Goal: Task Accomplishment & Management: Complete application form

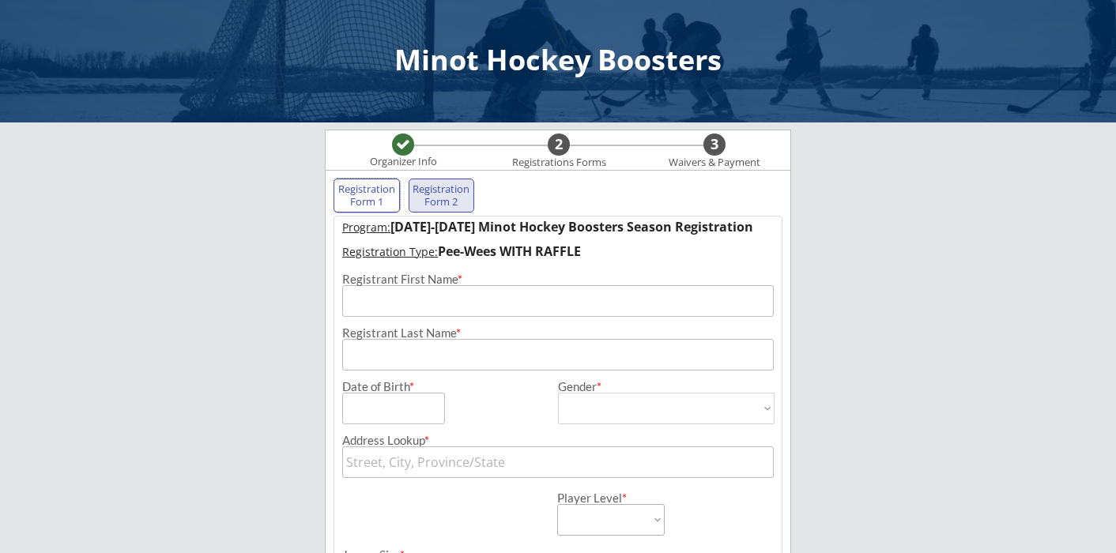
click at [360, 194] on div "Registration Form 1" at bounding box center [367, 195] width 58 height 25
click at [424, 300] on input "input" at bounding box center [558, 301] width 432 height 32
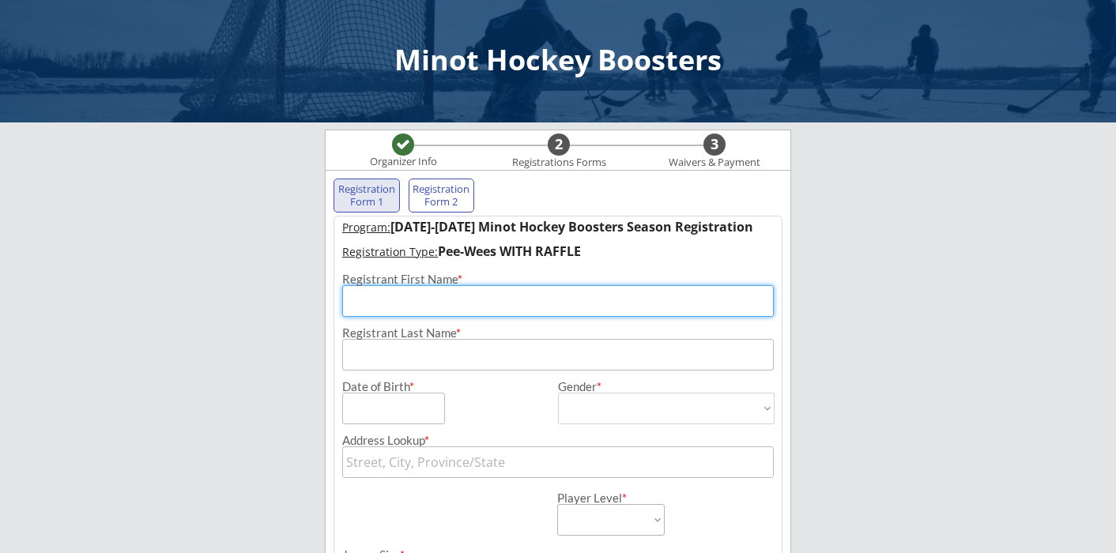
type input "Odin"
type input "[PERSON_NAME]"
type input "1612 5TH ST SE"
type input "[STREET_ADDRESS]"
type input "Bemidji"
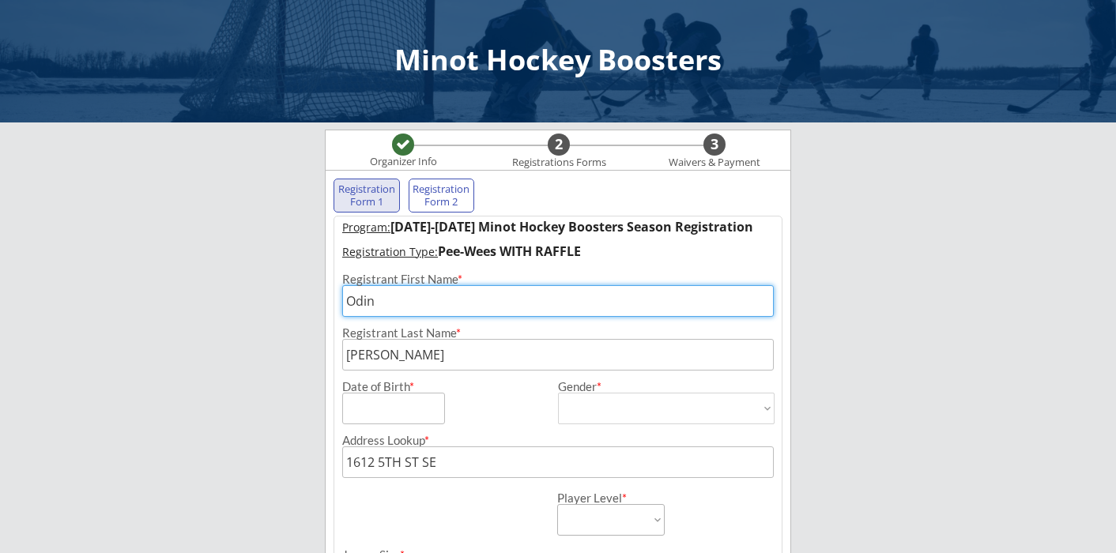
type input "[US_STATE]"
type input "56601"
type input "[GEOGRAPHIC_DATA]"
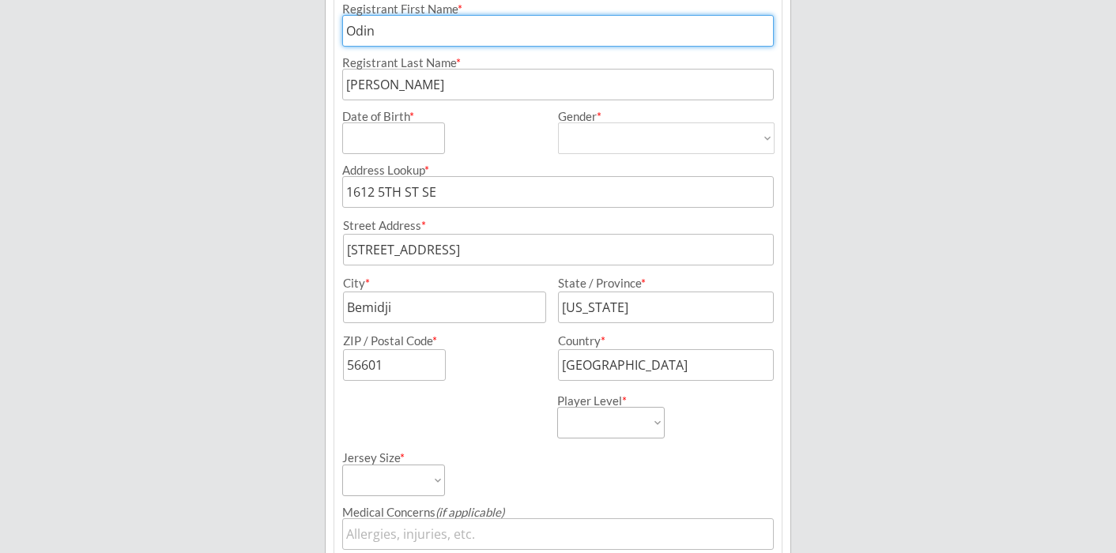
scroll to position [275, 0]
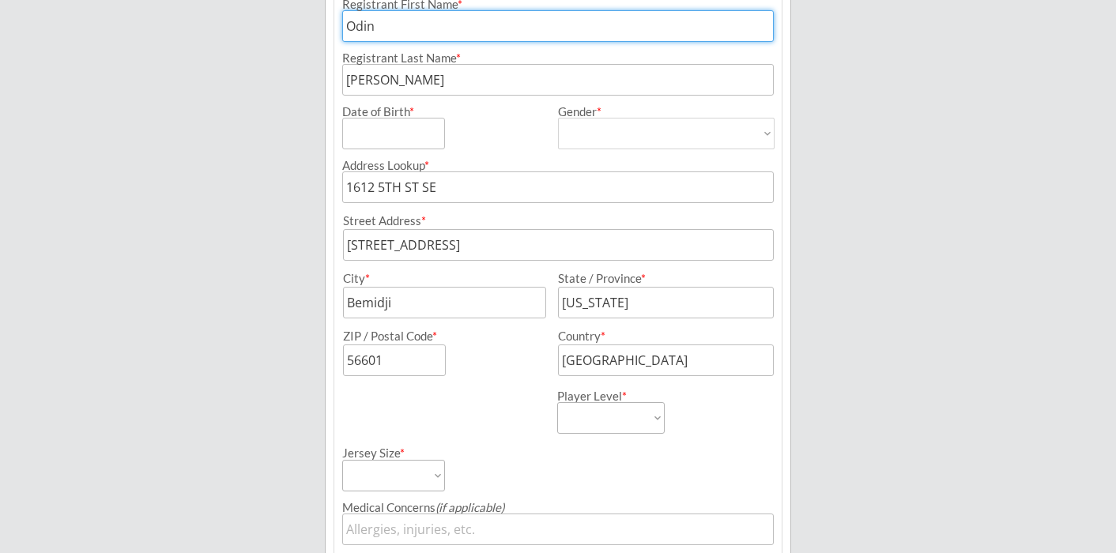
click at [390, 136] on input "input" at bounding box center [393, 134] width 103 height 32
type input "[DATE]"
click at [606, 145] on select "[DEMOGRAPHIC_DATA] [DEMOGRAPHIC_DATA]" at bounding box center [666, 134] width 217 height 32
select select ""[DEMOGRAPHIC_DATA]""
click at [558, 118] on select "[DEMOGRAPHIC_DATA] [DEMOGRAPHIC_DATA]" at bounding box center [666, 134] width 217 height 32
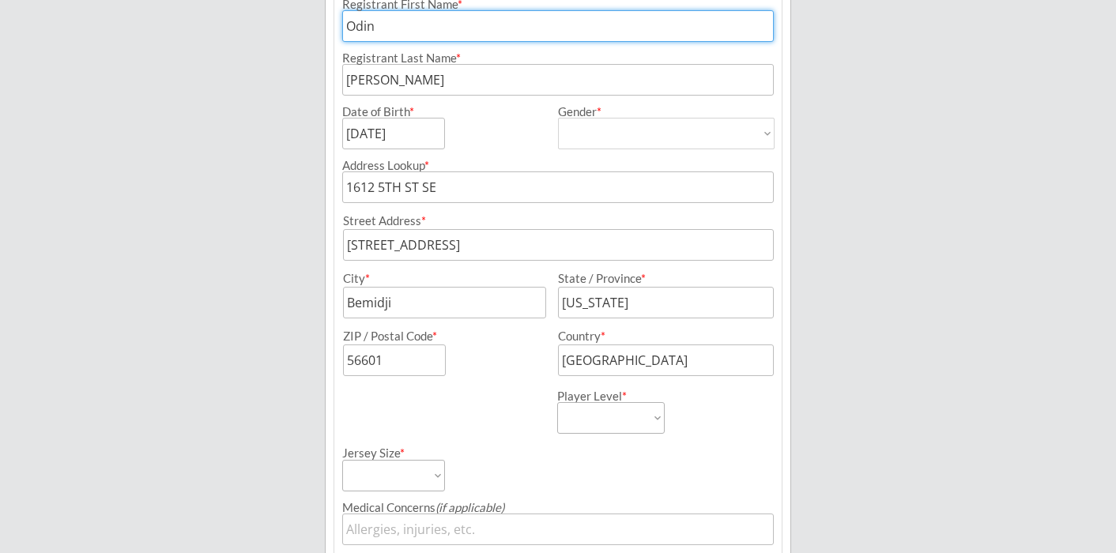
type input "[DEMOGRAPHIC_DATA]"
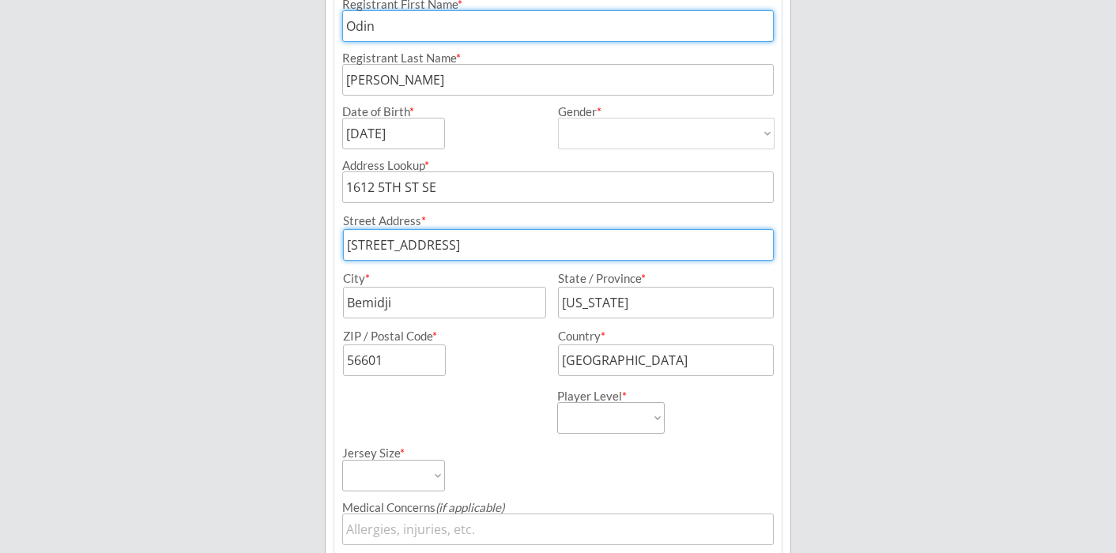
click at [515, 239] on input "input" at bounding box center [558, 245] width 431 height 32
click at [440, 312] on input "input" at bounding box center [444, 303] width 203 height 32
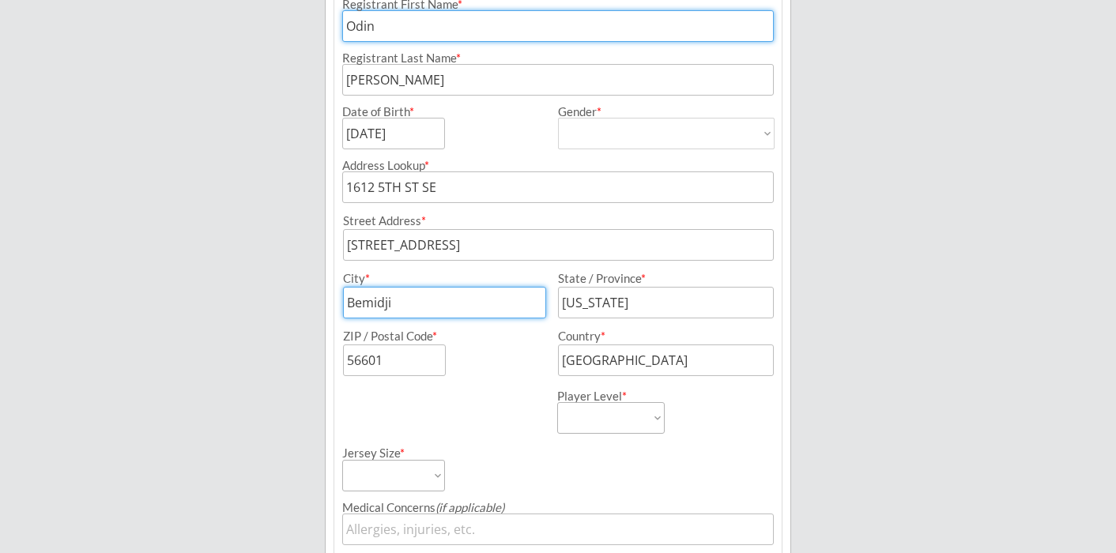
click at [440, 312] on input "input" at bounding box center [444, 303] width 203 height 32
type input "m"
type input "Minot"
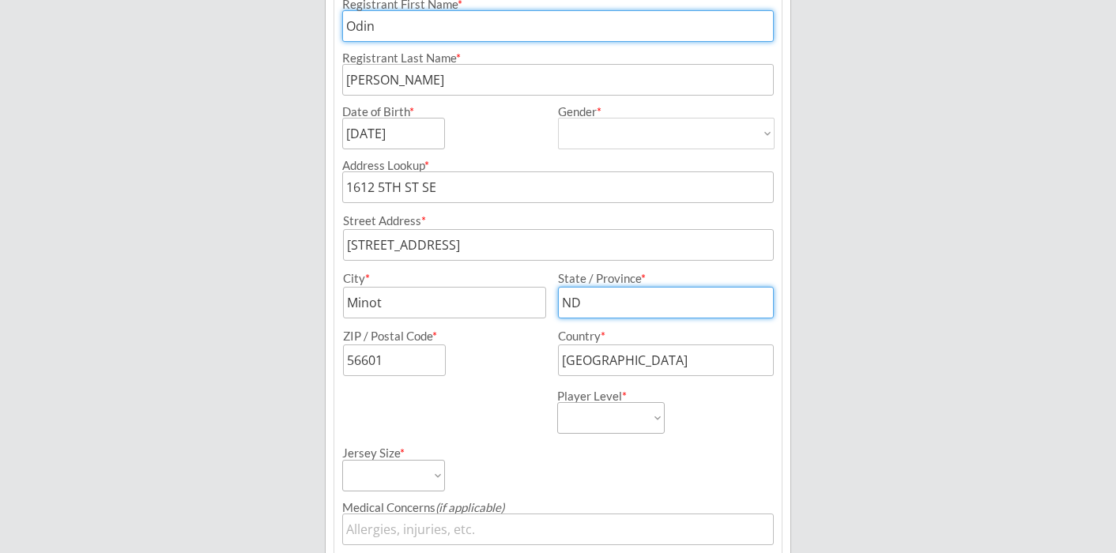
type input "ND"
click at [408, 372] on input "input" at bounding box center [394, 361] width 103 height 32
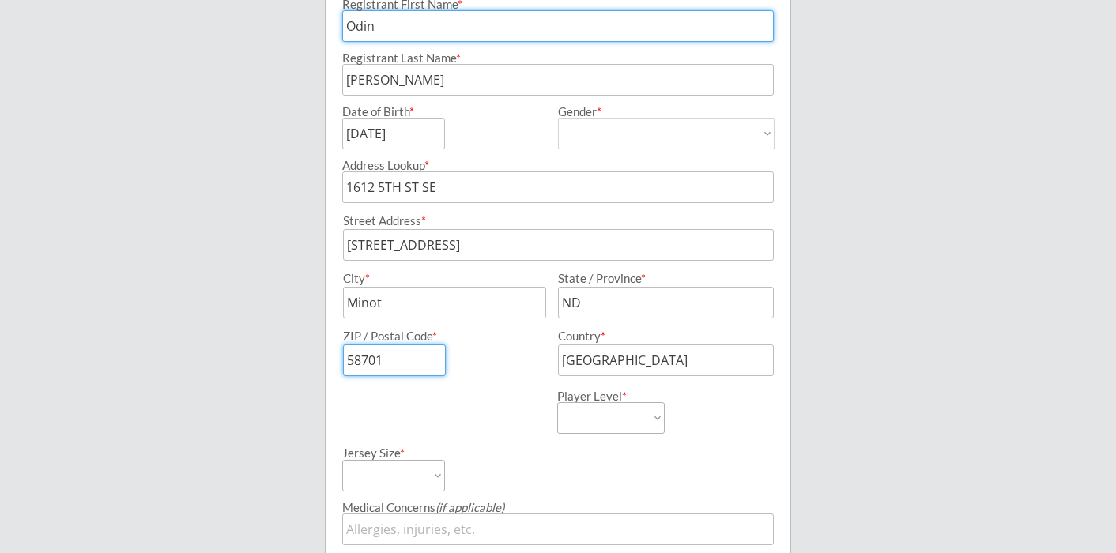
type input "58701"
click at [644, 419] on select "Learn to Play Boys Learn to Play Girls Maroon Mites Gold/White Mites Squirts Pe…" at bounding box center [611, 418] width 108 height 32
select select ""Pee-Wees""
click at [557, 402] on select "Learn to Play Boys Learn to Play Girls Maroon Mites Gold/White Mites Squirts Pe…" at bounding box center [611, 418] width 108 height 32
click at [552, 457] on div "Jersey Size * Adult Small Adult Medium Adult Large Adult XL Goalie Cut" at bounding box center [448, 463] width 213 height 58
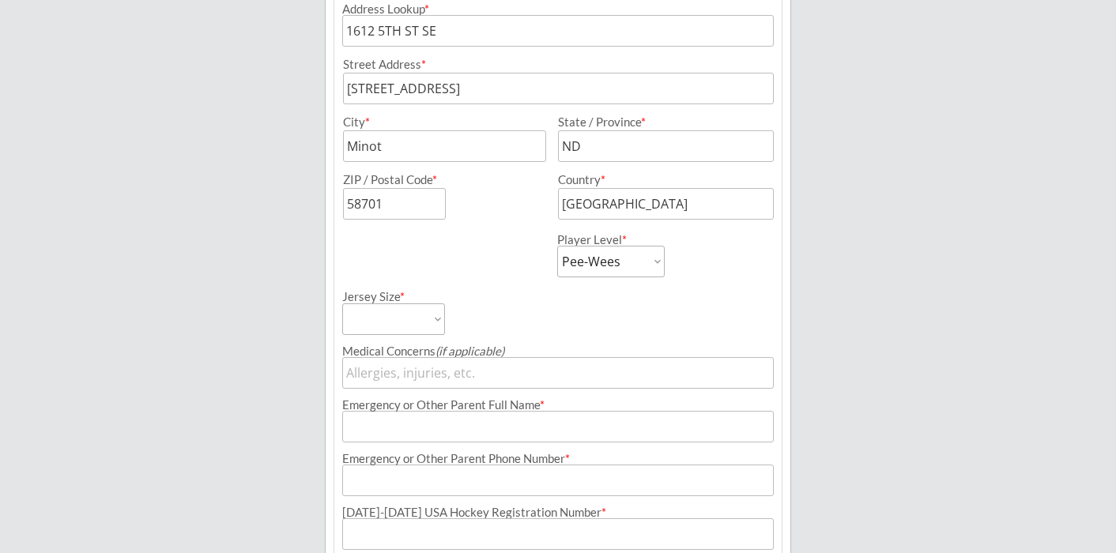
scroll to position [473, 0]
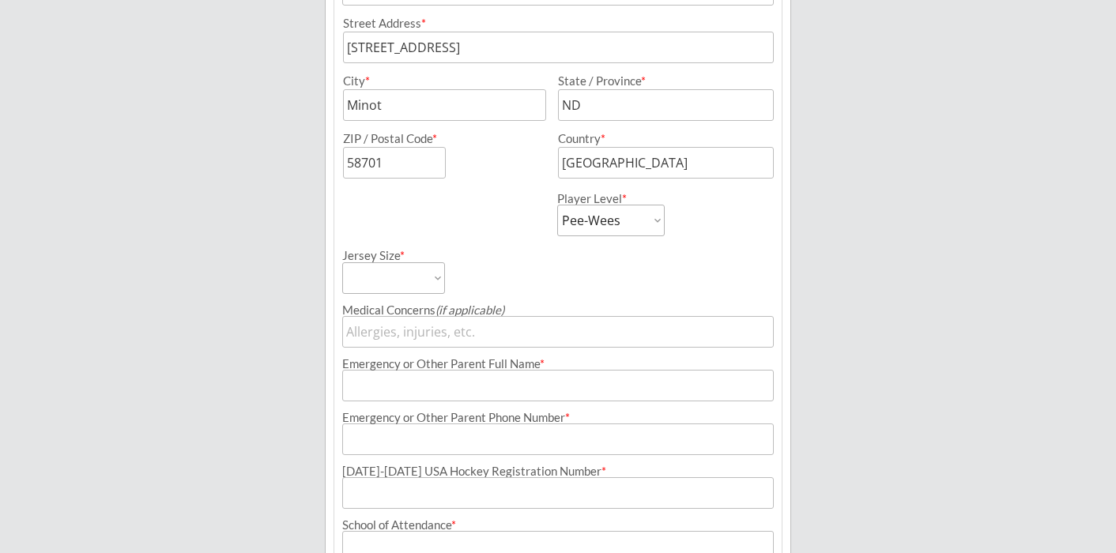
click at [435, 274] on select "Adult Small Adult Medium Adult Large Adult XL Goalie Cut" at bounding box center [393, 278] width 103 height 32
select select ""Adult Small""
click at [342, 262] on select "Adult Small Adult Medium Adult Large Adult XL Goalie Cut" at bounding box center [393, 278] width 103 height 32
click at [448, 330] on input "input" at bounding box center [558, 332] width 432 height 32
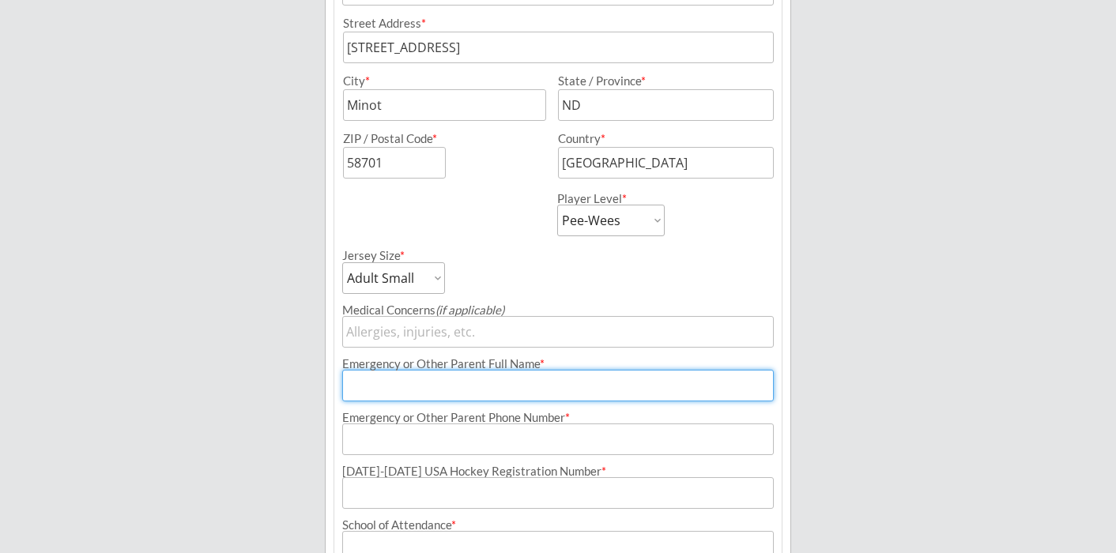
click at [472, 389] on input "input" at bounding box center [558, 386] width 432 height 32
type input "[PERSON_NAME]"
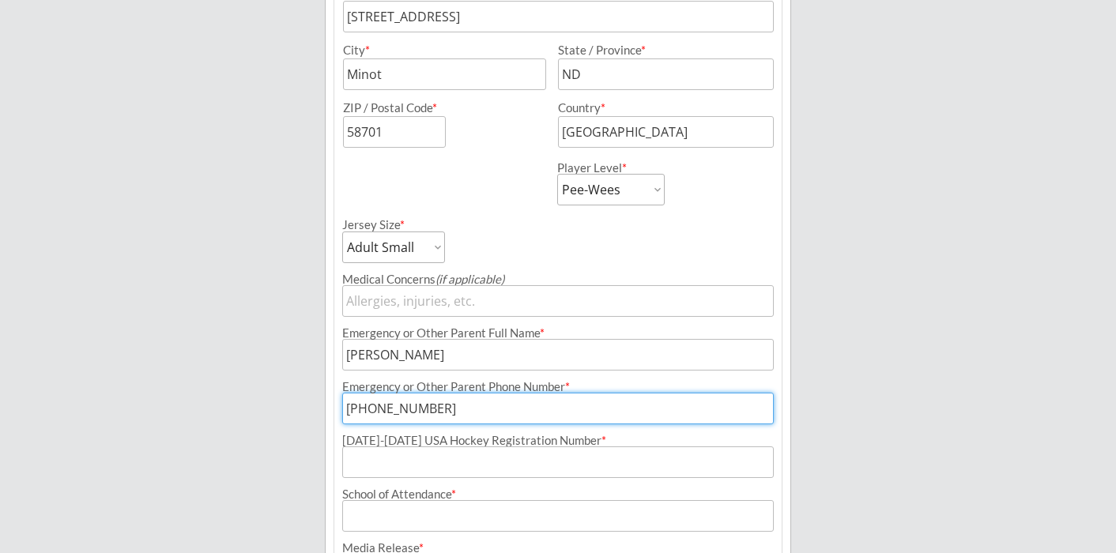
scroll to position [508, 0]
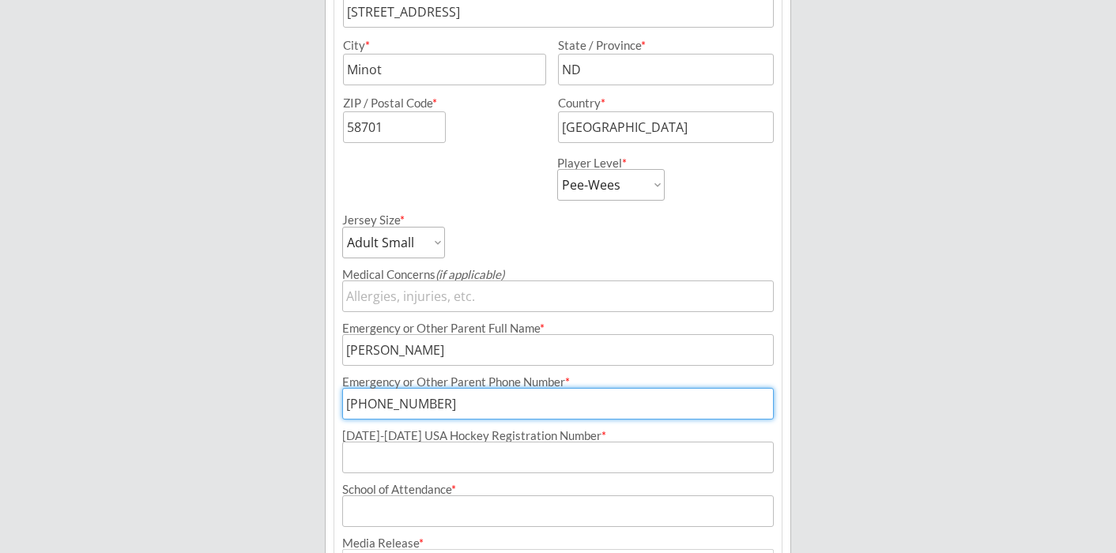
type input "[PHONE_NUMBER]"
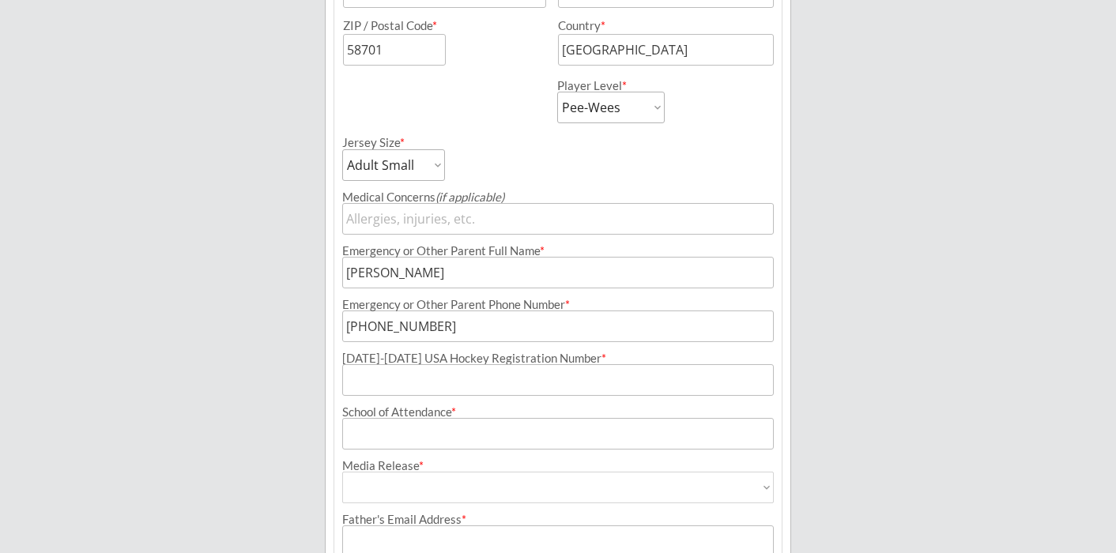
scroll to position [596, 0]
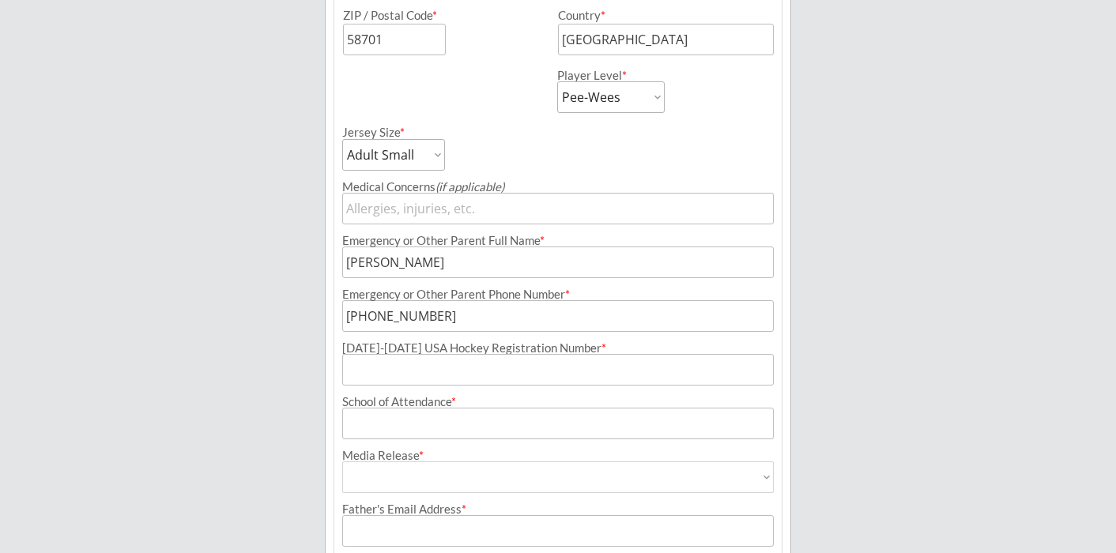
click at [437, 376] on input "input" at bounding box center [558, 370] width 432 height 32
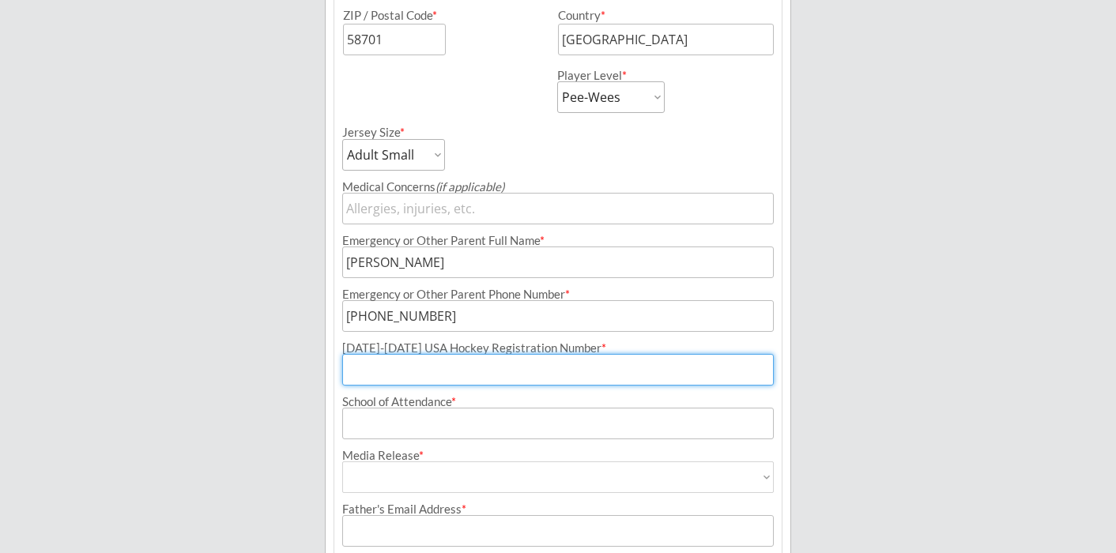
paste input "207601724ERICK"
type input "207601724ERICK"
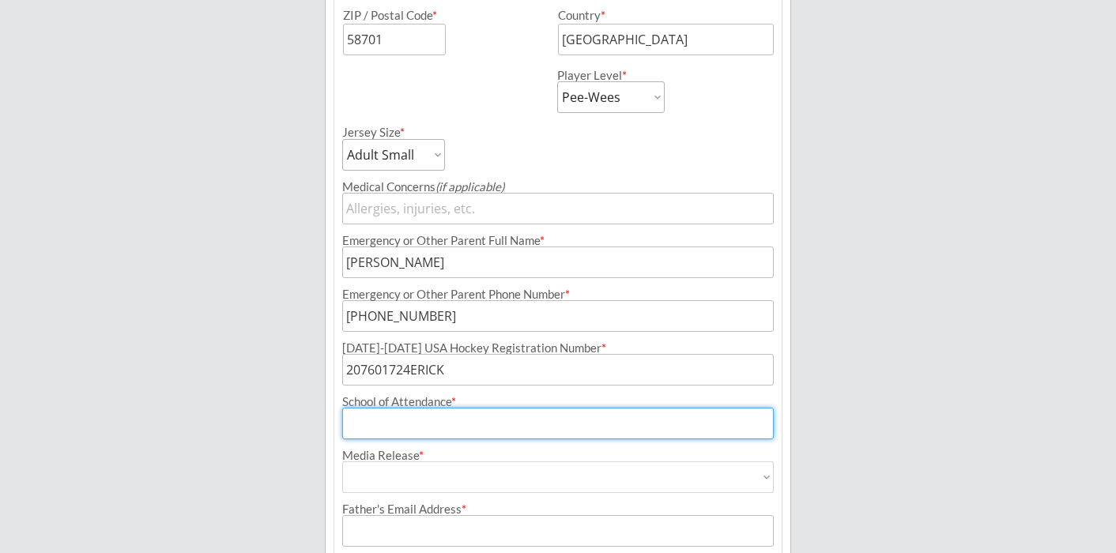
click at [440, 431] on input "input" at bounding box center [558, 424] width 432 height 32
type input "[PERSON_NAME]"
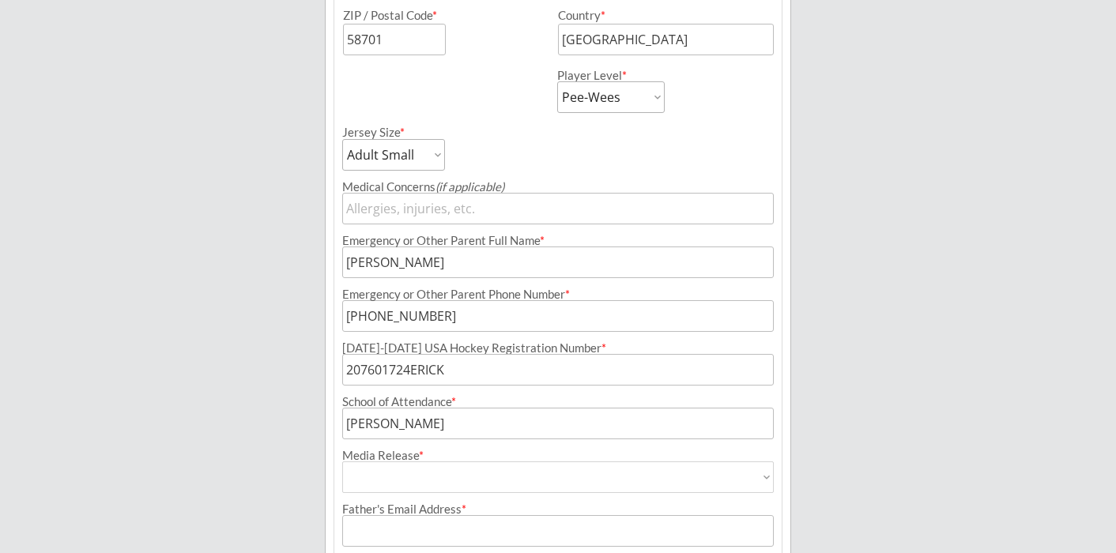
click at [508, 472] on select "Yes No" at bounding box center [558, 478] width 432 height 32
select select ""Yes""
click at [342, 462] on select "Yes No" at bounding box center [558, 478] width 432 height 32
type input "Yes"
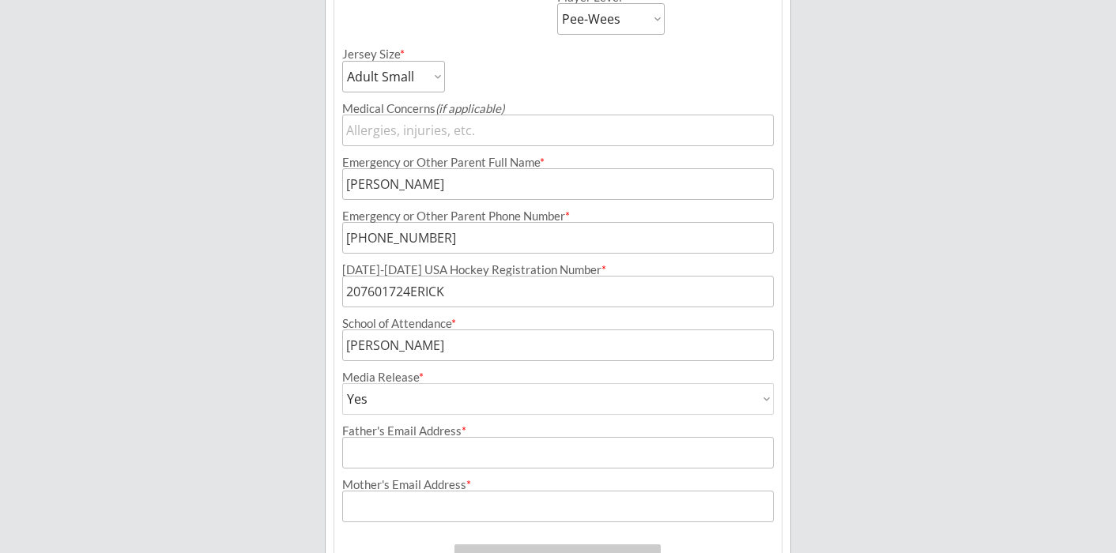
scroll to position [756, 0]
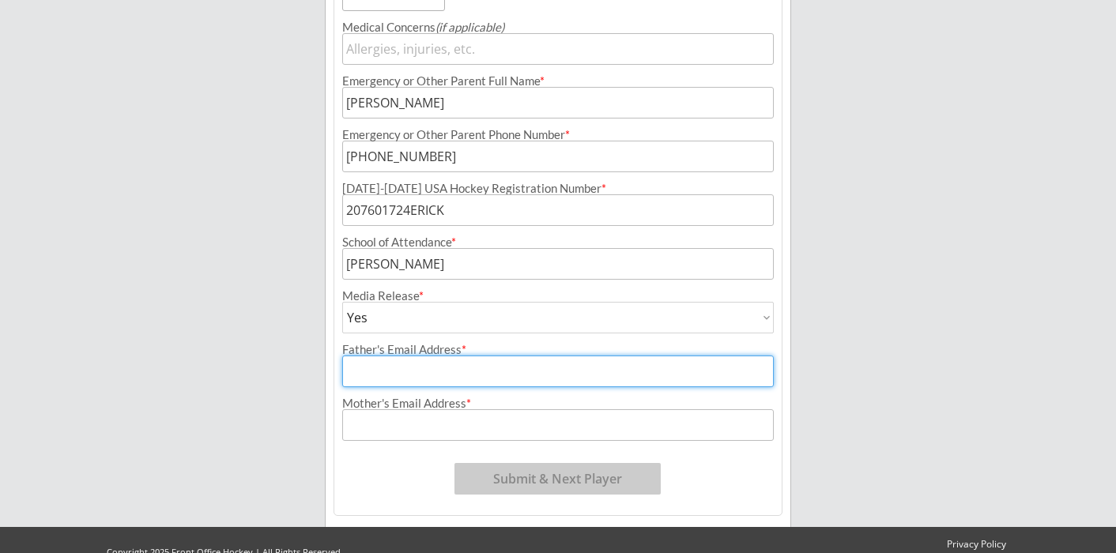
click at [544, 369] on input "input" at bounding box center [558, 372] width 432 height 32
type input "[EMAIL_ADDRESS][DOMAIN_NAME]"
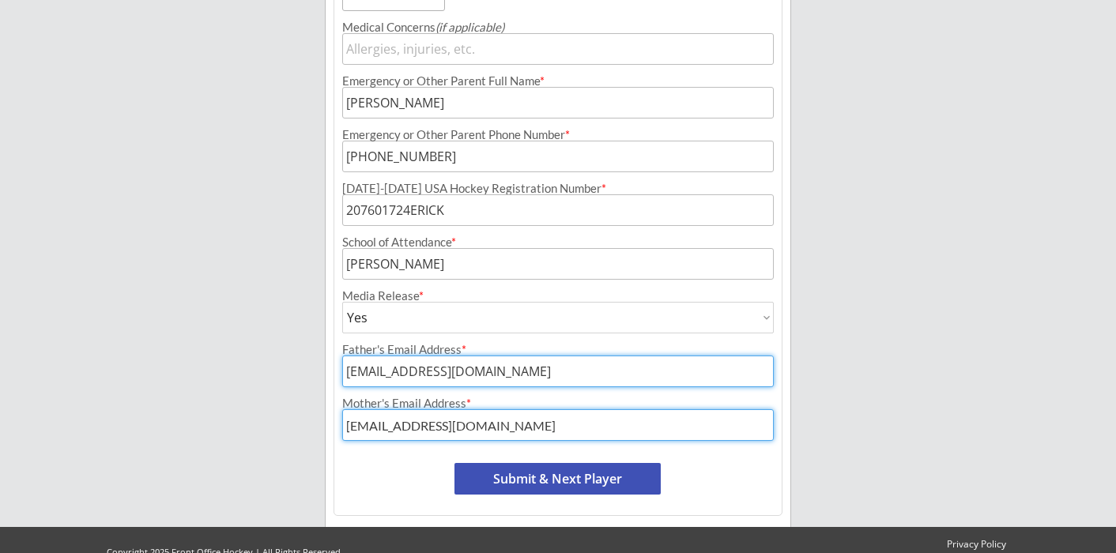
click at [497, 431] on input "input" at bounding box center [558, 425] width 432 height 32
type input "[EMAIL_ADDRESS][DOMAIN_NAME]"
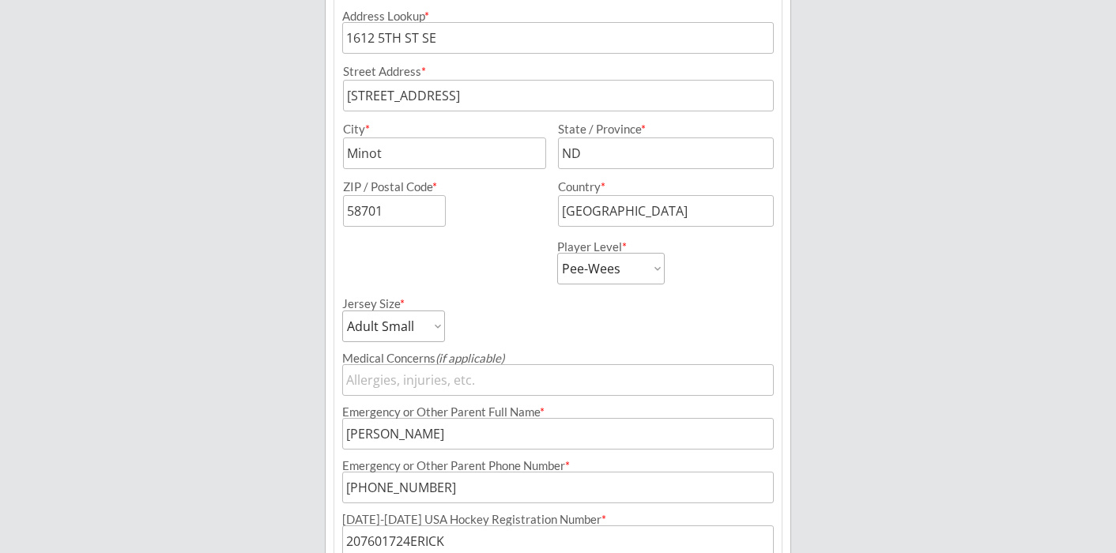
scroll to position [783, 0]
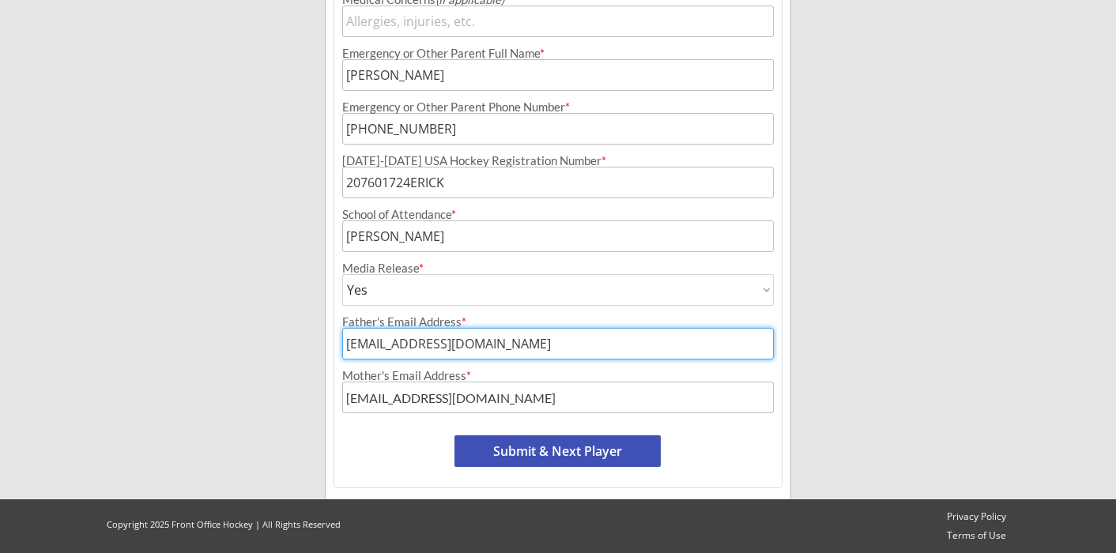
click at [576, 455] on button "Submit & Next Player" at bounding box center [558, 452] width 206 height 32
select select ""PLACEHOLDER_1427118222253""
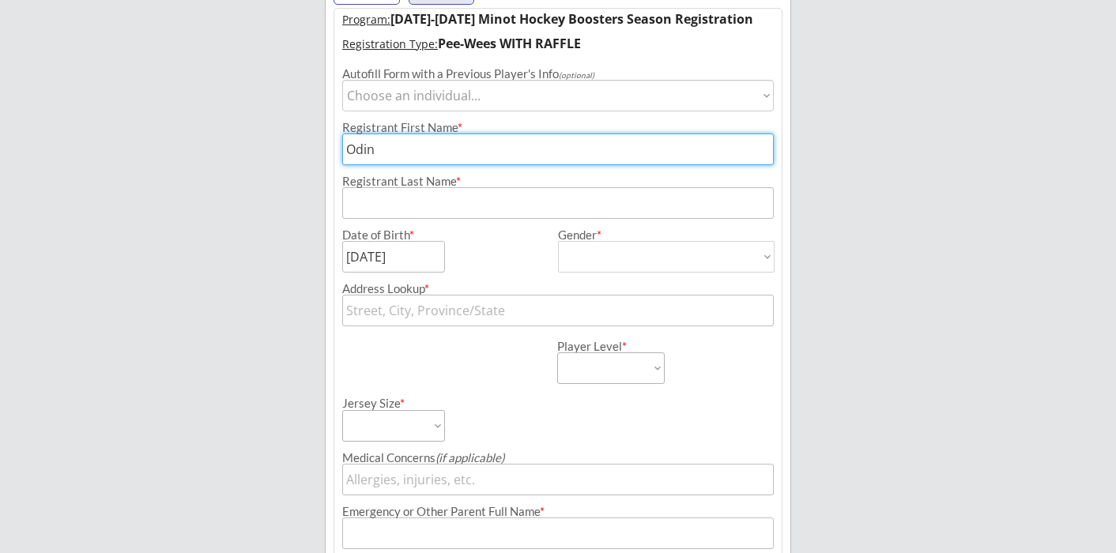
scroll to position [130, 0]
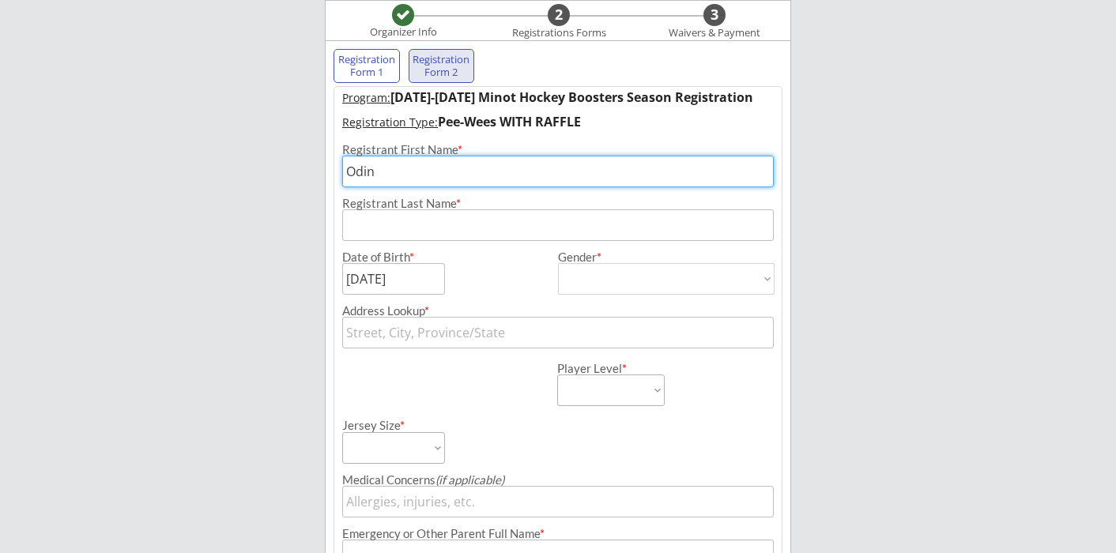
click at [421, 176] on input "input" at bounding box center [558, 172] width 432 height 32
type input "[PERSON_NAME]"
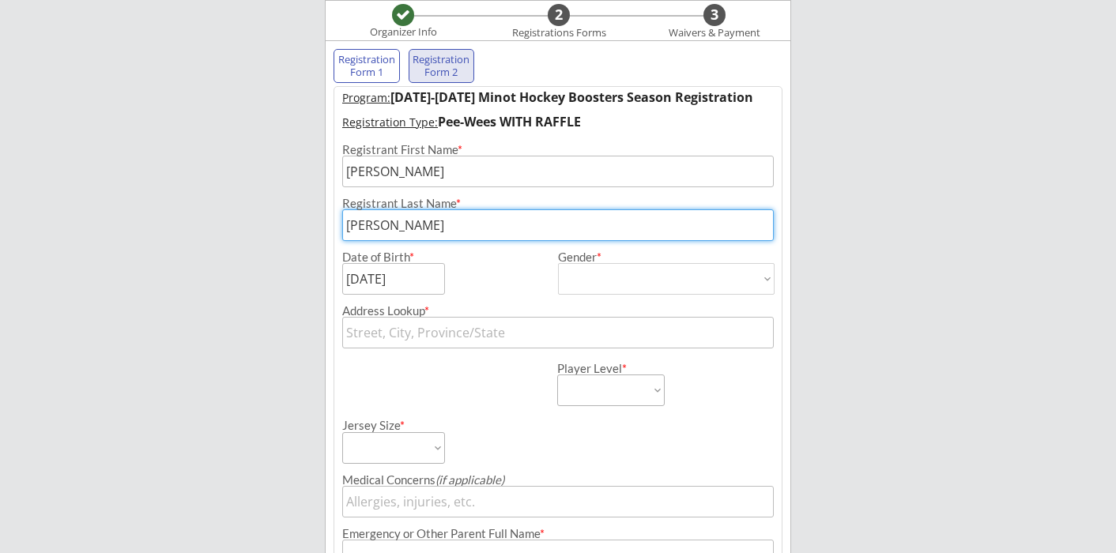
type input "[PERSON_NAME]"
type input "1612 5TH ST SE"
type input "[STREET_ADDRESS]"
type input "Bemidji"
type input "[US_STATE]"
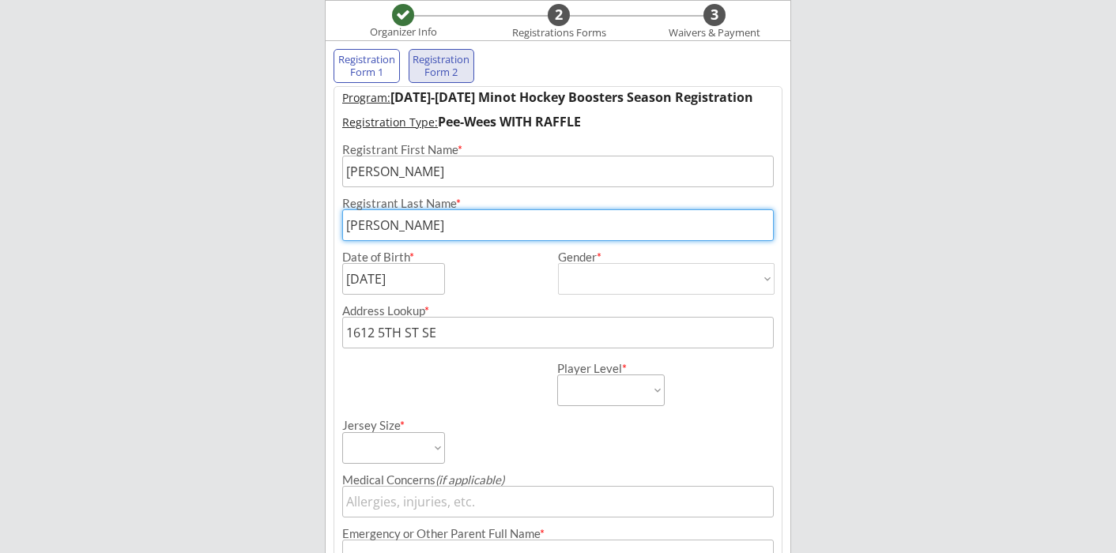
type input "56601"
type input "[GEOGRAPHIC_DATA]"
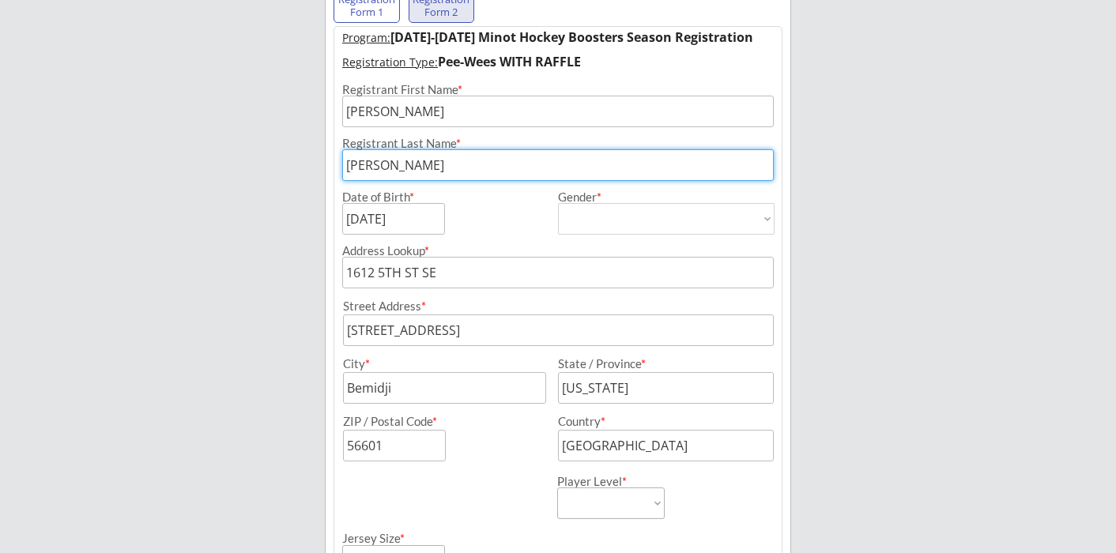
scroll to position [199, 0]
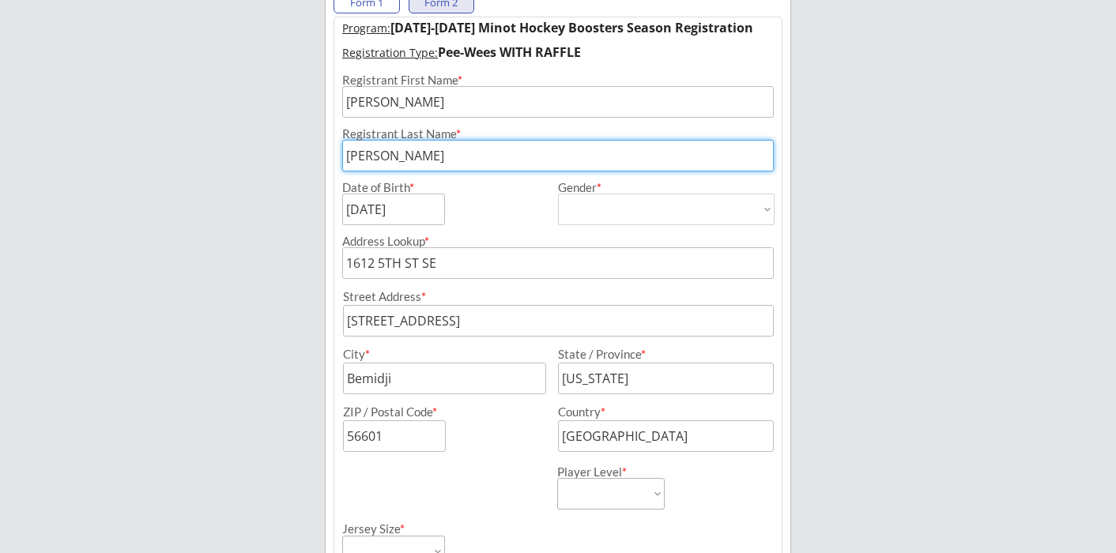
click at [418, 215] on input "input" at bounding box center [393, 210] width 103 height 32
type input "[DATE]"
click at [603, 205] on select "[DEMOGRAPHIC_DATA] [DEMOGRAPHIC_DATA]" at bounding box center [666, 210] width 217 height 32
select select ""[DEMOGRAPHIC_DATA]""
click at [558, 194] on select "[DEMOGRAPHIC_DATA] [DEMOGRAPHIC_DATA]" at bounding box center [666, 210] width 217 height 32
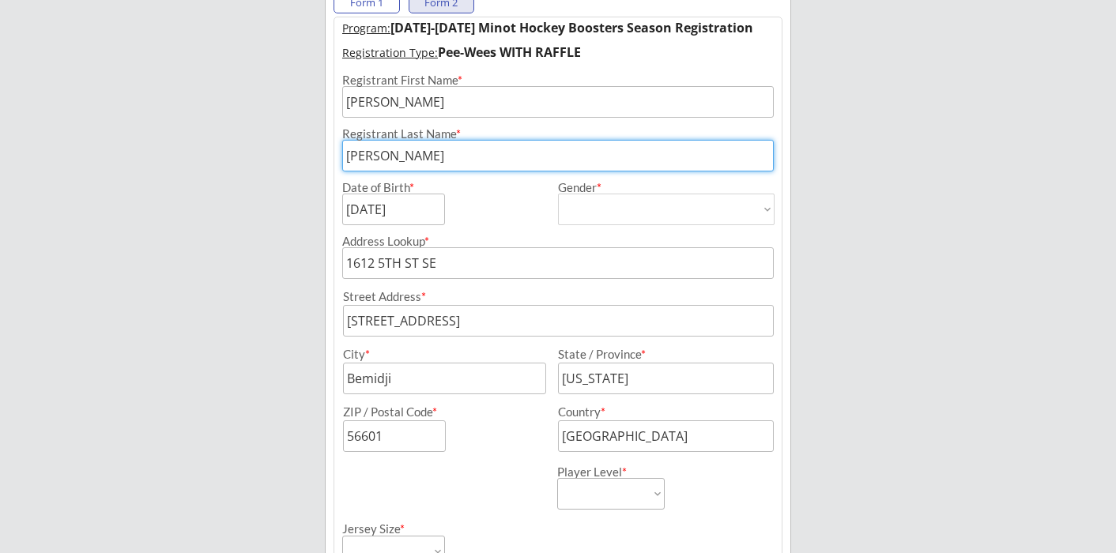
type input "[DEMOGRAPHIC_DATA]"
click at [474, 322] on input "input" at bounding box center [558, 321] width 431 height 32
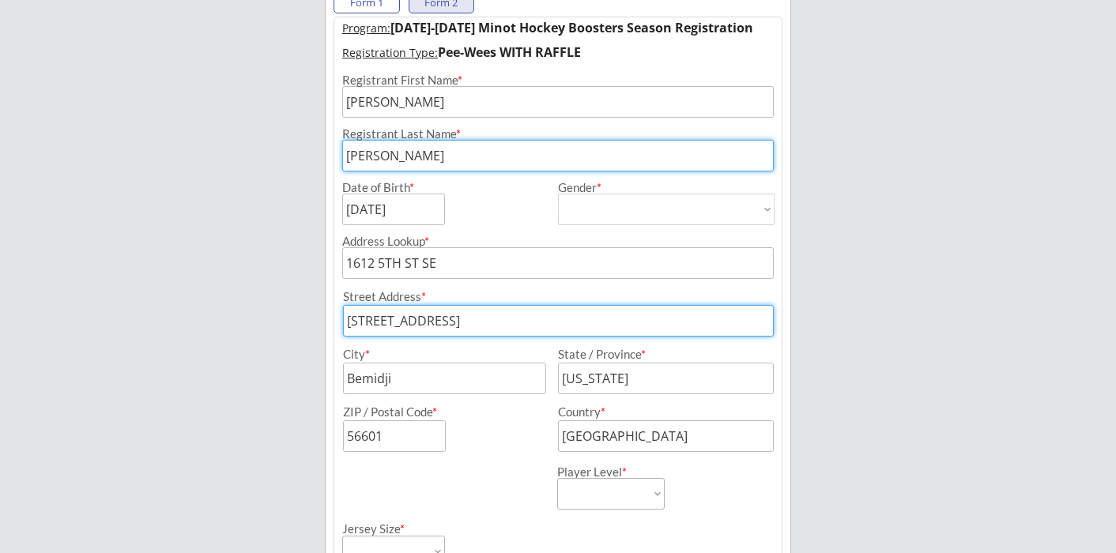
click at [474, 322] on input "input" at bounding box center [558, 321] width 431 height 32
click at [475, 376] on input "input" at bounding box center [444, 379] width 203 height 32
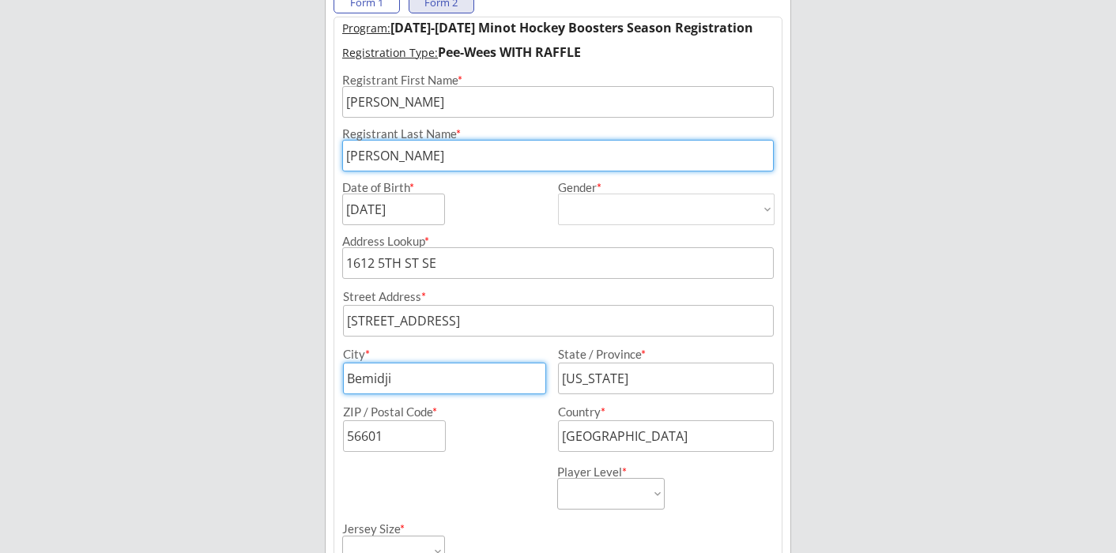
click at [475, 376] on input "input" at bounding box center [444, 379] width 203 height 32
type input "Minot"
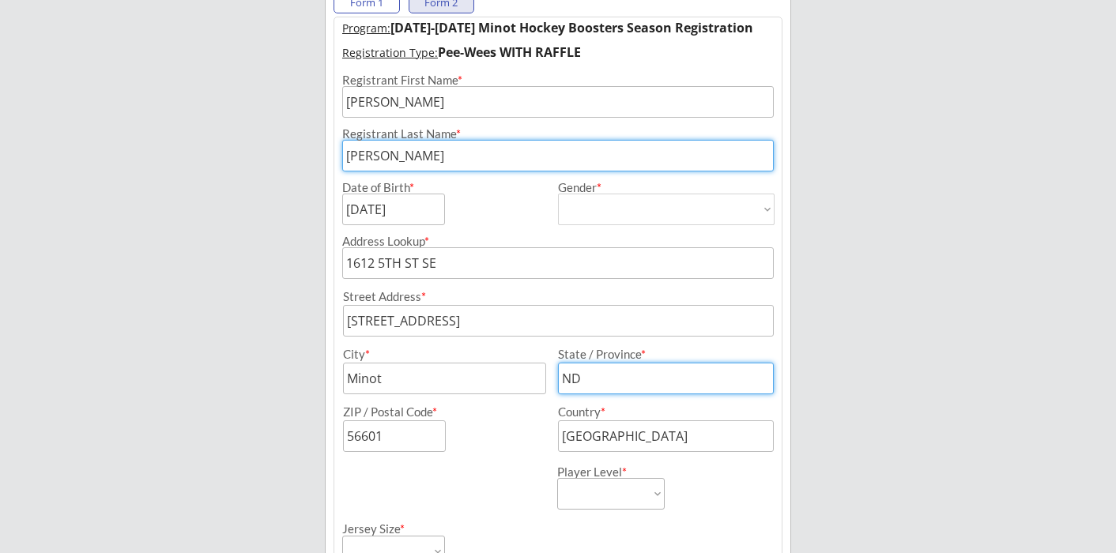
type input "ND"
click at [402, 447] on input "input" at bounding box center [394, 437] width 103 height 32
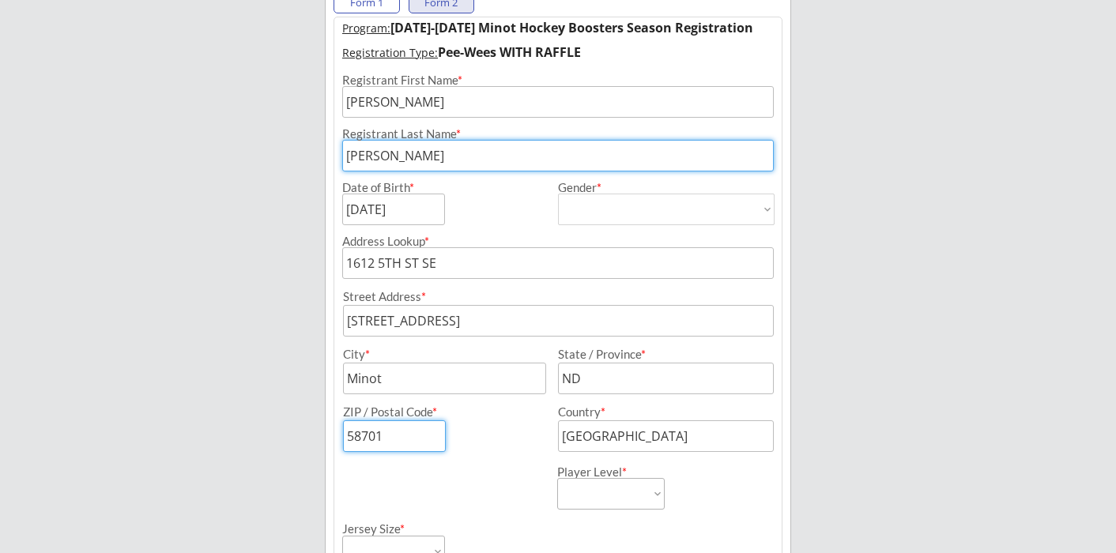
type input "58701"
click at [692, 475] on div "Player Level * Learn to Play Boys Learn to Play Girls Maroon Mites Gold/White M…" at bounding box center [663, 481] width 213 height 58
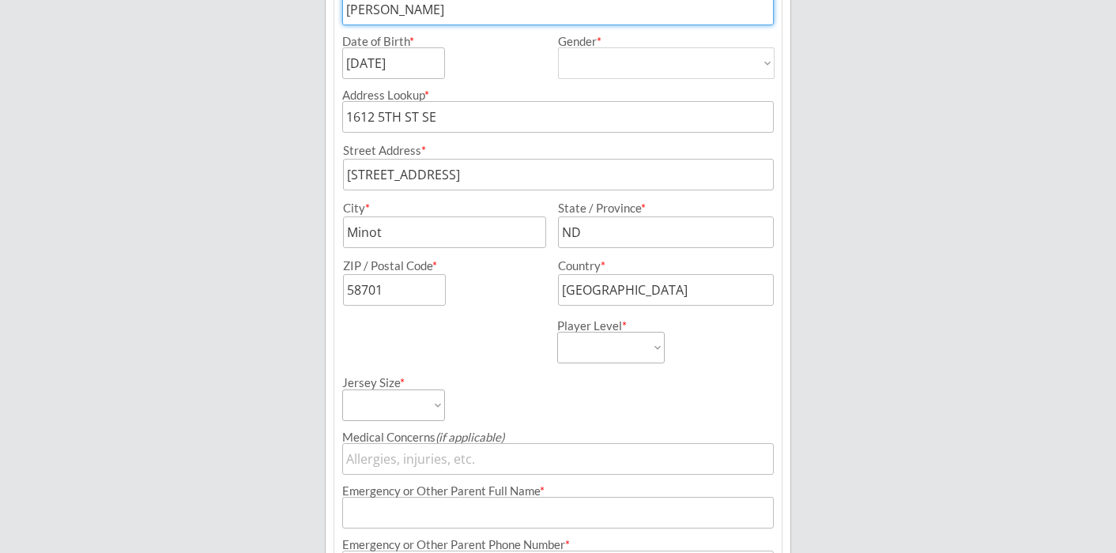
scroll to position [347, 0]
click at [656, 348] on select "Learn to Play Boys Learn to Play Girls Maroon Mites Gold/White Mites Squirts Pe…" at bounding box center [611, 346] width 108 height 32
select select ""Pee-Wees""
click at [557, 330] on select "Learn to Play Boys Learn to Play Girls Maroon Mites Gold/White Mites Squirts Pe…" at bounding box center [611, 346] width 108 height 32
click at [438, 407] on select "Adult Small Adult Medium Adult Large Adult XL Goalie Cut" at bounding box center [393, 404] width 103 height 32
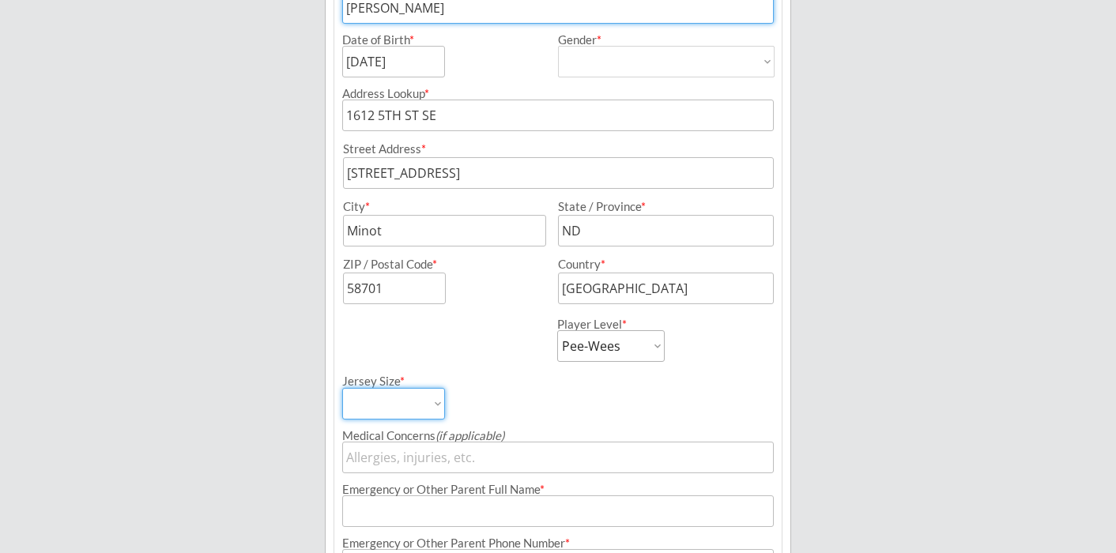
select select ""Adult Small""
click at [342, 388] on select "Adult Small Adult Medium Adult Large Adult XL Goalie Cut" at bounding box center [393, 404] width 103 height 32
click at [516, 430] on div "Medical Concerns (if applicable)" at bounding box center [558, 436] width 432 height 12
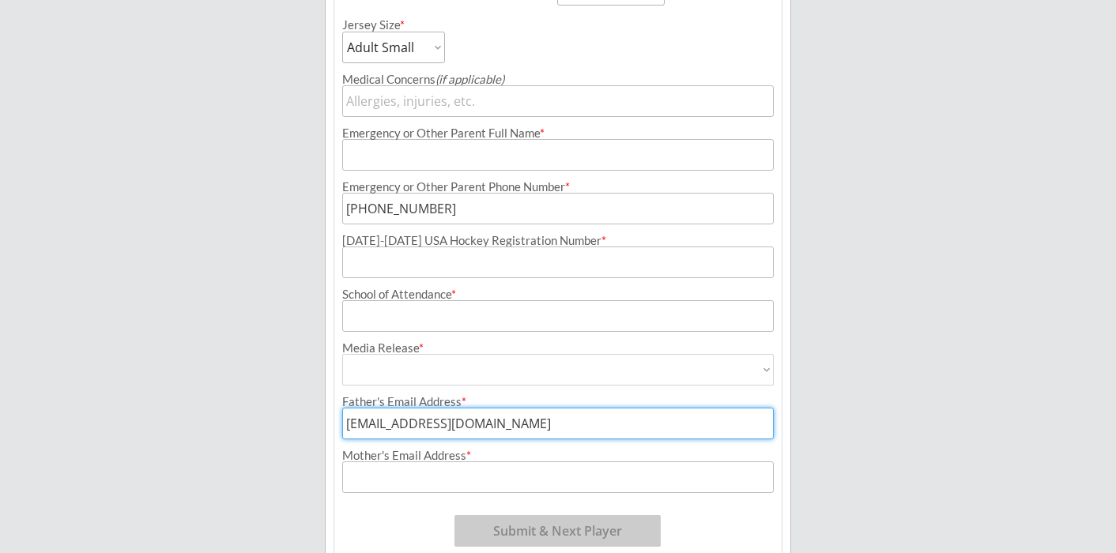
scroll to position [704, 0]
click at [462, 97] on input "input" at bounding box center [558, 101] width 432 height 32
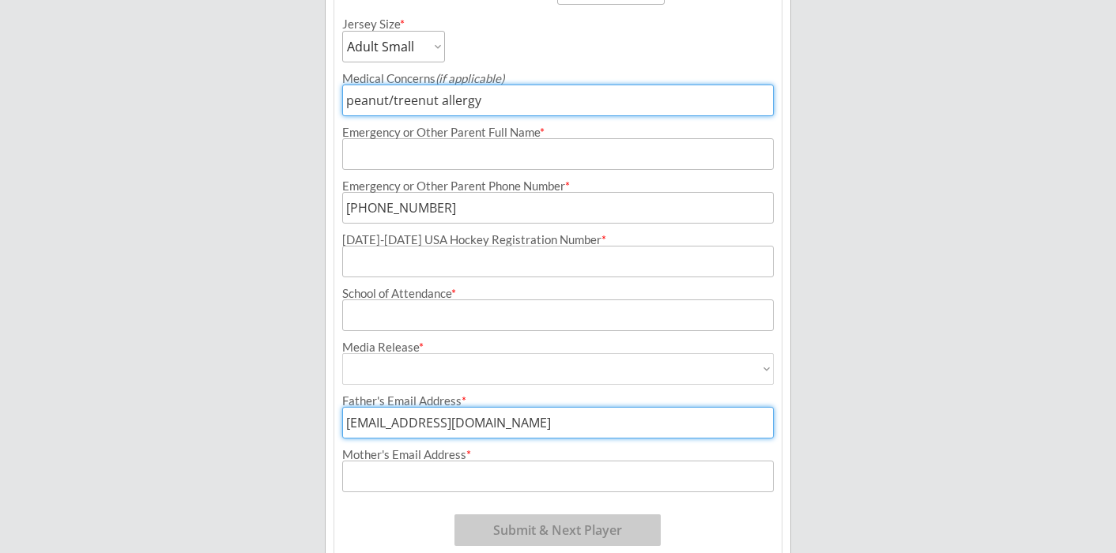
type input "peanut/treenut allergy"
click at [476, 155] on input "input" at bounding box center [558, 154] width 432 height 32
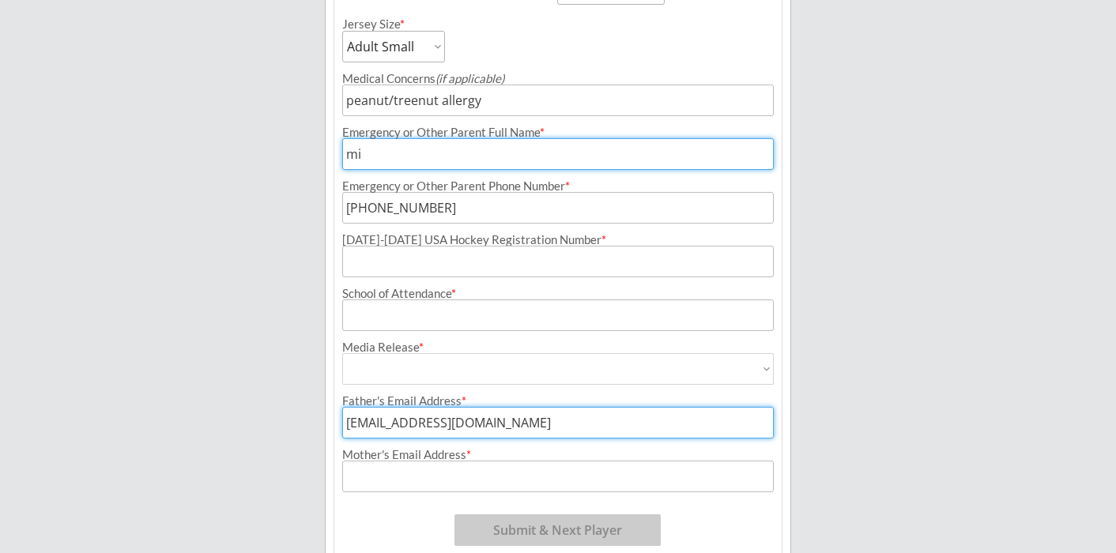
type input "m"
type input "[PERSON_NAME]"
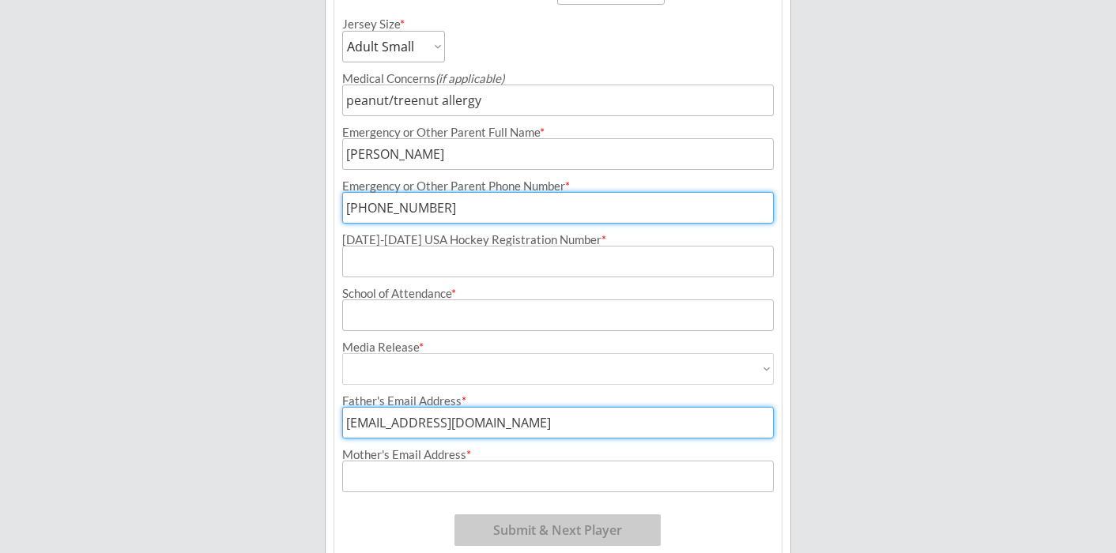
type input "[PHONE_NUMBER]"
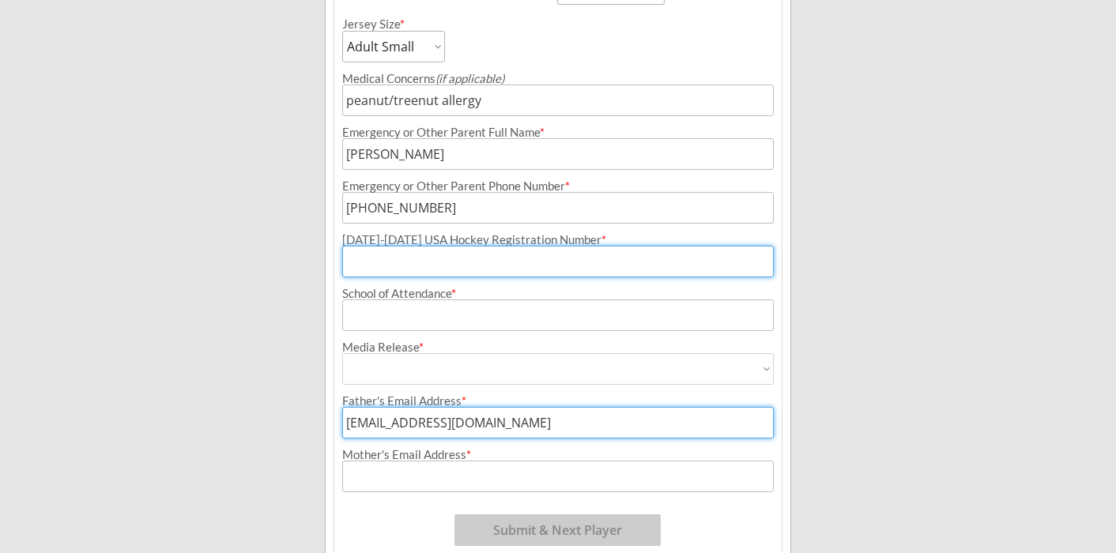
click at [551, 262] on input "input" at bounding box center [558, 262] width 432 height 32
paste input "207601725ERICK"
type input "207601725ERICK"
click at [455, 312] on input "input" at bounding box center [558, 316] width 432 height 32
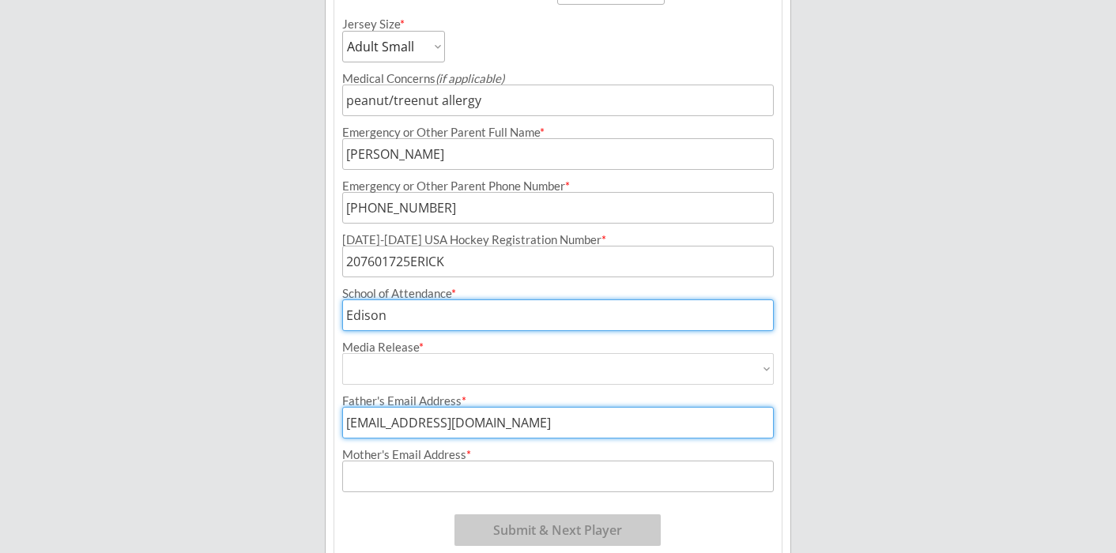
type input "Edison"
click at [484, 360] on select "Yes No" at bounding box center [558, 369] width 432 height 32
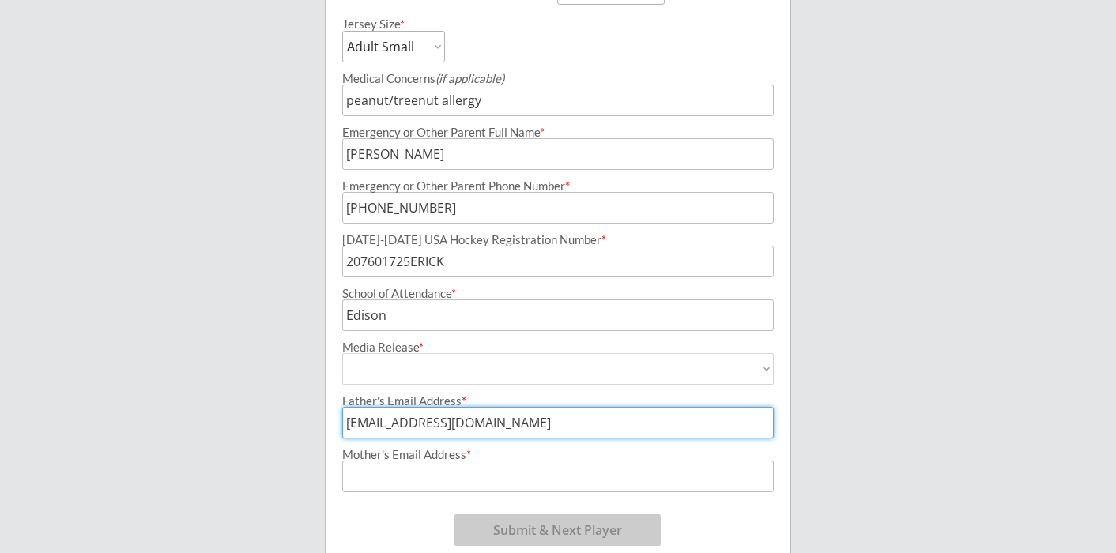
select select ""Yes""
click at [342, 353] on select "Yes No" at bounding box center [558, 369] width 432 height 32
type input "Yes"
click at [481, 473] on input "input" at bounding box center [558, 477] width 432 height 32
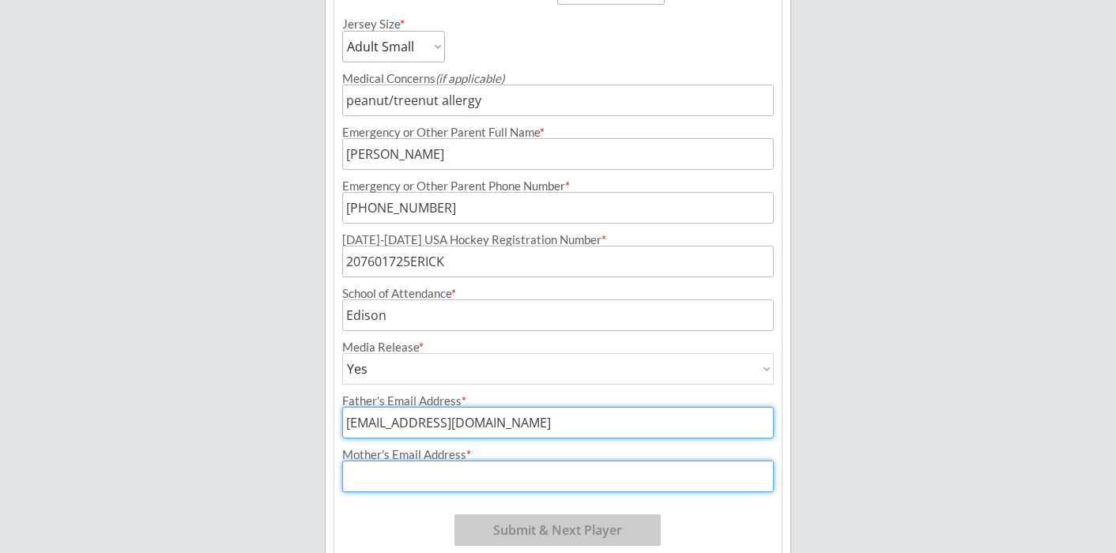
type input "[EMAIL_ADDRESS][DOMAIN_NAME]"
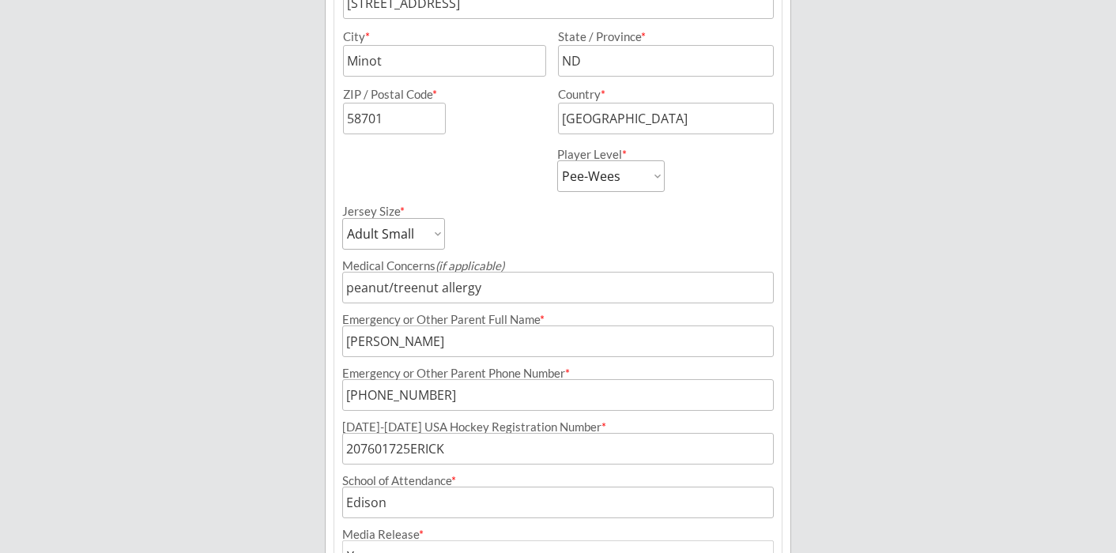
scroll to position [783, 0]
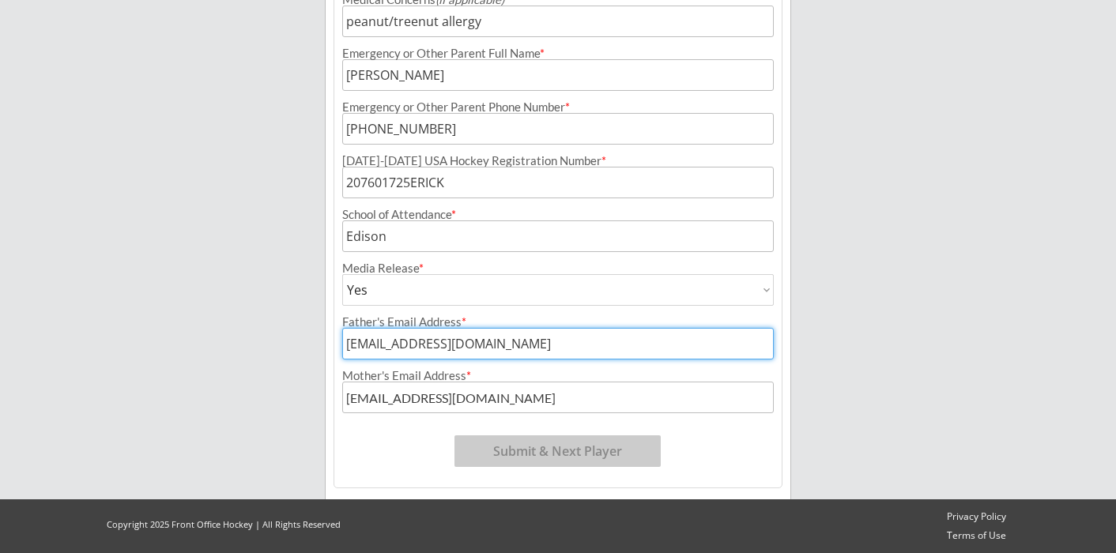
click at [523, 346] on input "input" at bounding box center [558, 344] width 432 height 32
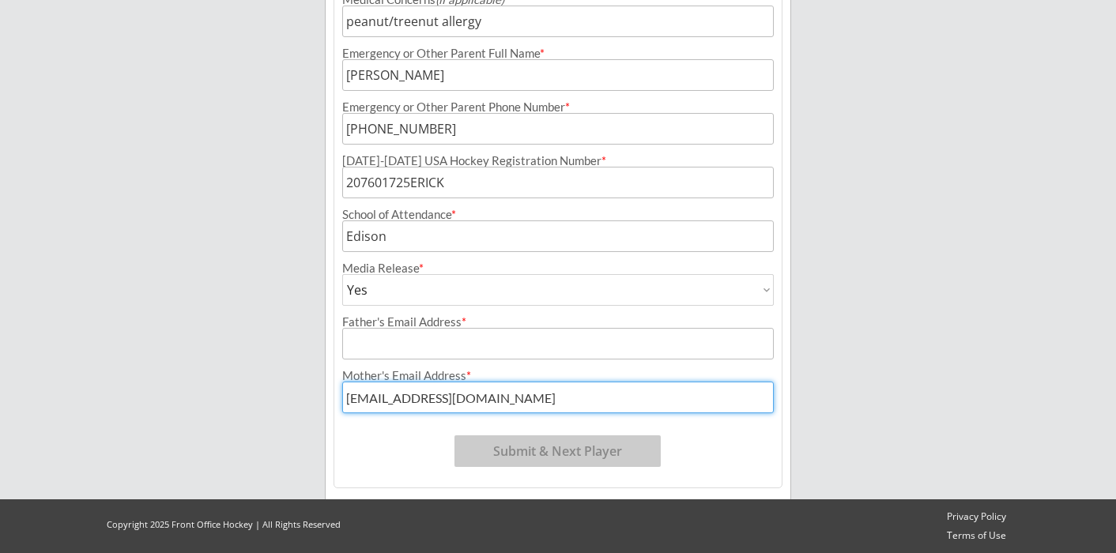
click at [568, 396] on input "input" at bounding box center [558, 398] width 432 height 32
click at [385, 340] on input "input" at bounding box center [558, 344] width 432 height 32
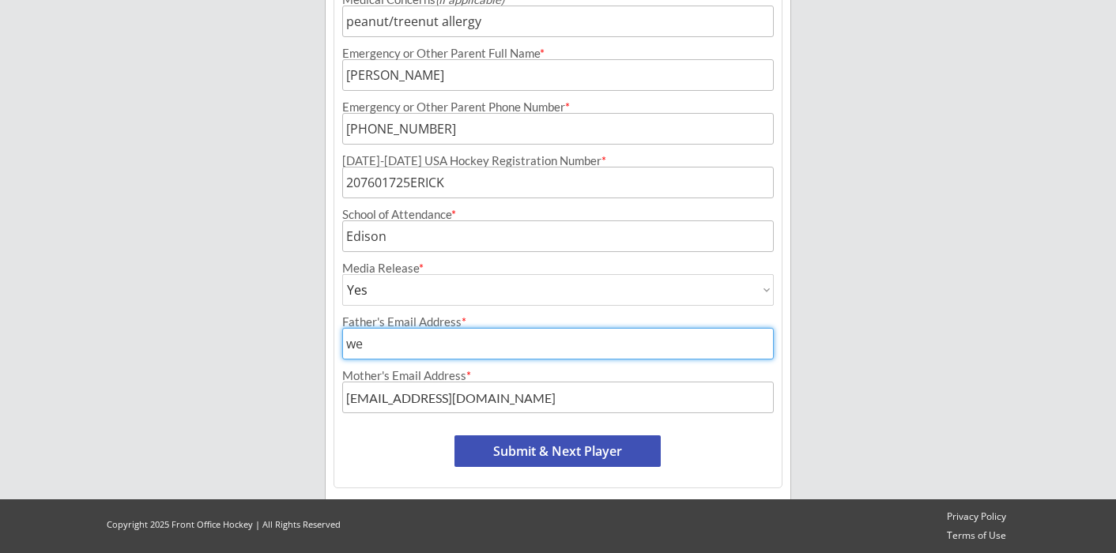
type input "[EMAIL_ADDRESS][DOMAIN_NAME]"
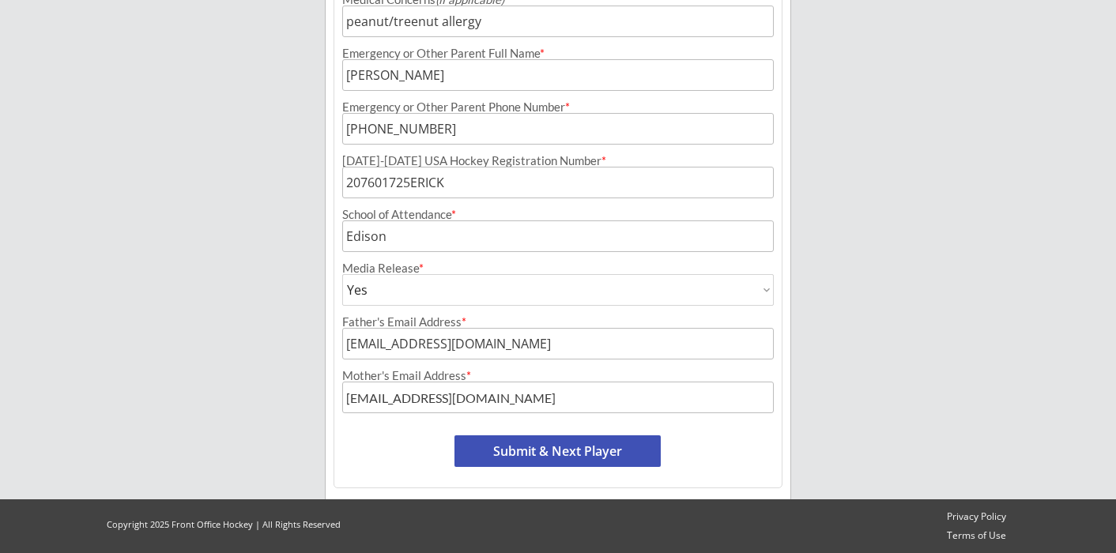
click at [620, 452] on button "Submit & Next Player" at bounding box center [558, 452] width 206 height 32
select select ""PLACEHOLDER_1427118222253""
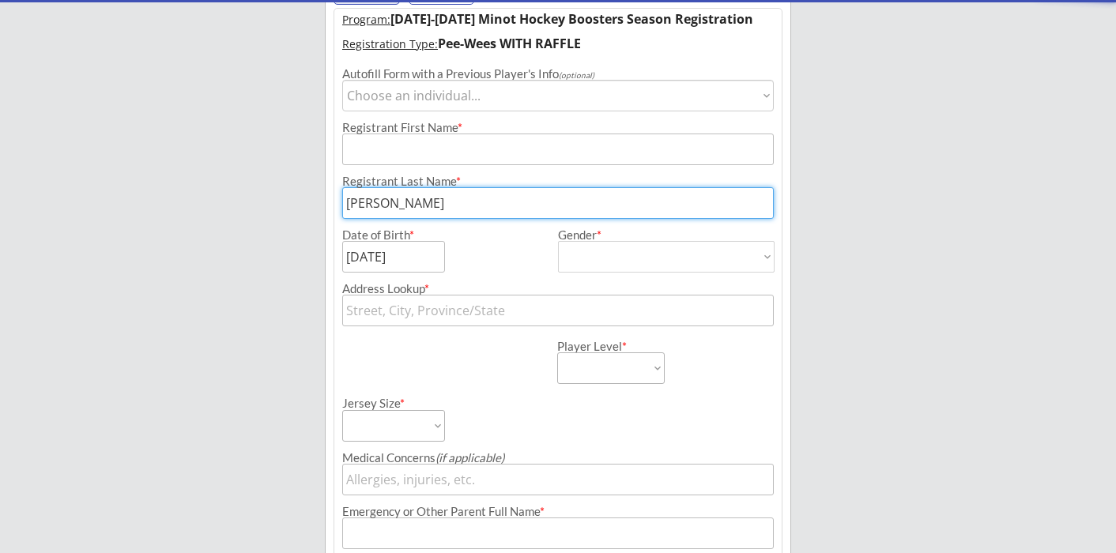
scroll to position [130, 0]
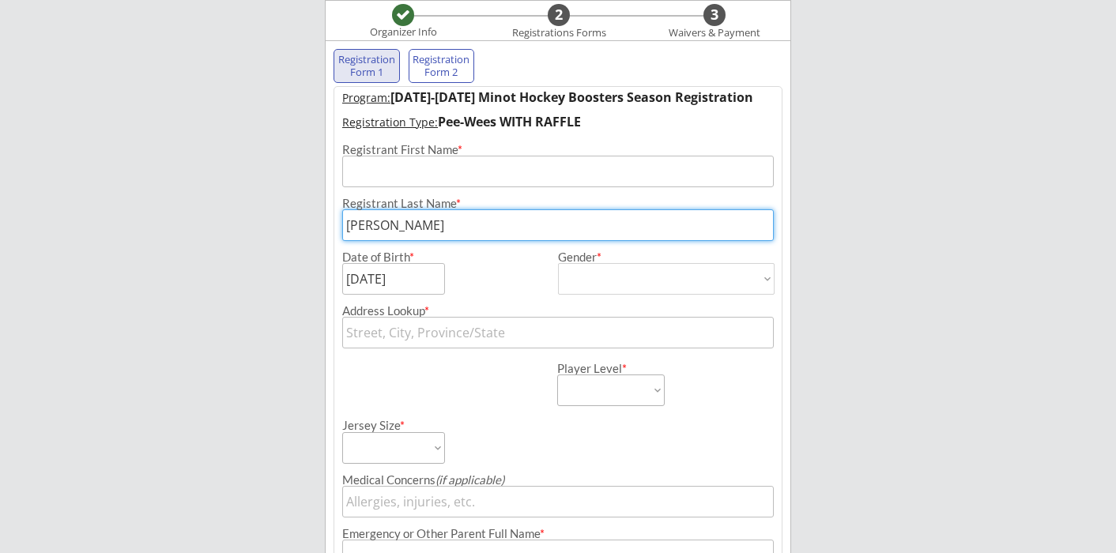
click at [379, 74] on div "Registration Form 1" at bounding box center [367, 66] width 58 height 25
click at [443, 66] on div "Registration Form 2" at bounding box center [442, 66] width 58 height 25
click at [377, 63] on div "Registration Form 1" at bounding box center [367, 66] width 58 height 25
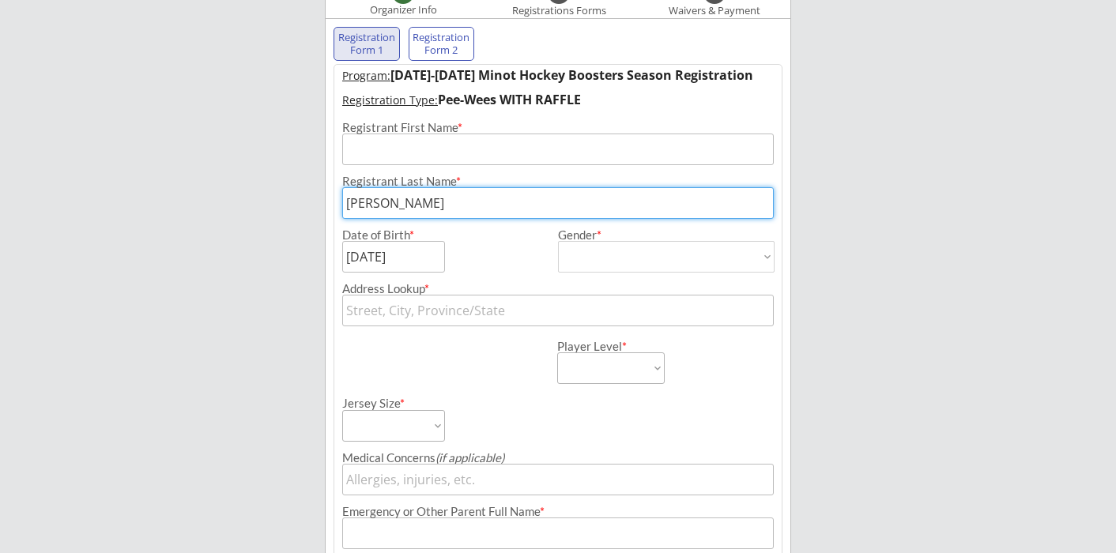
scroll to position [0, 0]
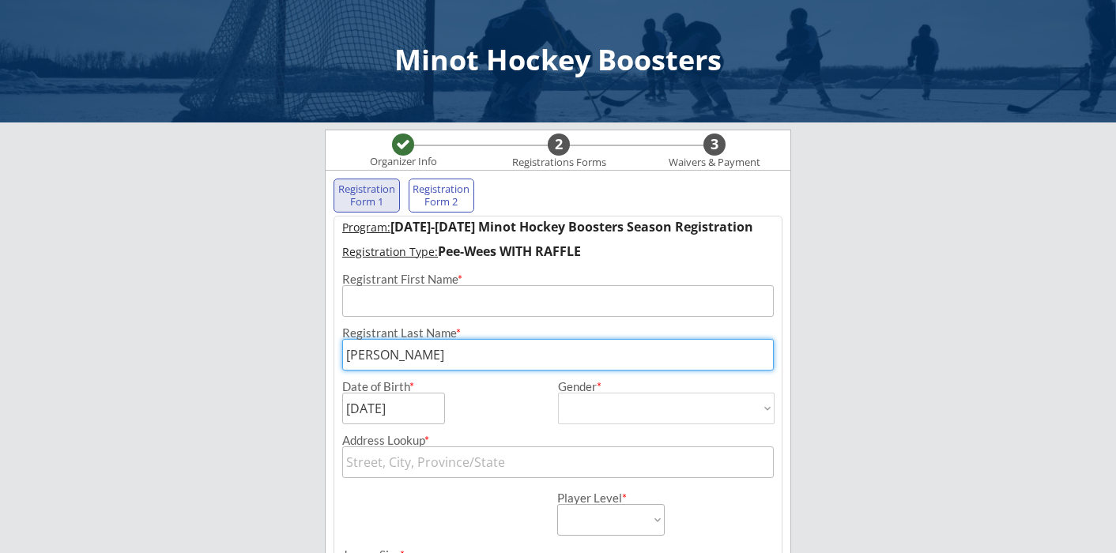
click at [544, 157] on div "Registrations Forms" at bounding box center [558, 163] width 109 height 13
click at [730, 153] on div "3 Waivers & Payment" at bounding box center [714, 151] width 155 height 39
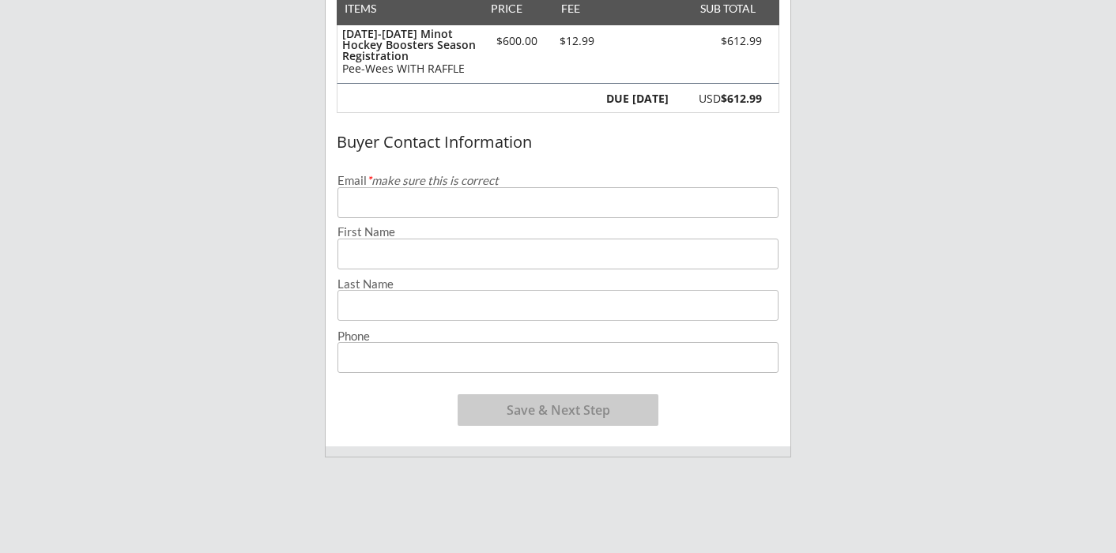
scroll to position [221, 0]
click at [458, 208] on input "email" at bounding box center [558, 201] width 441 height 31
type input "[EMAIL_ADDRESS][DOMAIN_NAME]"
type input "[PERSON_NAME]"
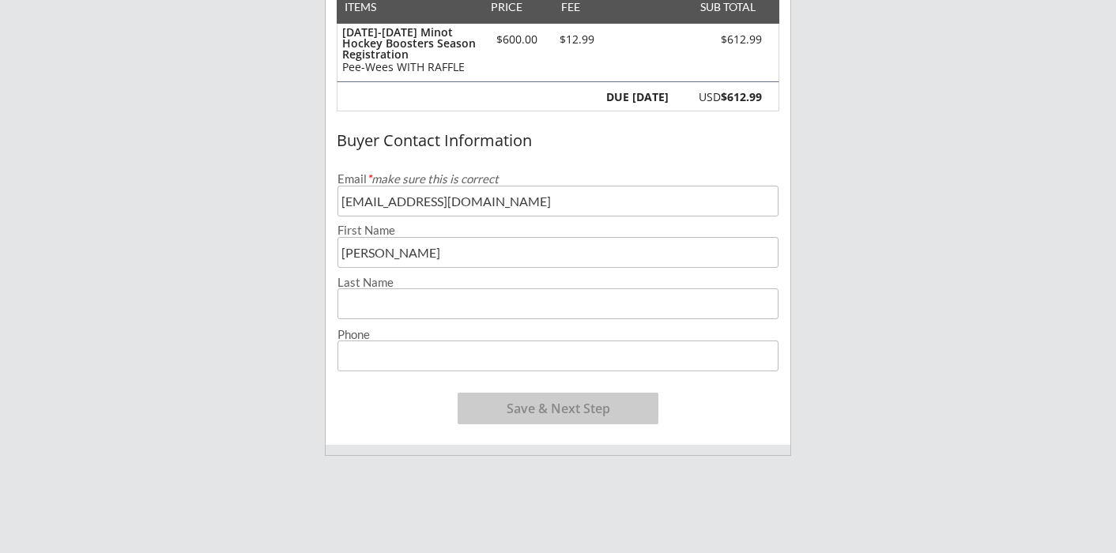
type input "[PERSON_NAME]"
type input "[PHONE_NUMBER]"
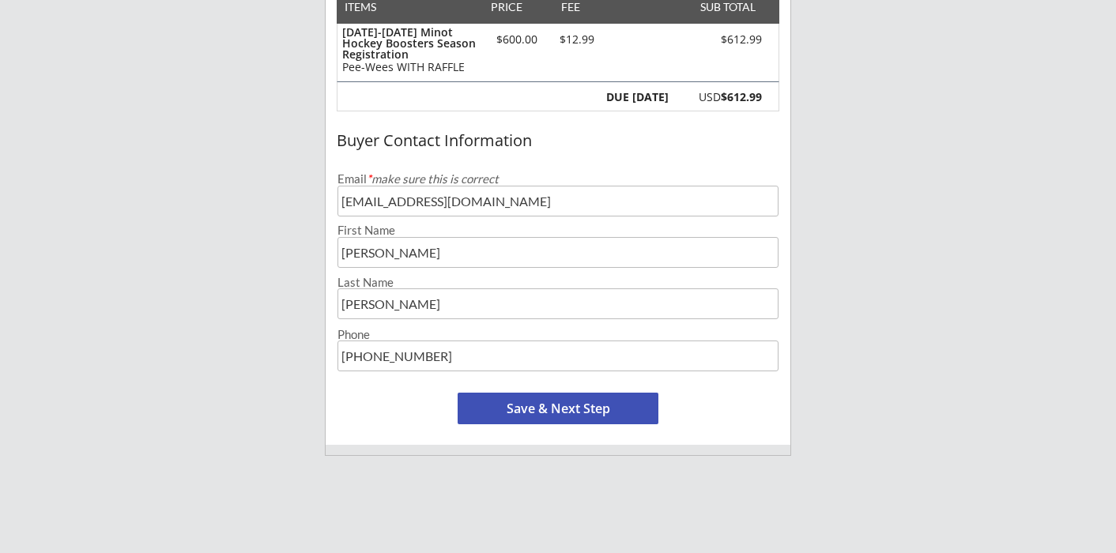
click at [588, 406] on button "Save & Next Step" at bounding box center [558, 409] width 201 height 32
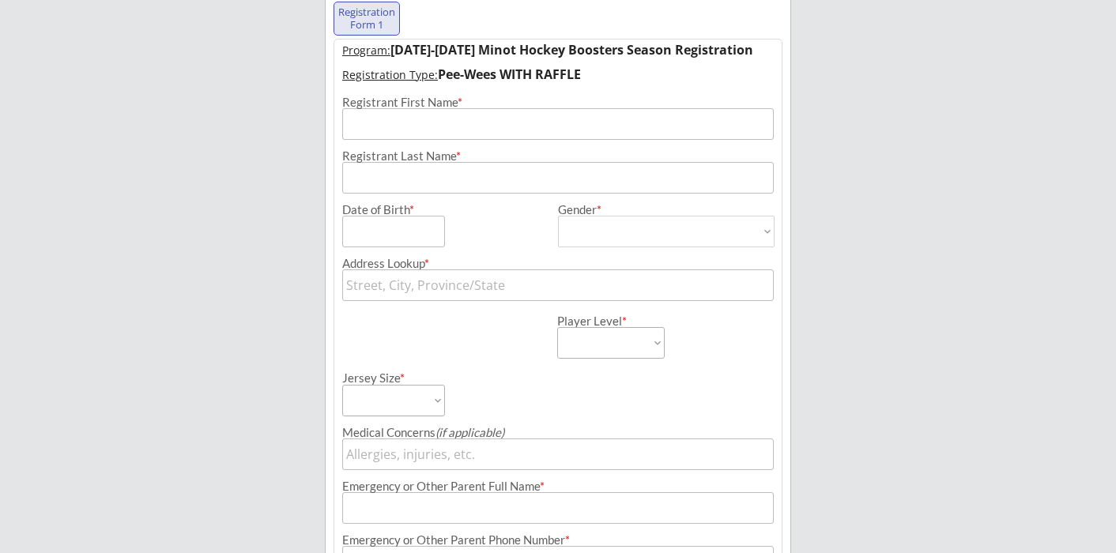
scroll to position [114, 0]
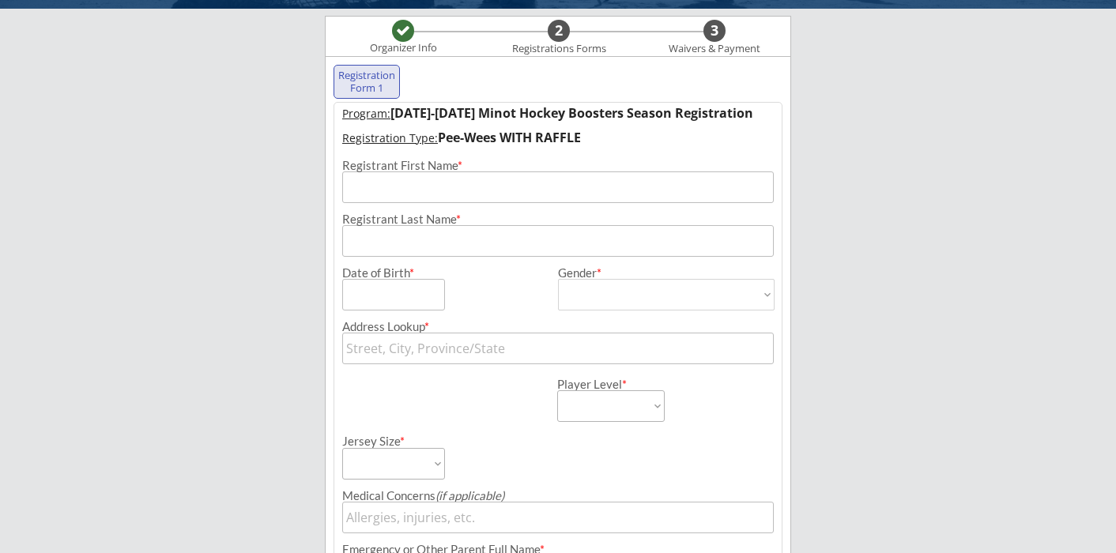
click at [544, 188] on input "input" at bounding box center [558, 188] width 432 height 32
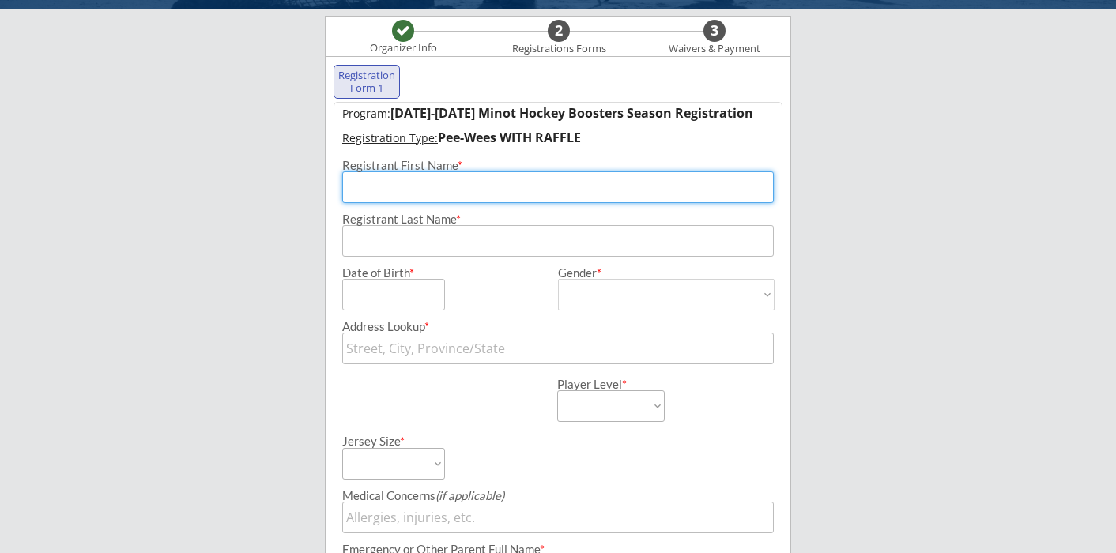
type input "Odin"
type input "[PERSON_NAME]"
type input "1612 5TH ST SE"
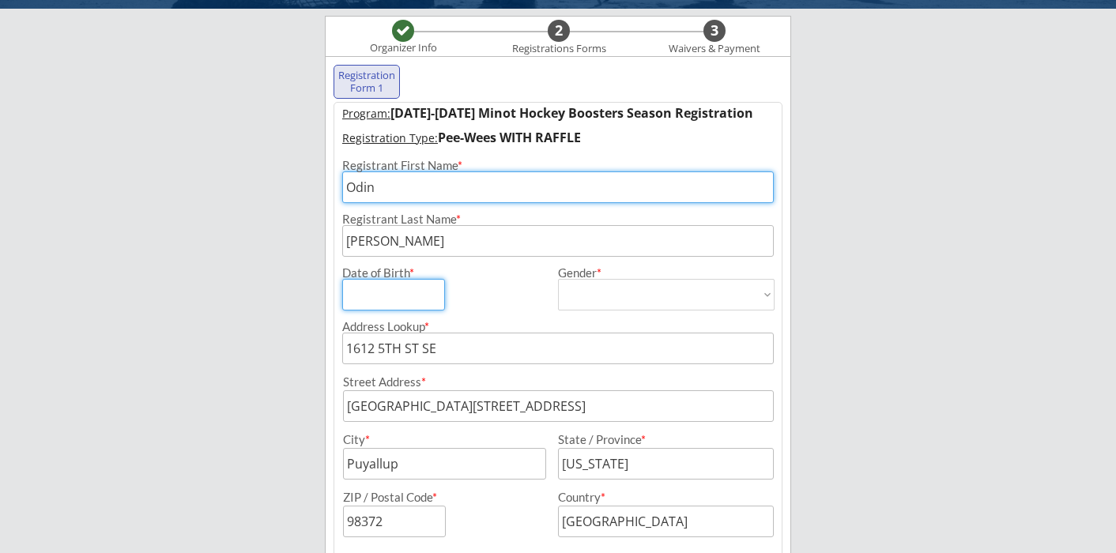
click at [402, 304] on input "input" at bounding box center [393, 295] width 103 height 32
type input "[DATE]"
click at [577, 289] on select "[DEMOGRAPHIC_DATA] [DEMOGRAPHIC_DATA]" at bounding box center [666, 295] width 217 height 32
select select ""[DEMOGRAPHIC_DATA]""
click at [558, 279] on select "[DEMOGRAPHIC_DATA] [DEMOGRAPHIC_DATA]" at bounding box center [666, 295] width 217 height 32
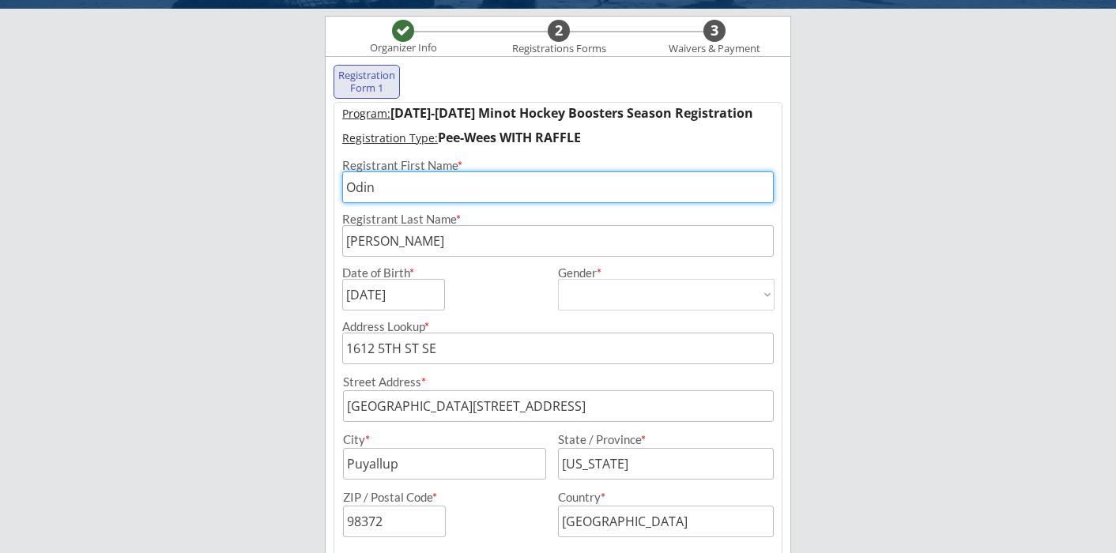
type input "[DEMOGRAPHIC_DATA]"
click at [447, 463] on input "input" at bounding box center [444, 464] width 203 height 32
click at [487, 344] on input "1612 5TH ST SE" at bounding box center [558, 349] width 432 height 32
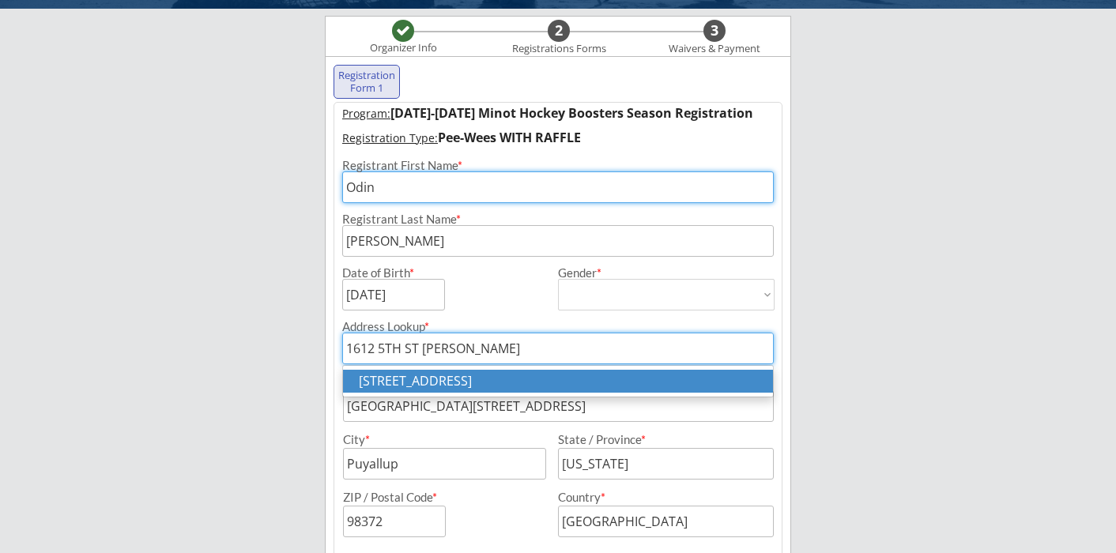
click at [500, 386] on p "1612 5th St SE, Minot, ND, USA" at bounding box center [558, 381] width 430 height 23
type input "1612 5th St SE, Minot, ND, USA"
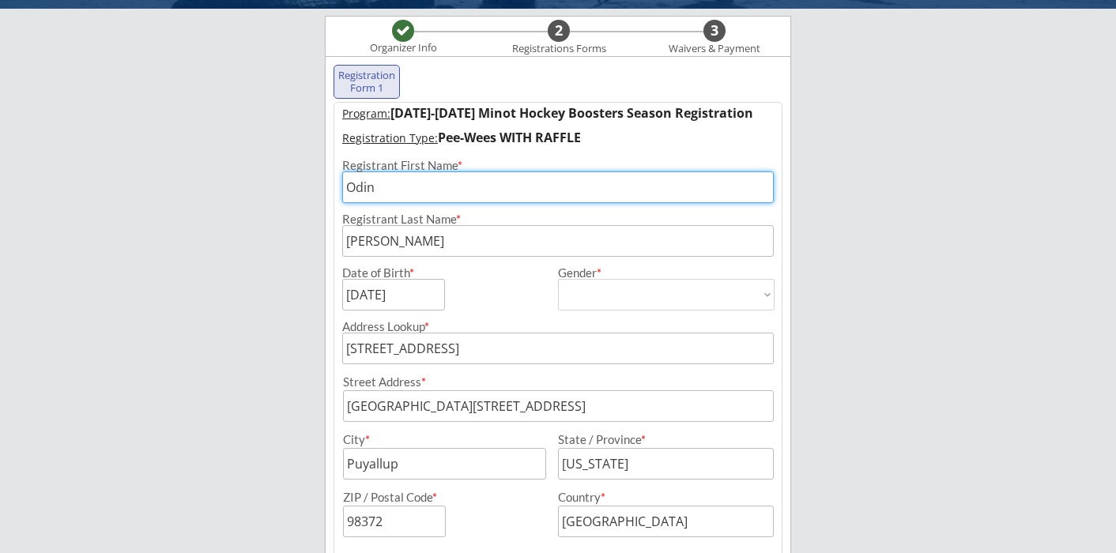
type input "[STREET_ADDRESS]"
type input "Minot"
type input "North Dakota"
type input "58701"
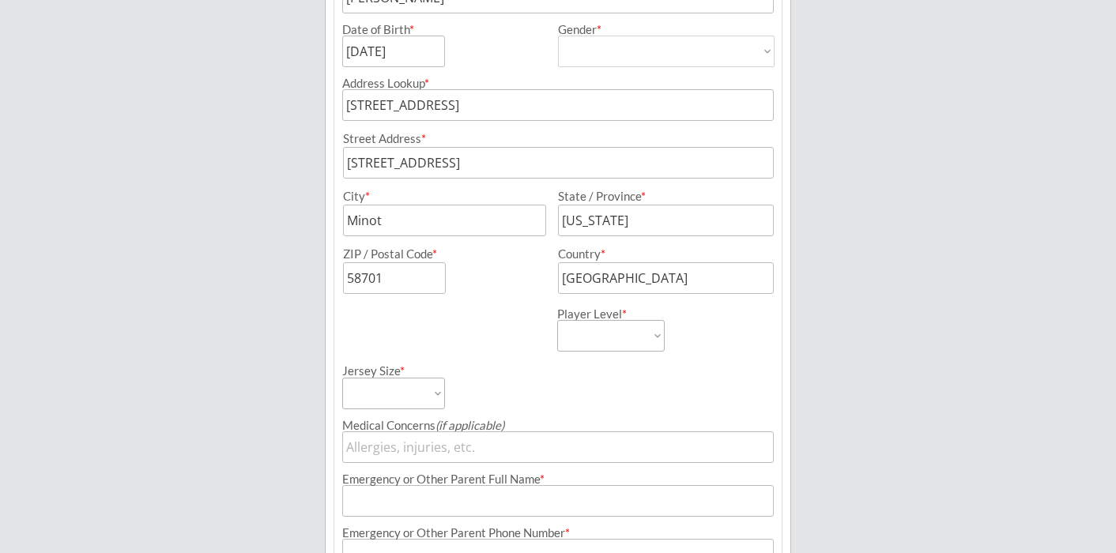
scroll to position [360, 0]
type input "1612 5th St SE, Minot, ND, USA"
click at [597, 330] on select "Learn to Play Boys Learn to Play Girls Maroon Mites Gold/White Mites Squirts Pe…" at bounding box center [611, 333] width 108 height 32
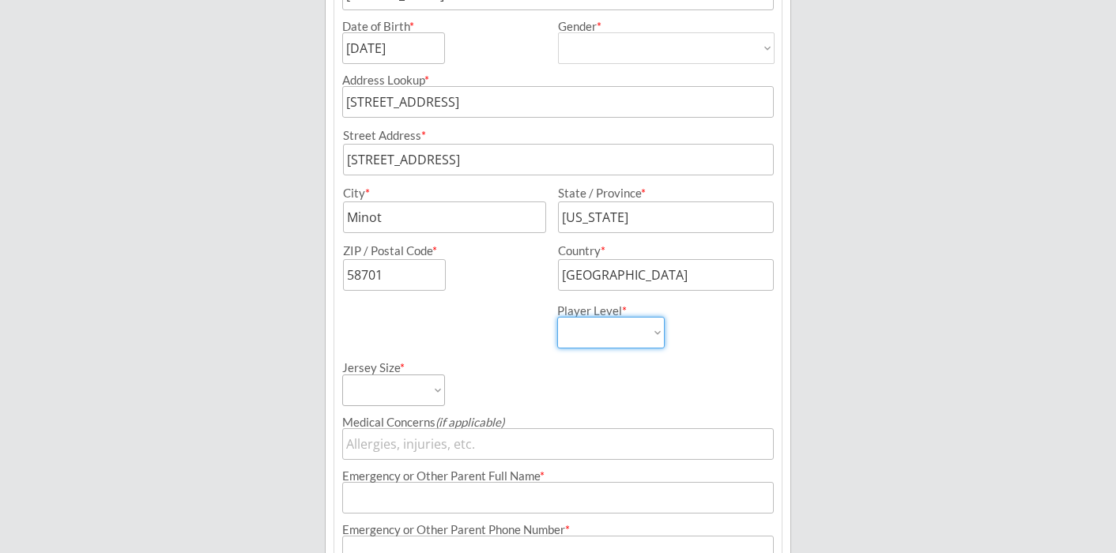
select select ""Pee-Wees""
click at [557, 317] on select "Learn to Play Boys Learn to Play Girls Maroon Mites Gold/White Mites Squirts Pe…" at bounding box center [611, 333] width 108 height 32
click at [430, 389] on select "Adult Small Adult Medium Adult Large Adult XL Goalie Cut" at bounding box center [393, 391] width 103 height 32
select select ""Adult Small""
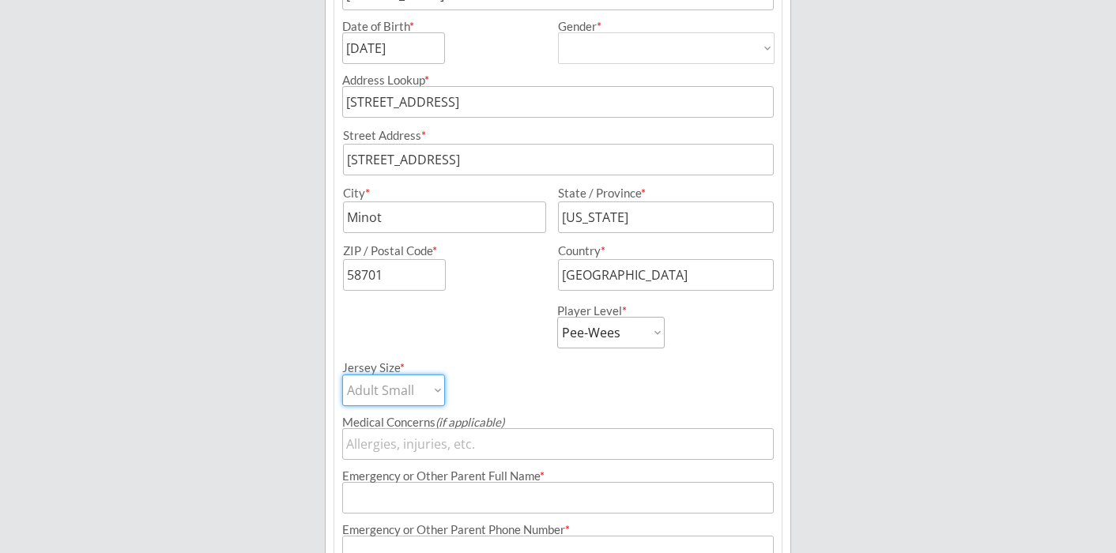
click at [342, 375] on select "Adult Small Adult Medium Adult Large Adult XL Goalie Cut" at bounding box center [393, 391] width 103 height 32
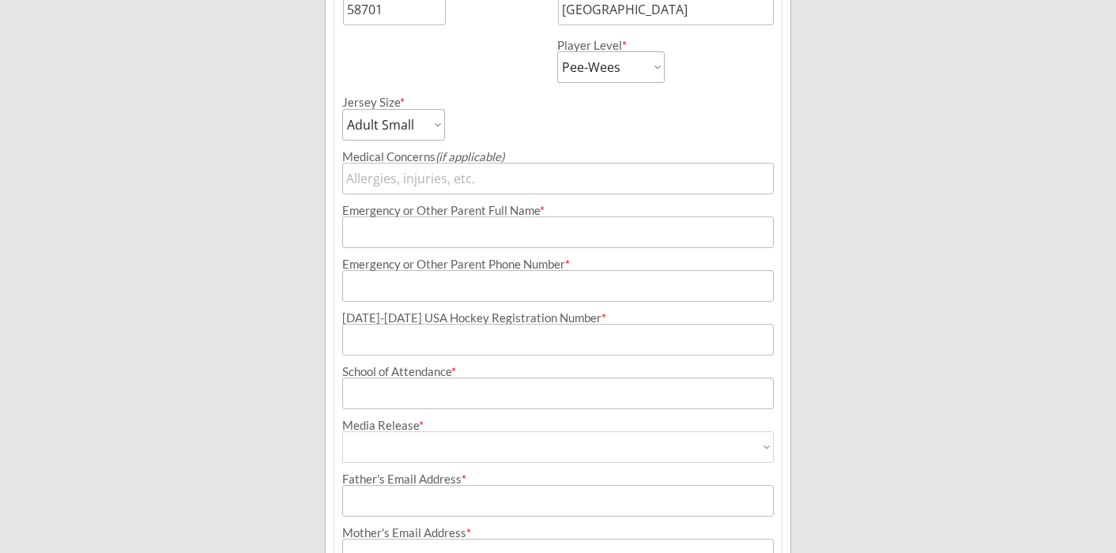
scroll to position [648, 0]
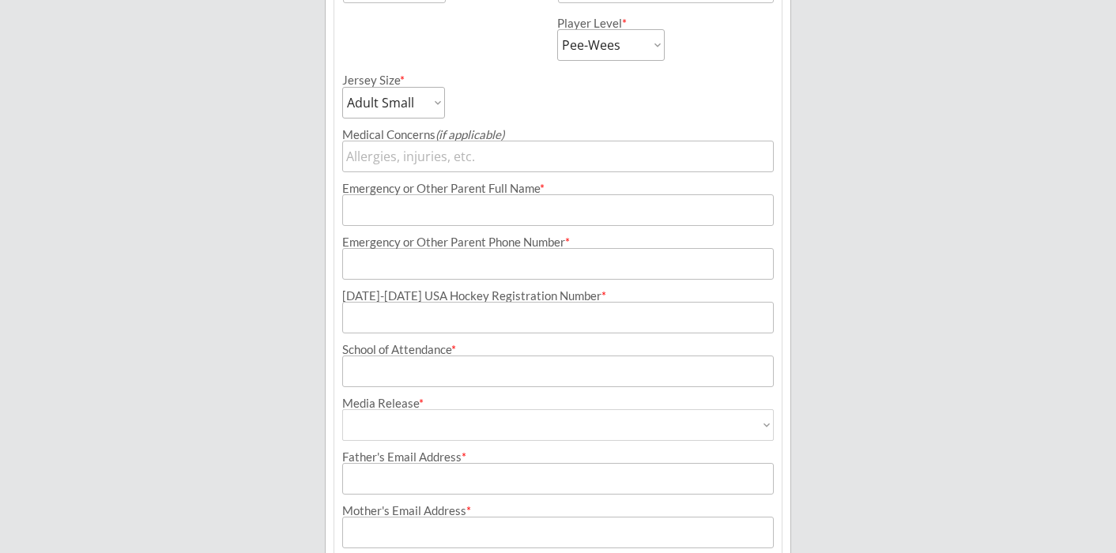
click at [466, 215] on input "input" at bounding box center [558, 210] width 432 height 32
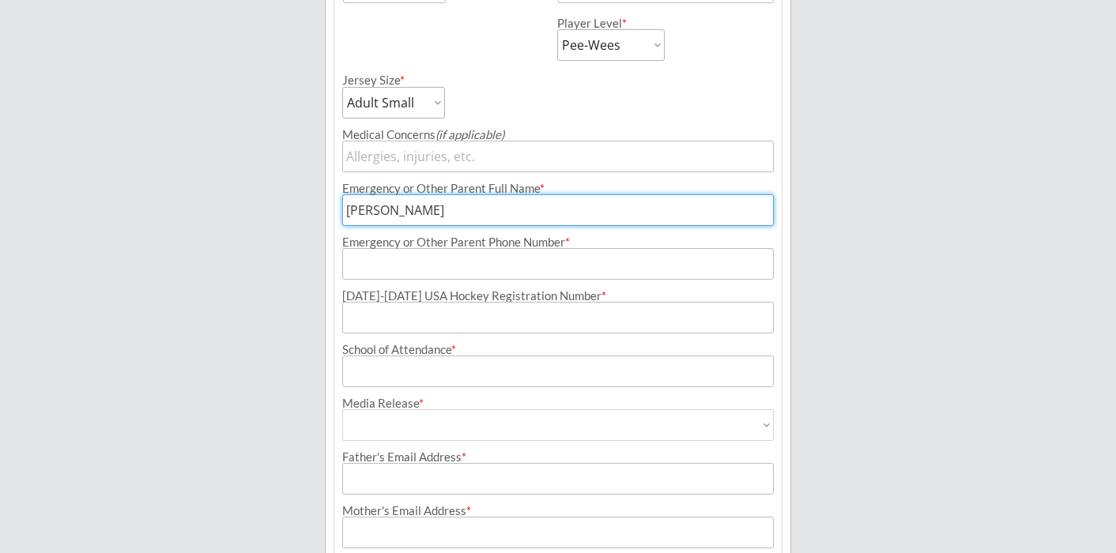
type input "[PERSON_NAME]"
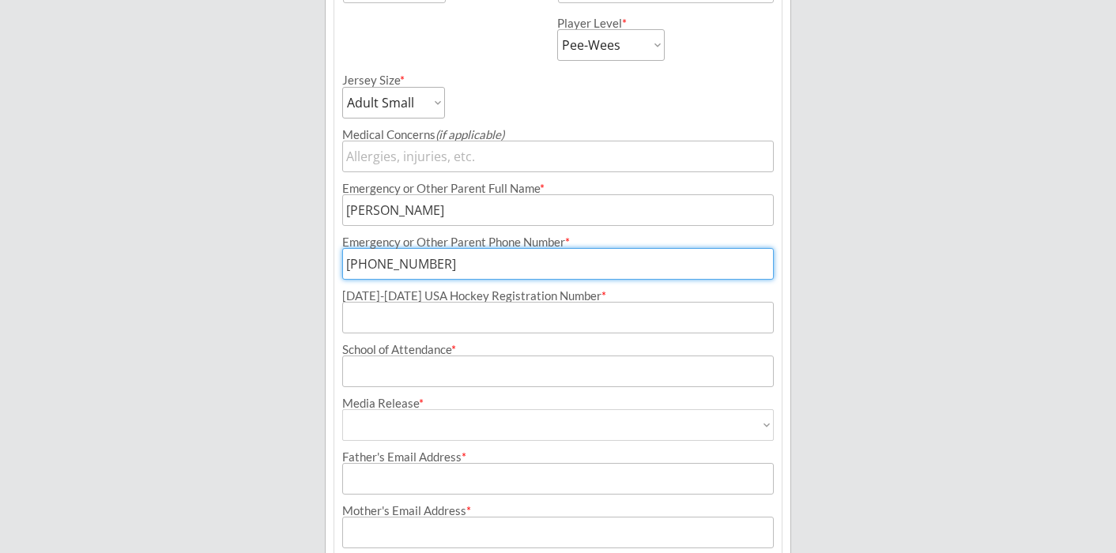
type input "[PHONE_NUMBER]"
click at [501, 317] on input "input" at bounding box center [558, 318] width 432 height 32
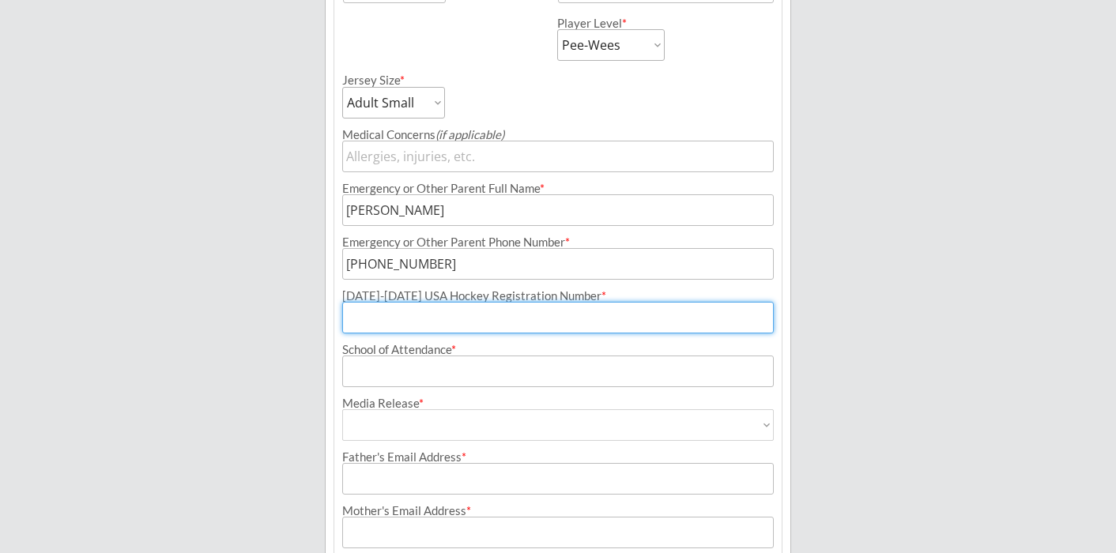
paste input "207601724ERICK"
type input "207601724ERICK"
click at [540, 369] on input "input" at bounding box center [558, 372] width 432 height 32
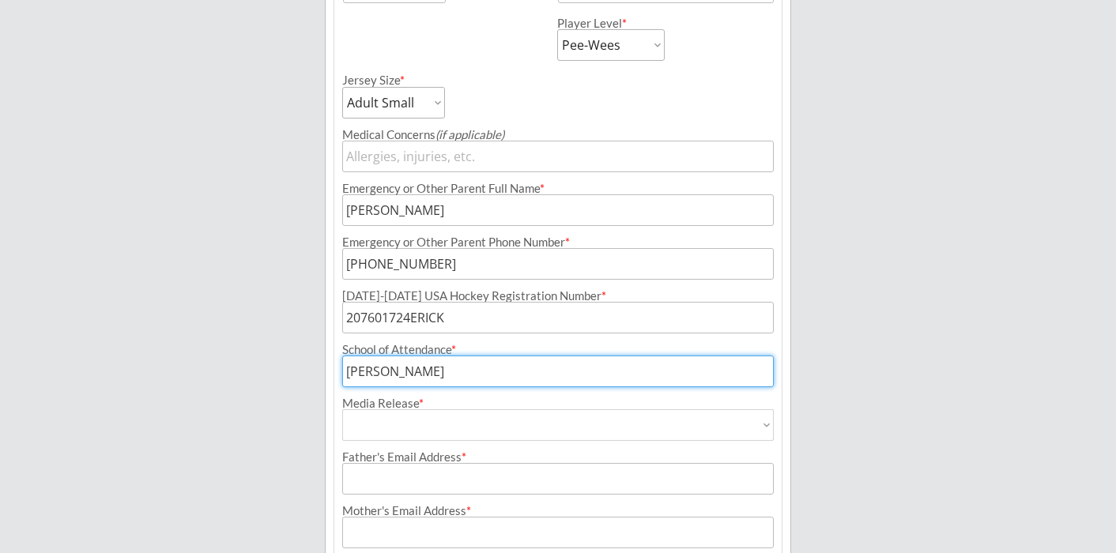
type input "[PERSON_NAME]"
click at [540, 424] on select "Yes No" at bounding box center [558, 425] width 432 height 32
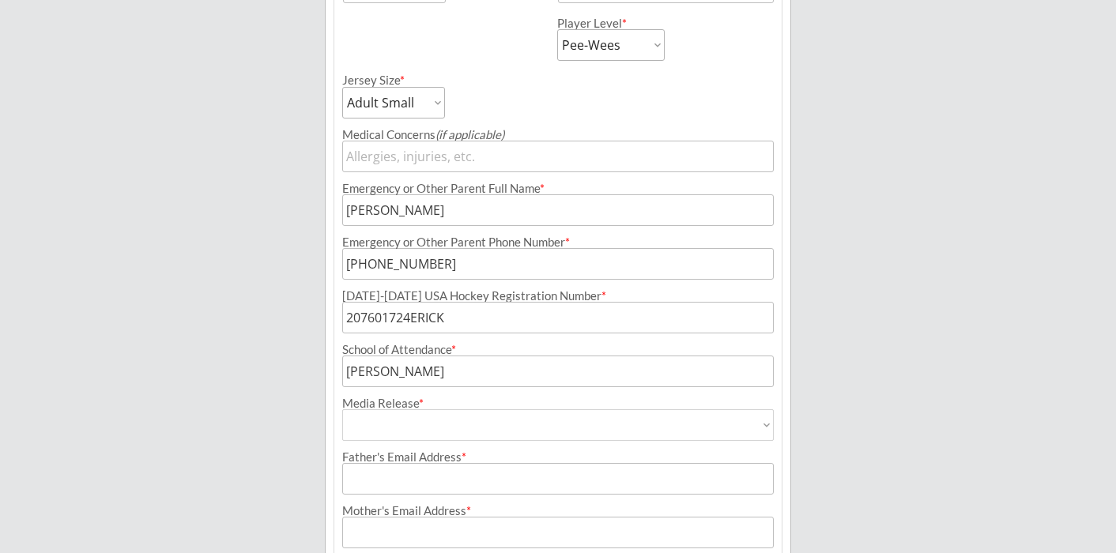
select select ""Yes""
click at [342, 409] on select "Yes No" at bounding box center [558, 425] width 432 height 32
type input "Yes"
click at [526, 481] on input "input" at bounding box center [558, 479] width 432 height 32
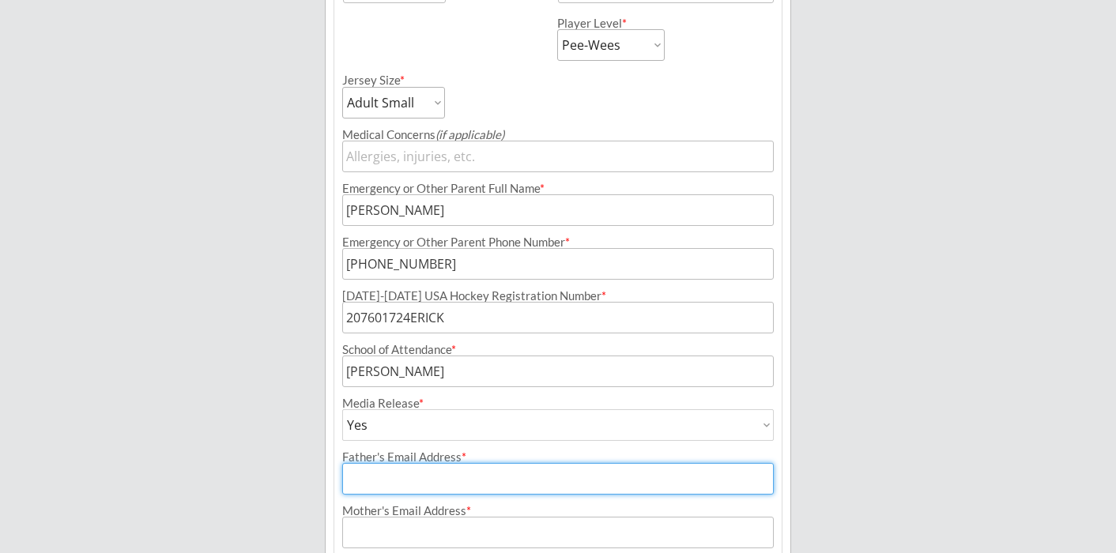
type input "[EMAIL_ADDRESS][DOMAIN_NAME]"
click at [530, 526] on input "input" at bounding box center [558, 533] width 432 height 32
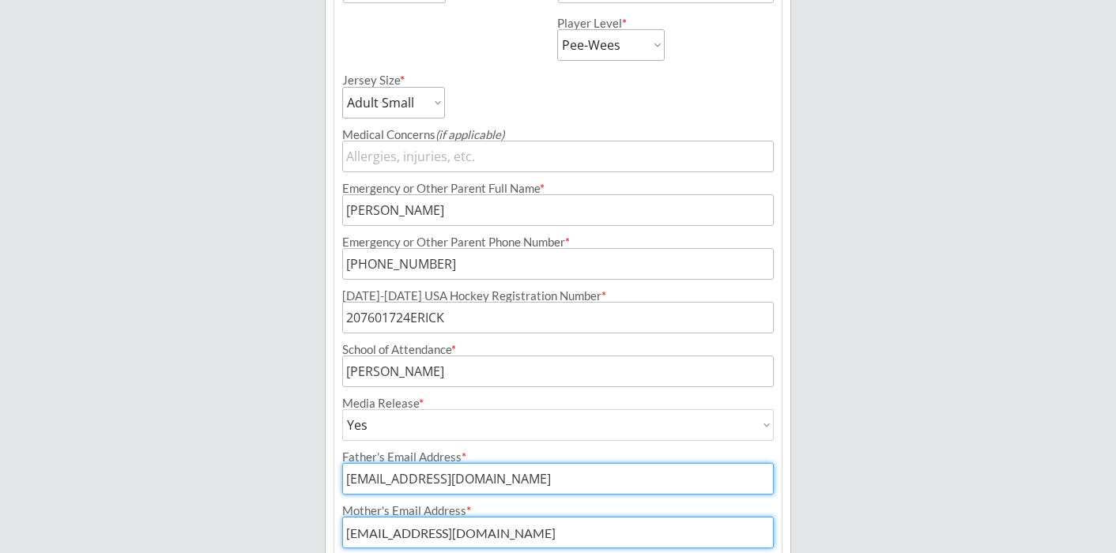
click at [530, 526] on input "input" at bounding box center [558, 533] width 432 height 32
type input "[EMAIL_ADDRESS][DOMAIN_NAME]"
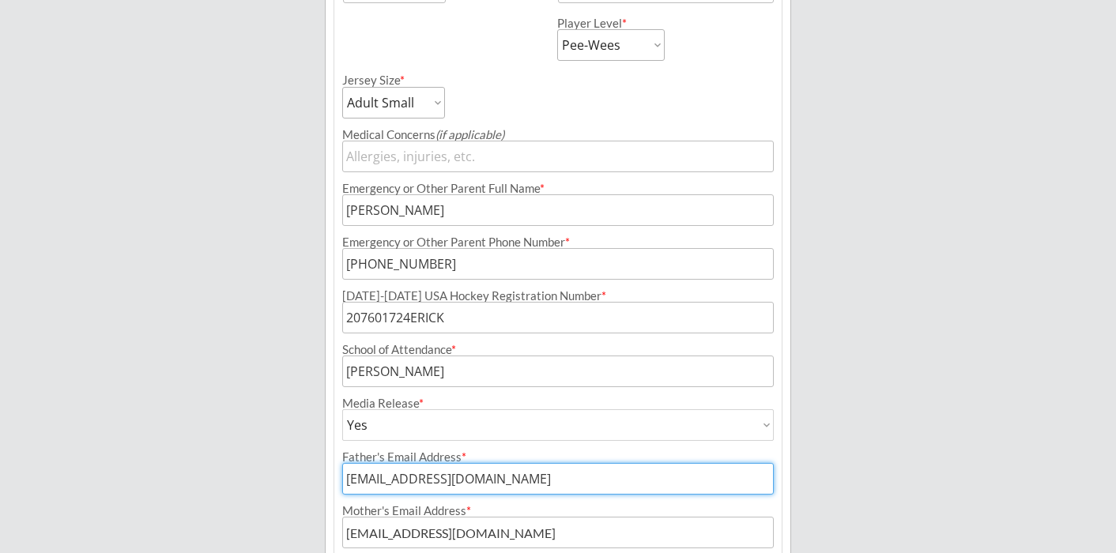
scroll to position [783, 0]
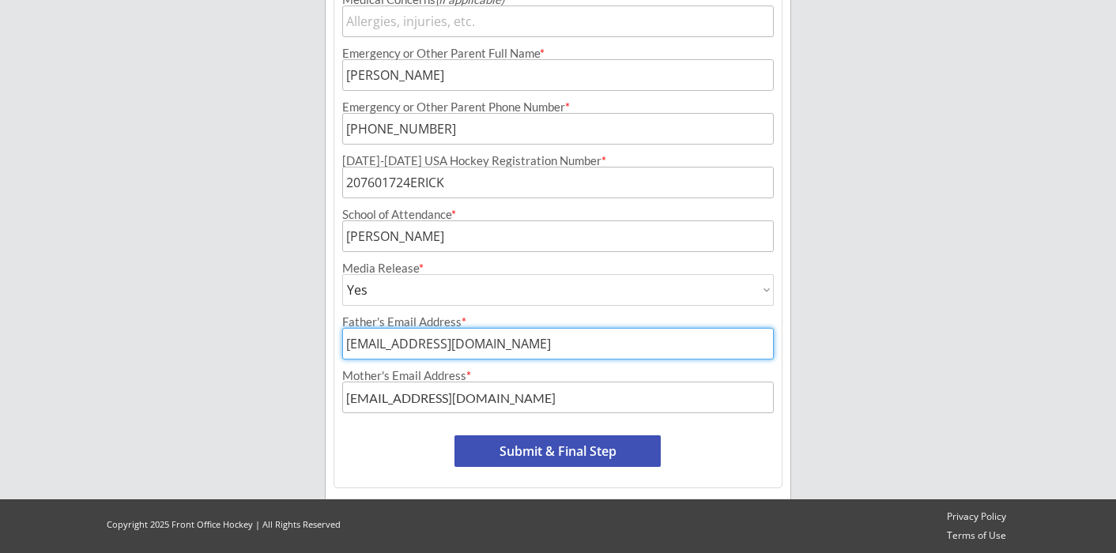
click at [615, 447] on button "Submit & Final Step" at bounding box center [558, 452] width 206 height 32
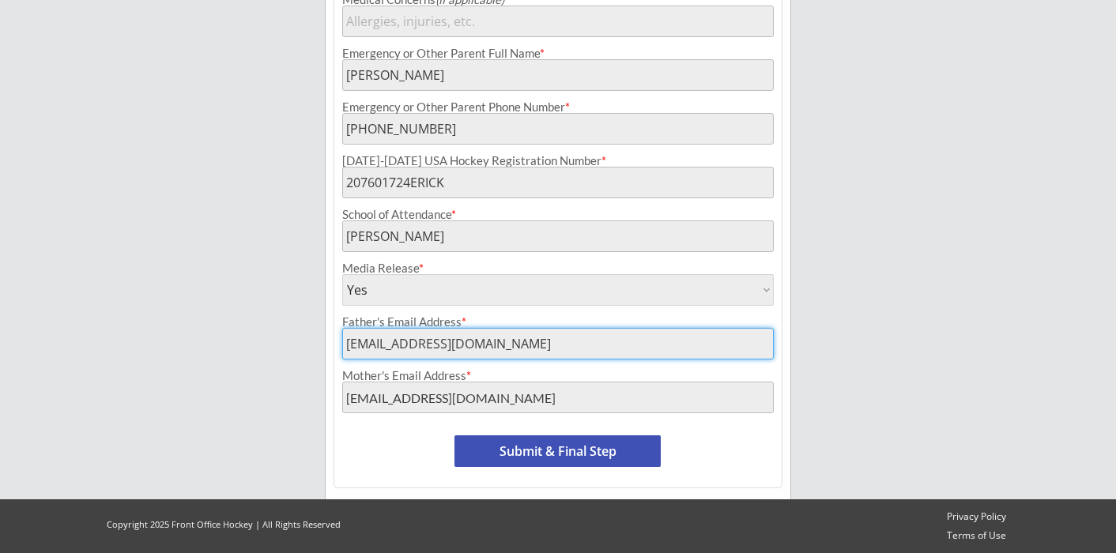
click at [584, 451] on button "Submit & Final Step" at bounding box center [558, 452] width 206 height 32
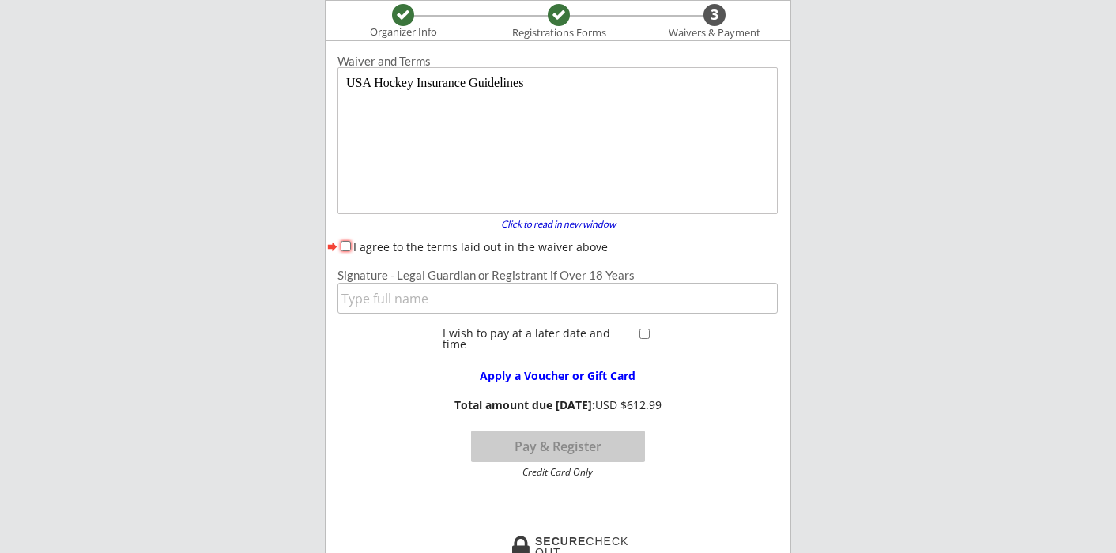
scroll to position [0, 0]
click at [348, 245] on input "I agree to the terms laid out in the waiver above" at bounding box center [346, 246] width 10 height 10
checkbox input "true"
click at [387, 305] on input "input" at bounding box center [558, 298] width 440 height 31
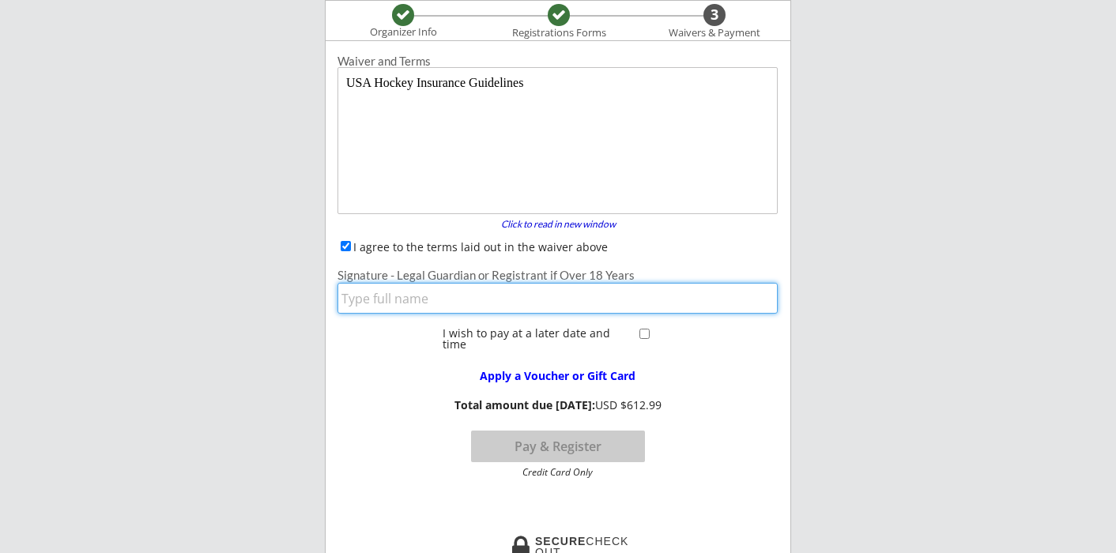
type input "Whitney Doubek Erickson"
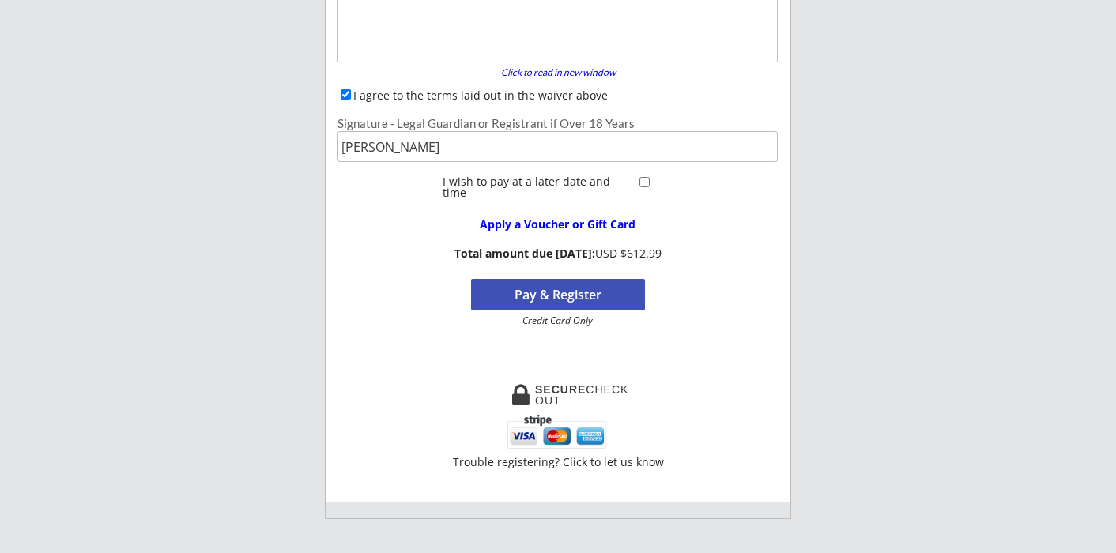
scroll to position [285, 0]
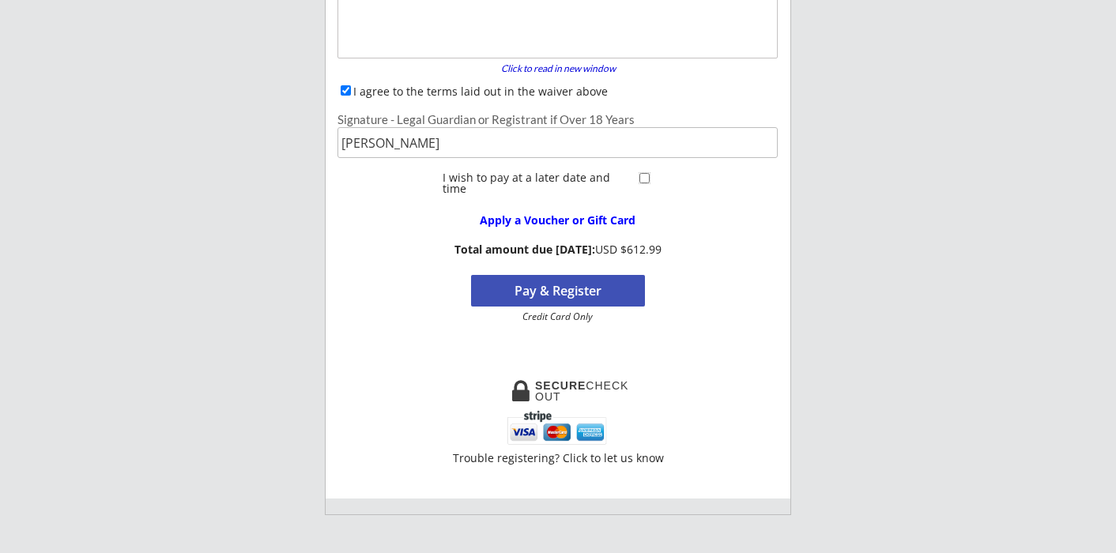
click at [645, 179] on input "checkbox" at bounding box center [644, 178] width 10 height 10
checkbox input "true"
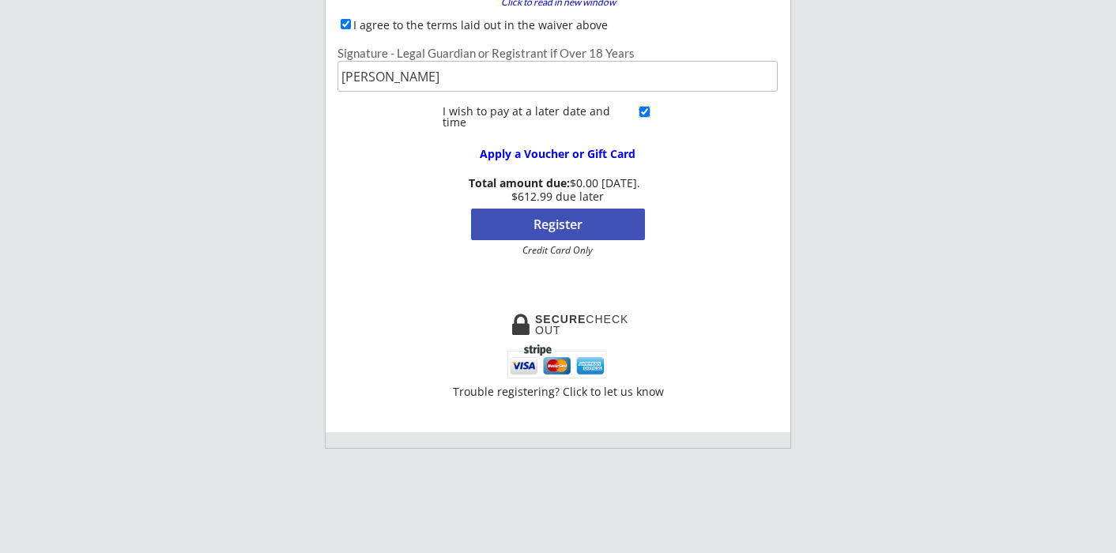
scroll to position [355, 0]
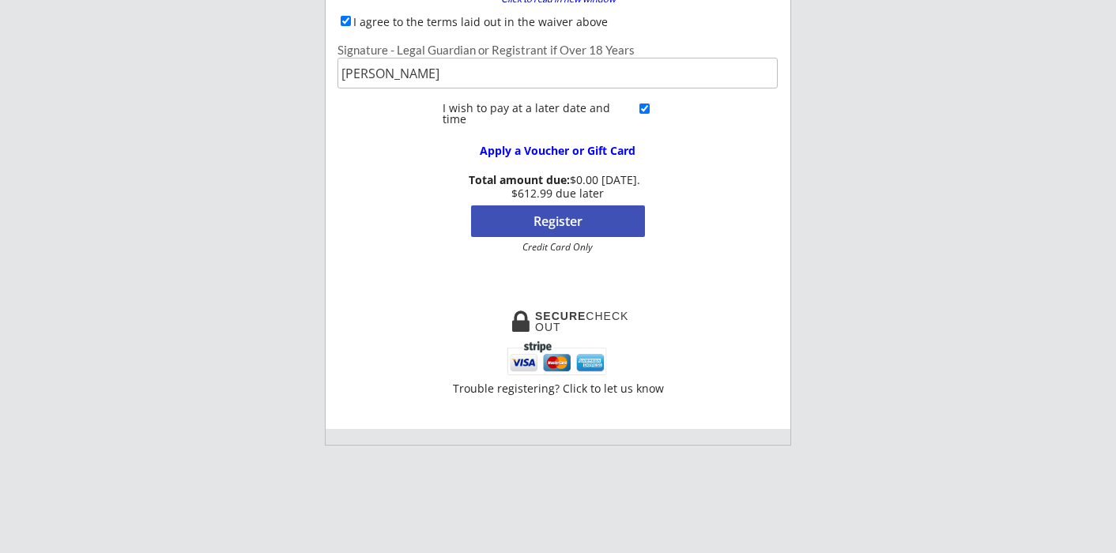
click at [593, 223] on button "Register" at bounding box center [558, 222] width 174 height 32
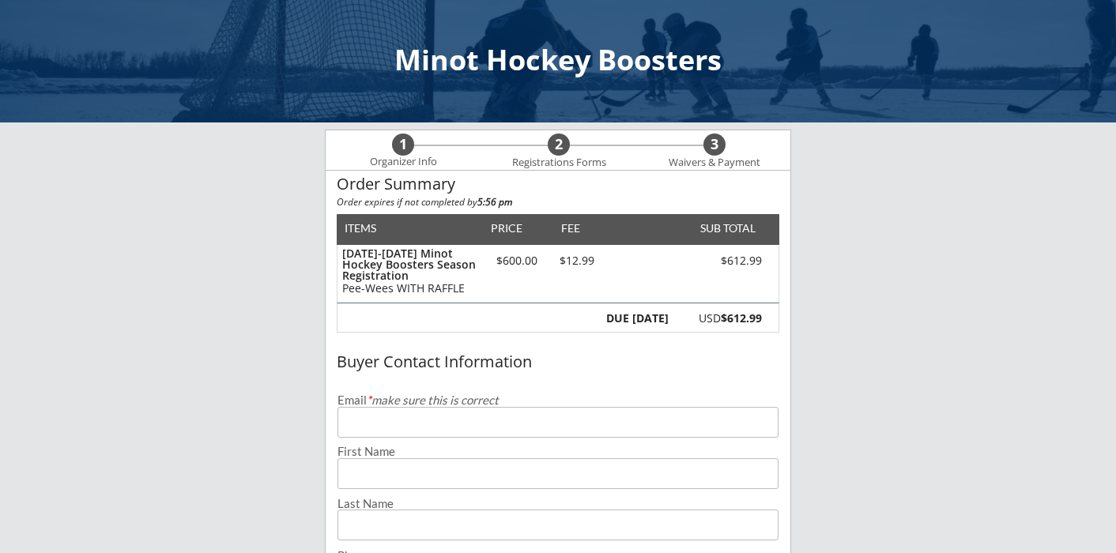
click at [580, 420] on input "email" at bounding box center [558, 422] width 441 height 31
type input "[EMAIL_ADDRESS][DOMAIN_NAME]"
type input "[PERSON_NAME]"
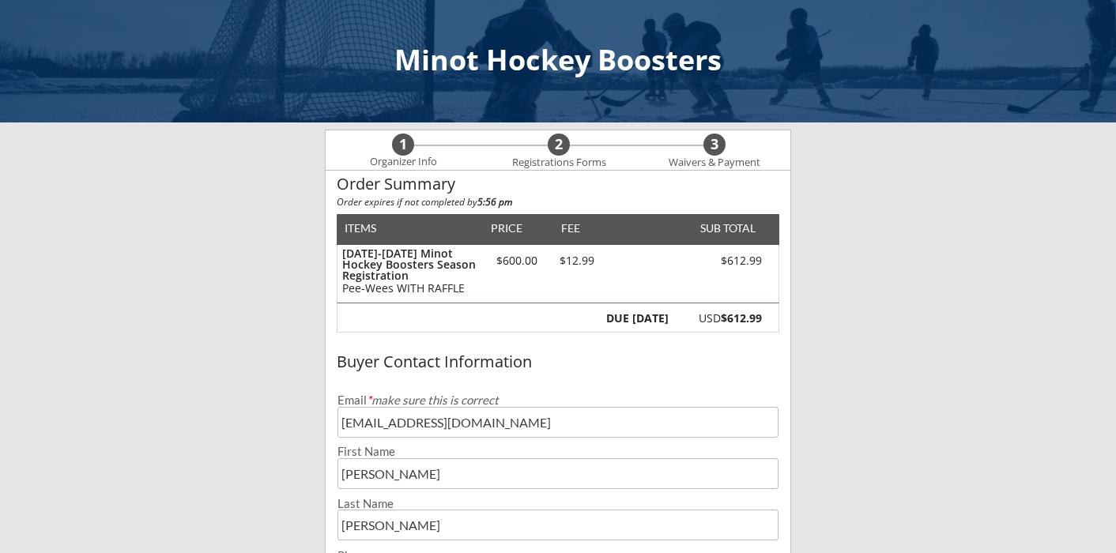
type input "[PHONE_NUMBER]"
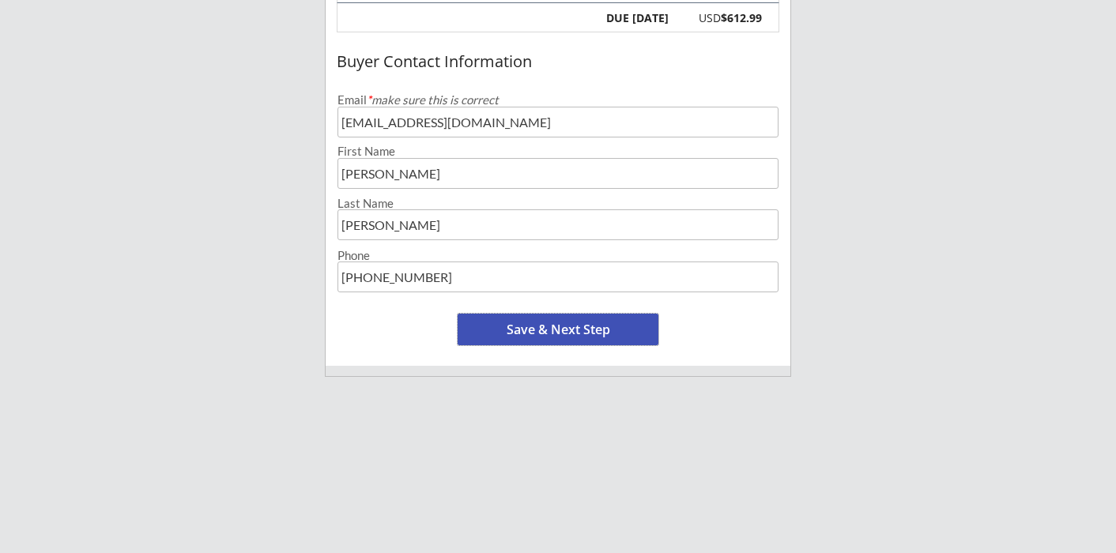
click at [572, 320] on button "Save & Next Step" at bounding box center [558, 330] width 201 height 32
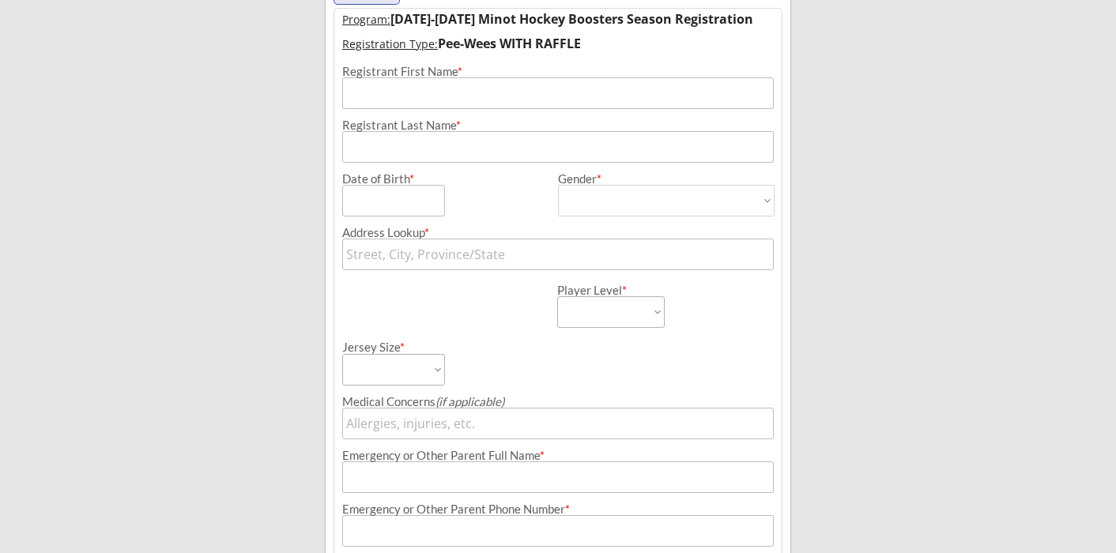
scroll to position [114, 0]
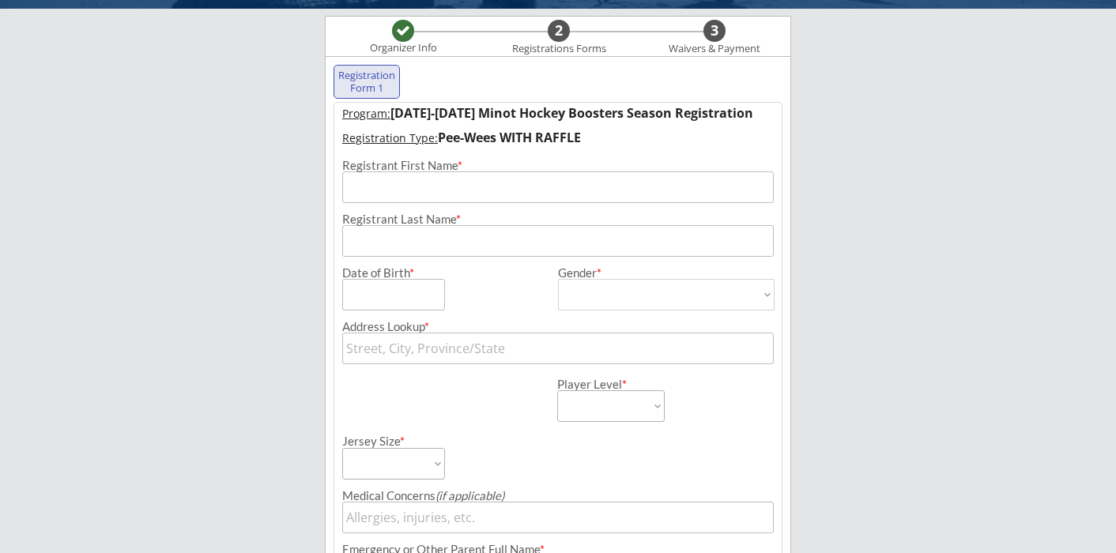
click at [522, 194] on input "input" at bounding box center [558, 188] width 432 height 32
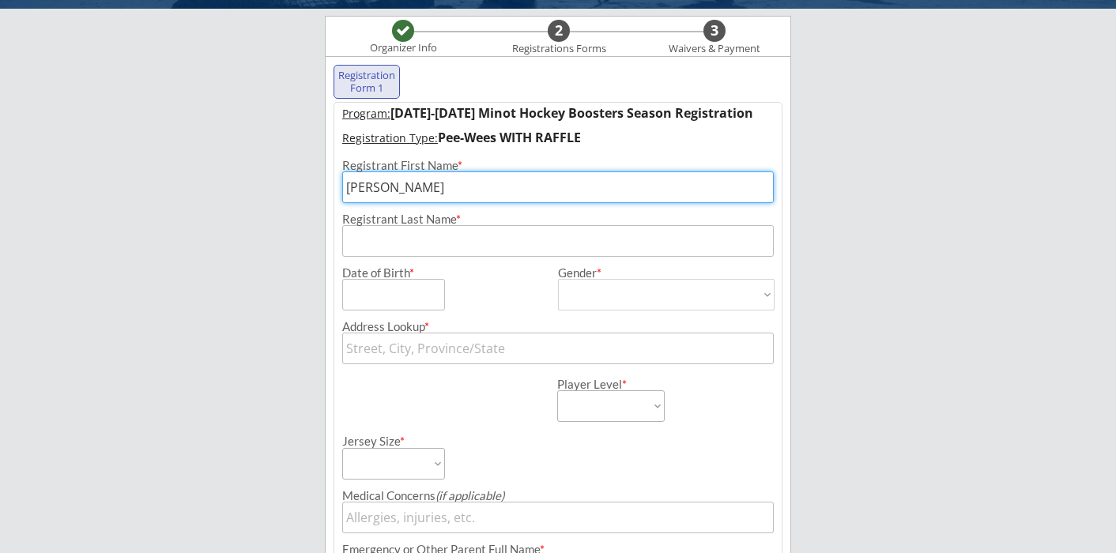
type input "[PERSON_NAME]"
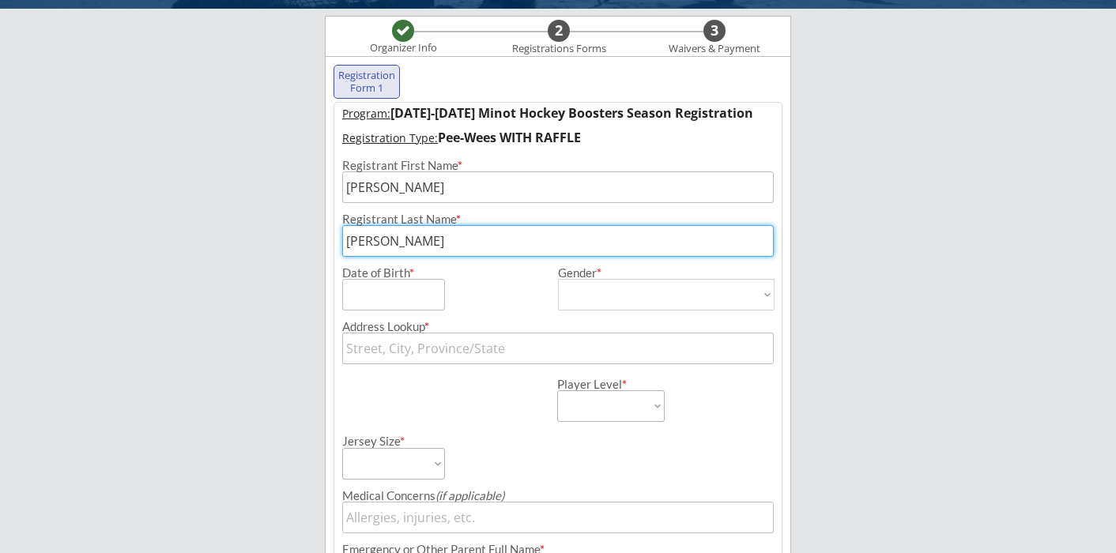
type input "[PERSON_NAME]"
click at [394, 306] on input "input" at bounding box center [393, 295] width 103 height 32
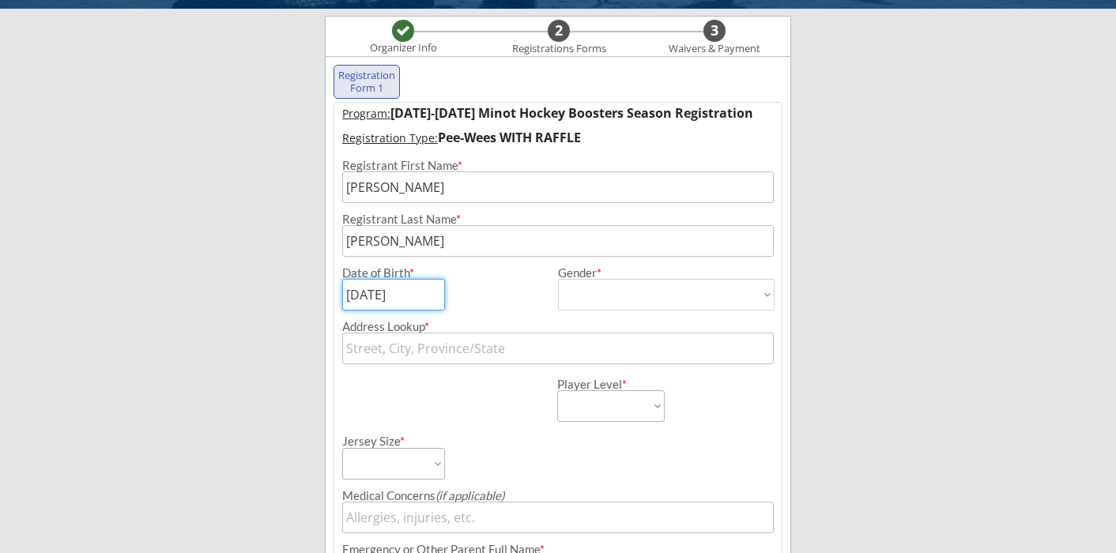
type input "[DATE]"
click at [610, 296] on select "[DEMOGRAPHIC_DATA] [DEMOGRAPHIC_DATA]" at bounding box center [666, 295] width 217 height 32
select select ""[DEMOGRAPHIC_DATA]""
click at [558, 279] on select "[DEMOGRAPHIC_DATA] [DEMOGRAPHIC_DATA]" at bounding box center [666, 295] width 217 height 32
type input "[DEMOGRAPHIC_DATA]"
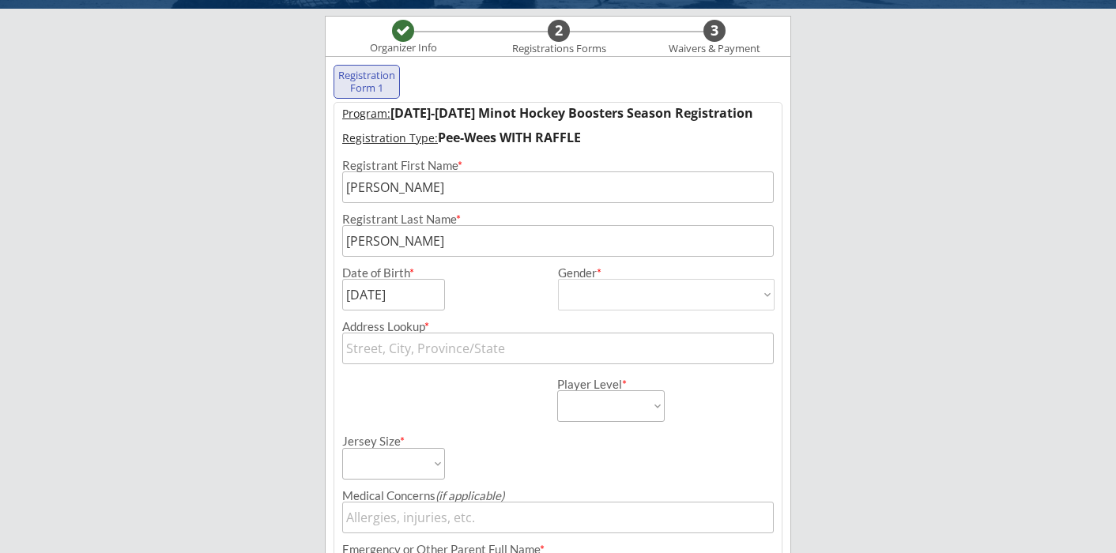
click at [506, 343] on input "text" at bounding box center [558, 349] width 432 height 32
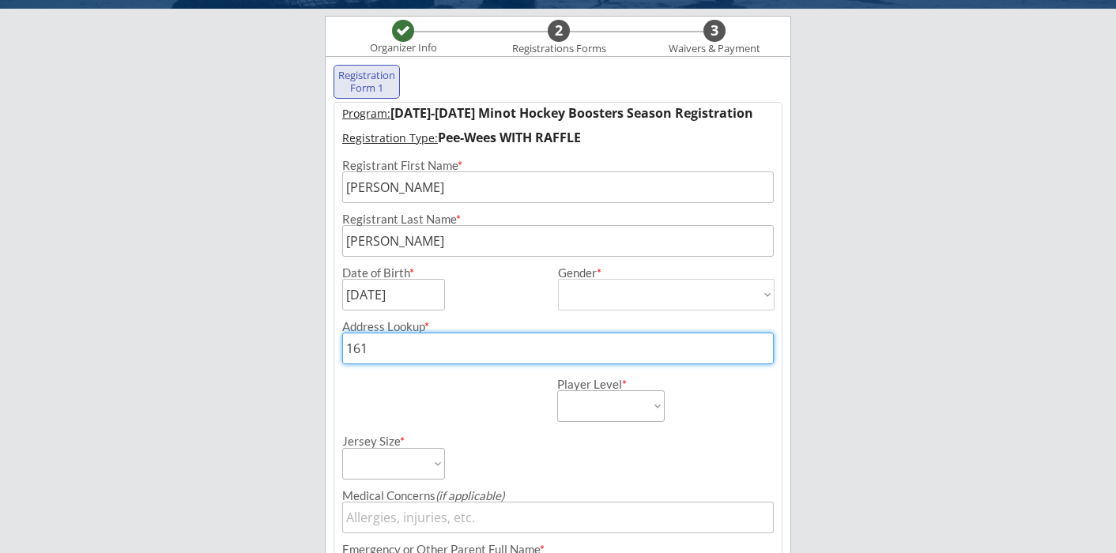
type input "1612"
type input "16121 South Harris Avenue, Compton, CA, USA"
type input "1612"
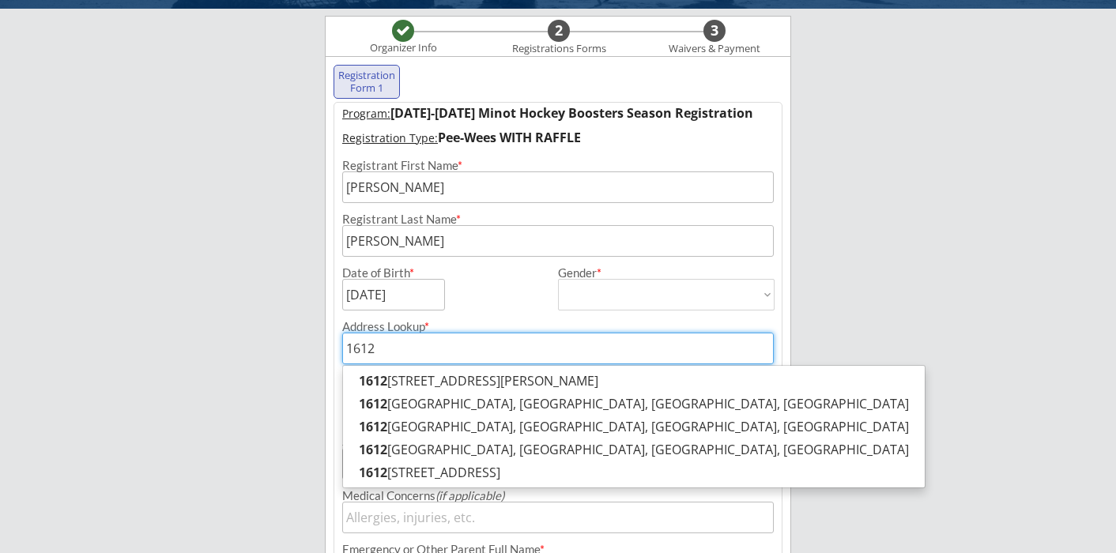
type input "1612 South Stratford Road, Winston-Salem, NC, USA"
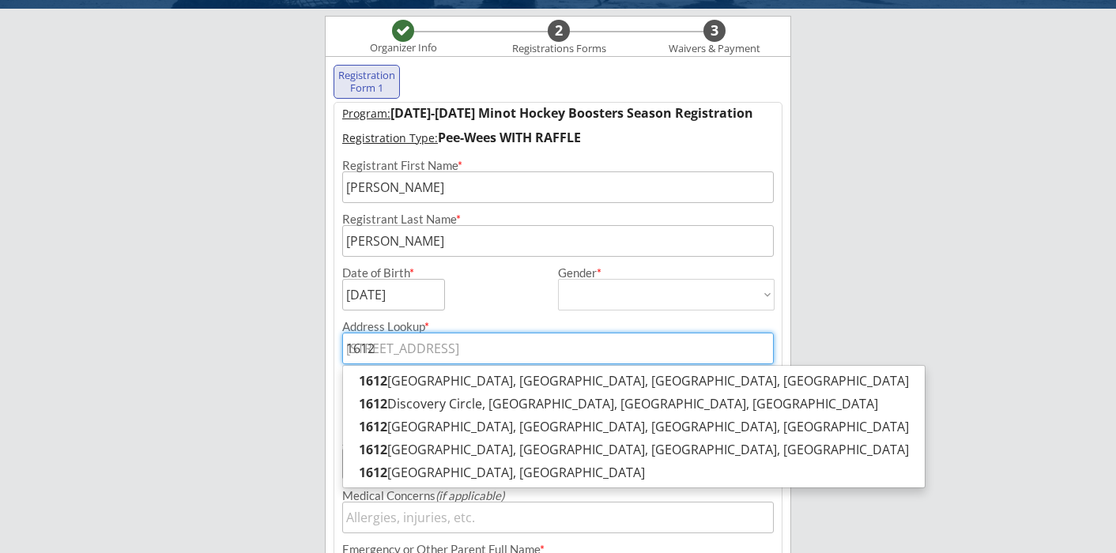
type input "1612 5"
type input "1612 5th Avenue, Bay Shore, NY, USA"
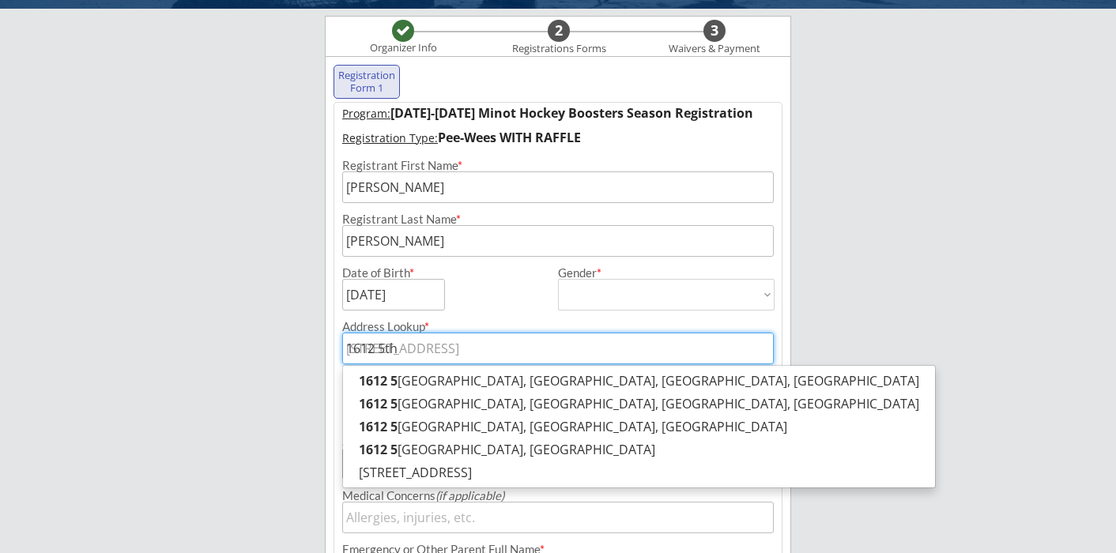
type input "1612 5th"
type input "1612 5th Street Northeast, Bemidji, MN, USA"
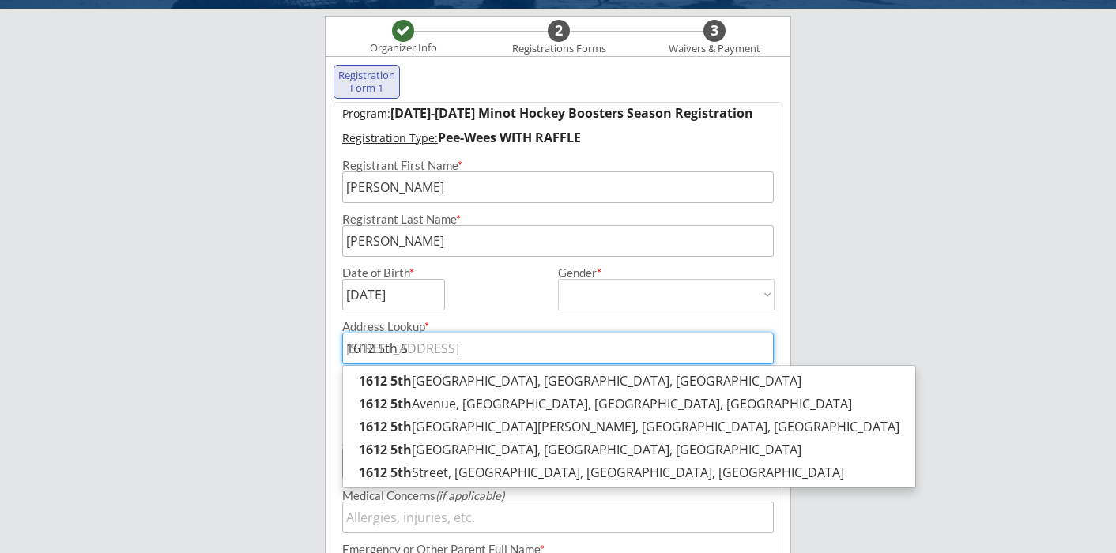
type input "1612 5th St"
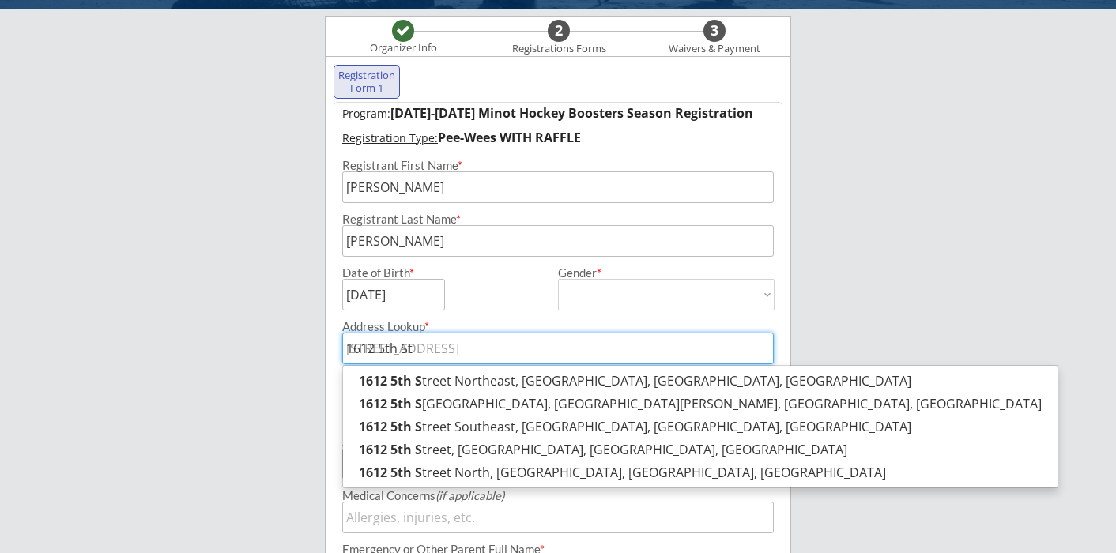
type input "1612 5th St"
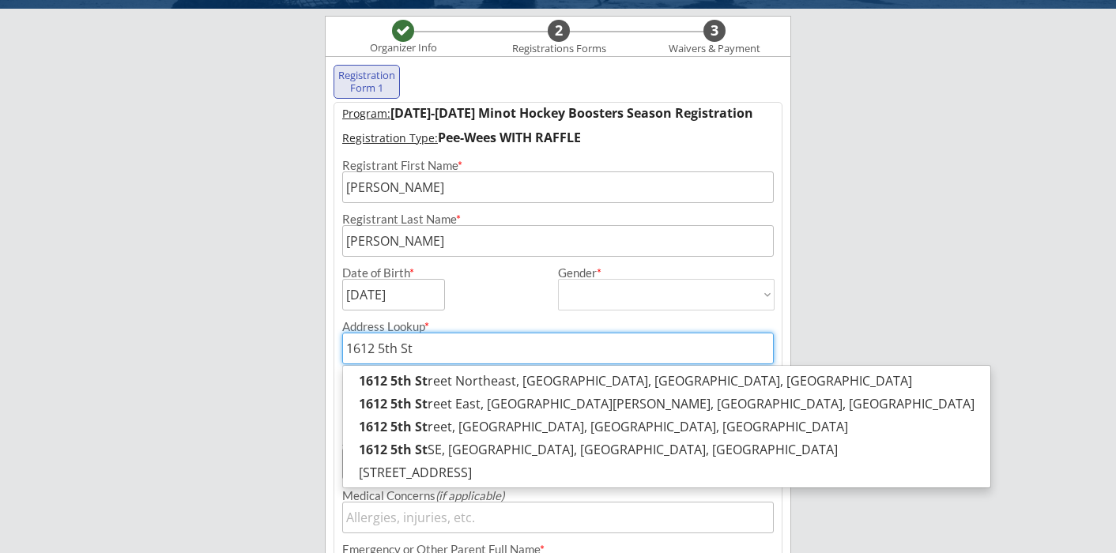
type input "1612 5th St NE, Bemidji, MN, USA"
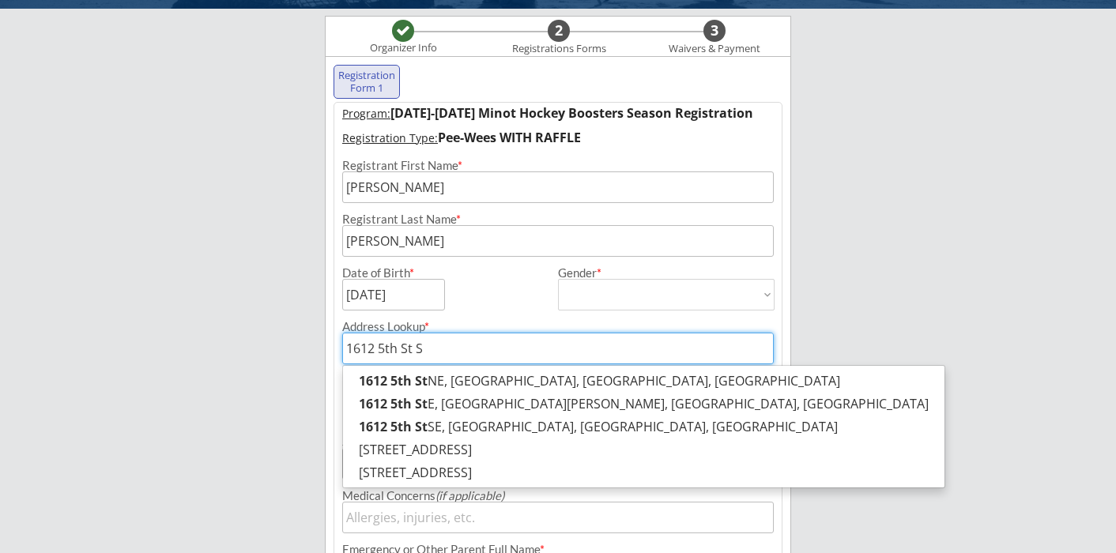
type input "1612 5th St SE"
type input "1612 5th St SE, Bemidji, MN, USA"
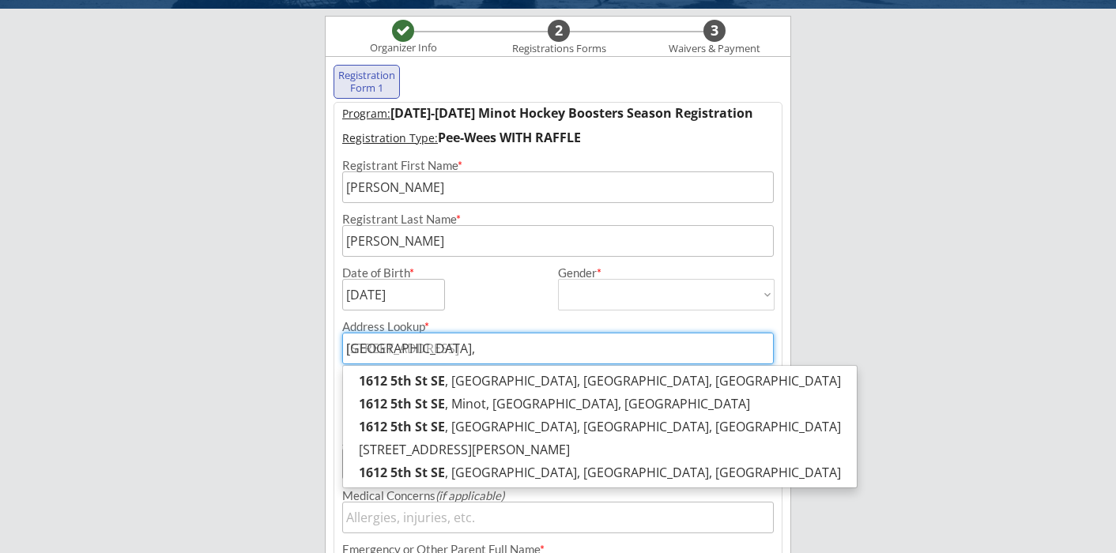
type input "1612 5th St SE,"
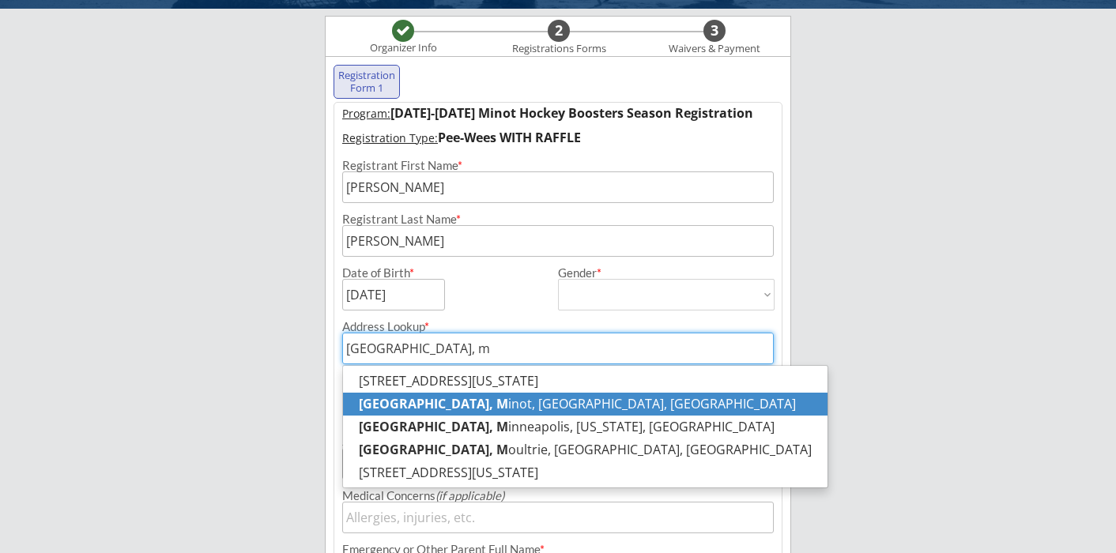
click at [526, 408] on p "1612 5th St SE, M inot, ND, USA" at bounding box center [585, 404] width 485 height 23
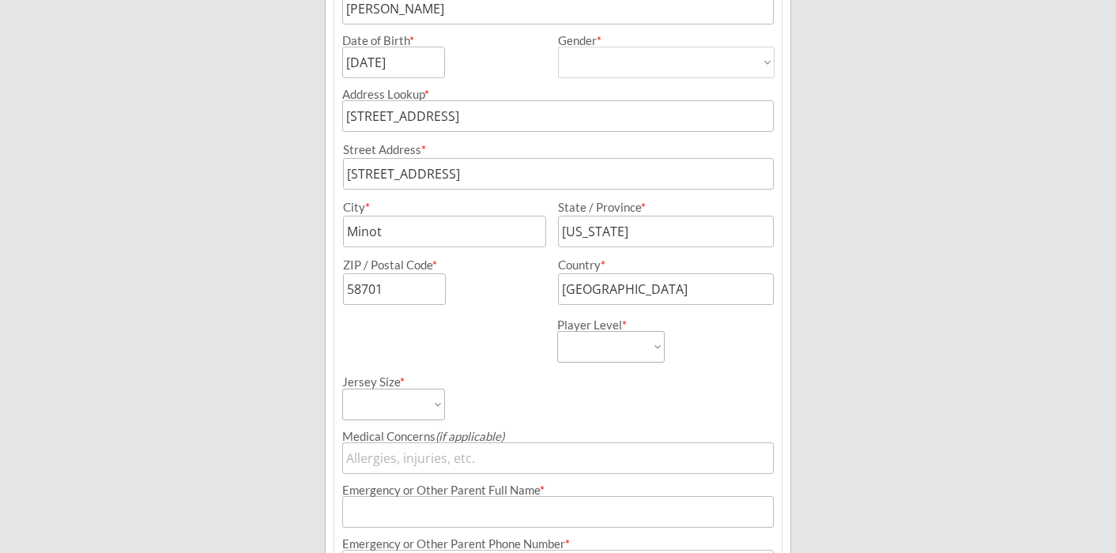
scroll to position [348, 0]
type input "1612 5th St SE, Minot, ND, USA"
click at [586, 351] on select "Learn to Play Boys Learn to Play Girls Maroon Mites Gold/White Mites Squirts Pe…" at bounding box center [611, 346] width 108 height 32
select select ""Pee-Wees""
click at [557, 330] on select "Learn to Play Boys Learn to Play Girls Maroon Mites Gold/White Mites Squirts Pe…" at bounding box center [611, 346] width 108 height 32
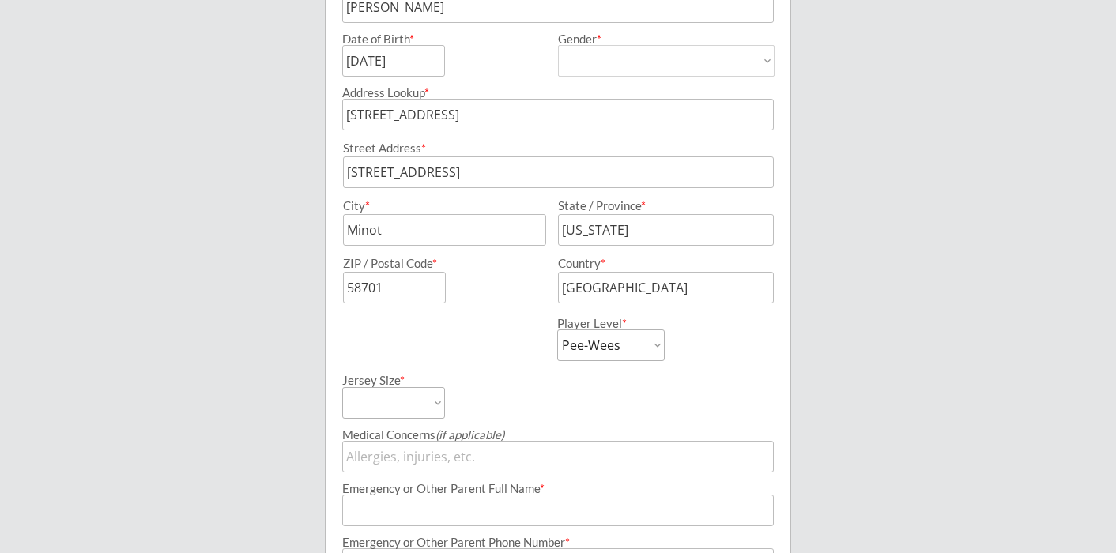
click at [432, 406] on select "Adult Small Adult Medium Adult Large Adult XL Goalie Cut" at bounding box center [393, 403] width 103 height 32
select select ""Adult Small""
click at [342, 387] on select "Adult Small Adult Medium Adult Large Adult XL Goalie Cut" at bounding box center [393, 403] width 103 height 32
click at [559, 385] on div "Jersey Size * Adult Small Adult Medium Adult Large Adult XL Goalie Cut" at bounding box center [557, 390] width 447 height 58
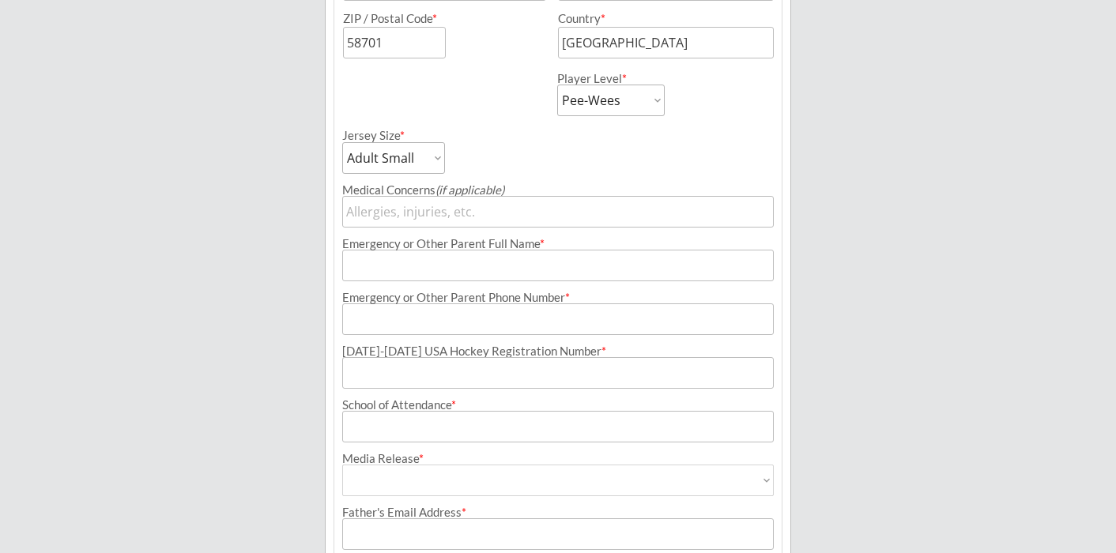
scroll to position [604, 0]
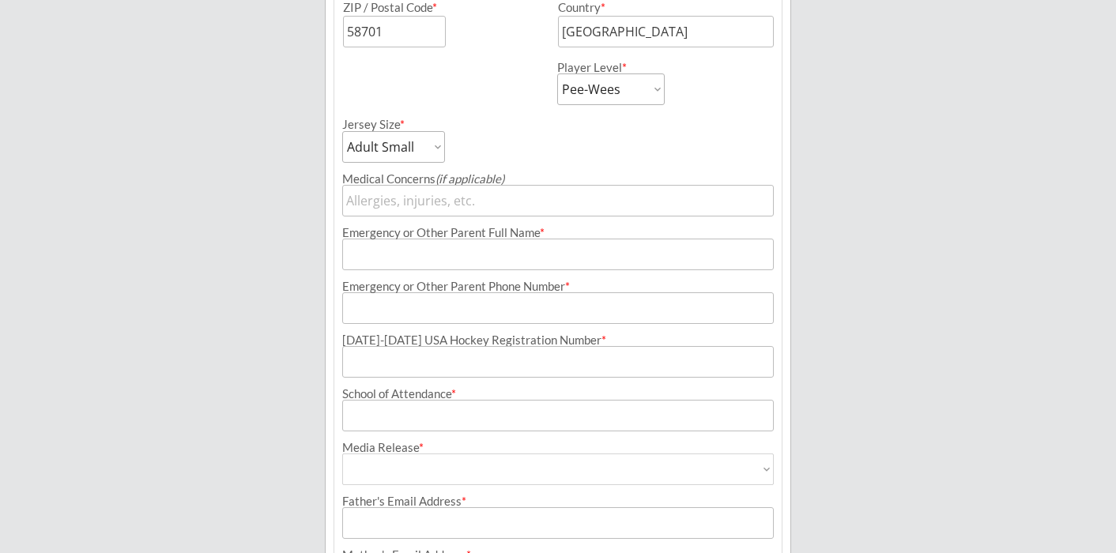
click at [490, 206] on input "input" at bounding box center [558, 201] width 432 height 32
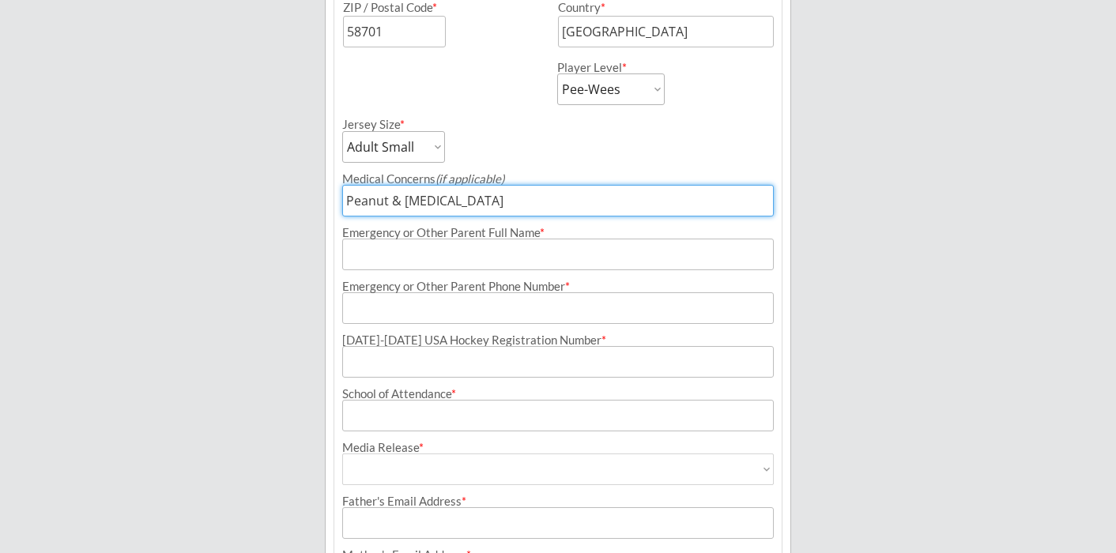
type input "Peanut & Tree Nut Allergy"
click at [511, 251] on input "input" at bounding box center [558, 255] width 432 height 32
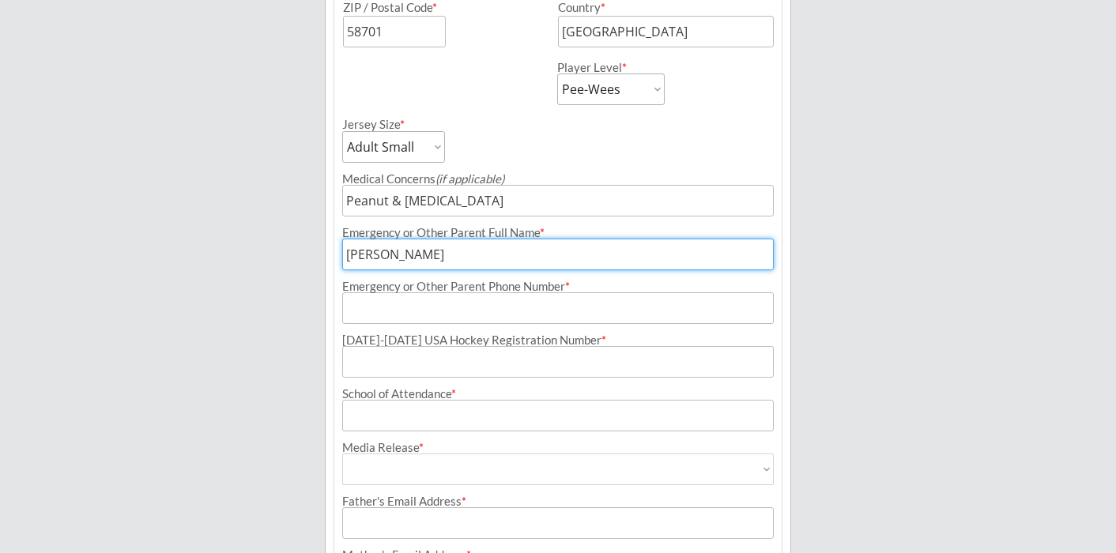
type input "[PERSON_NAME]"
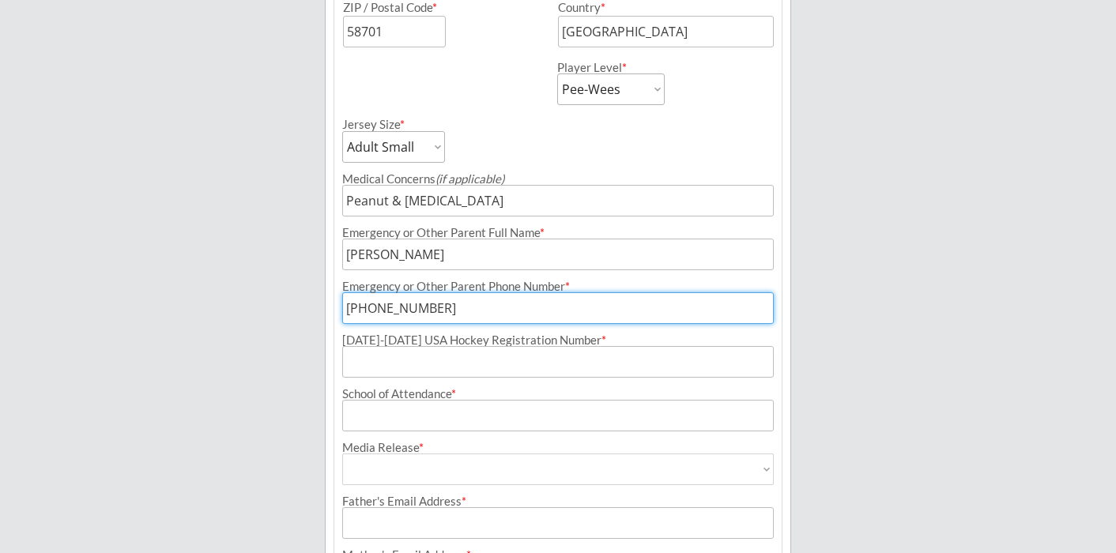
type input "[PHONE_NUMBER]"
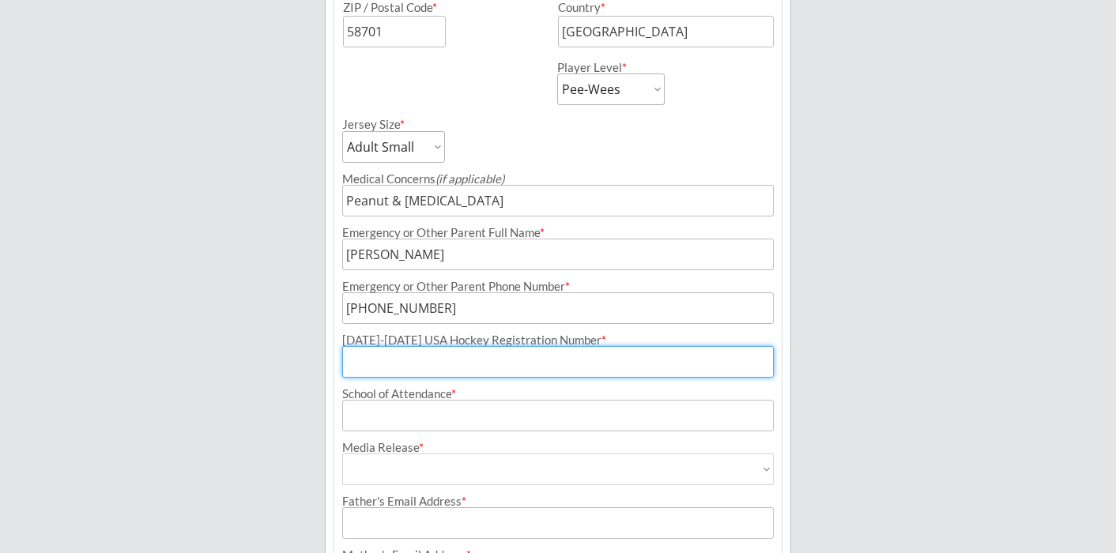
click at [512, 365] on input "input" at bounding box center [558, 362] width 432 height 32
paste input "207601725ERICK"
type input "207601725ERICK"
click at [499, 424] on input "input" at bounding box center [558, 416] width 432 height 32
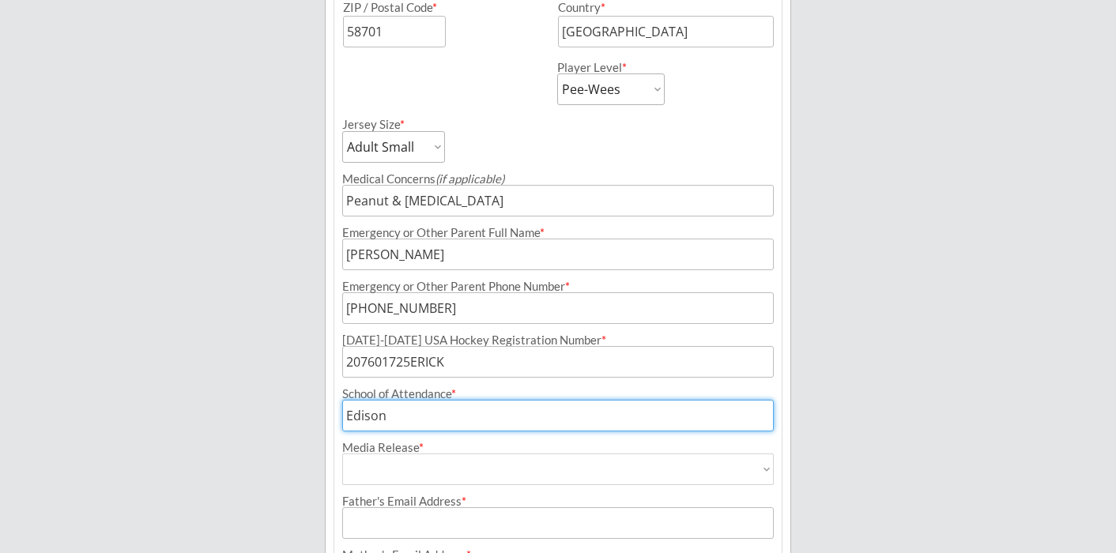
type input "Edison"
click at [551, 458] on select "Yes No" at bounding box center [558, 470] width 432 height 32
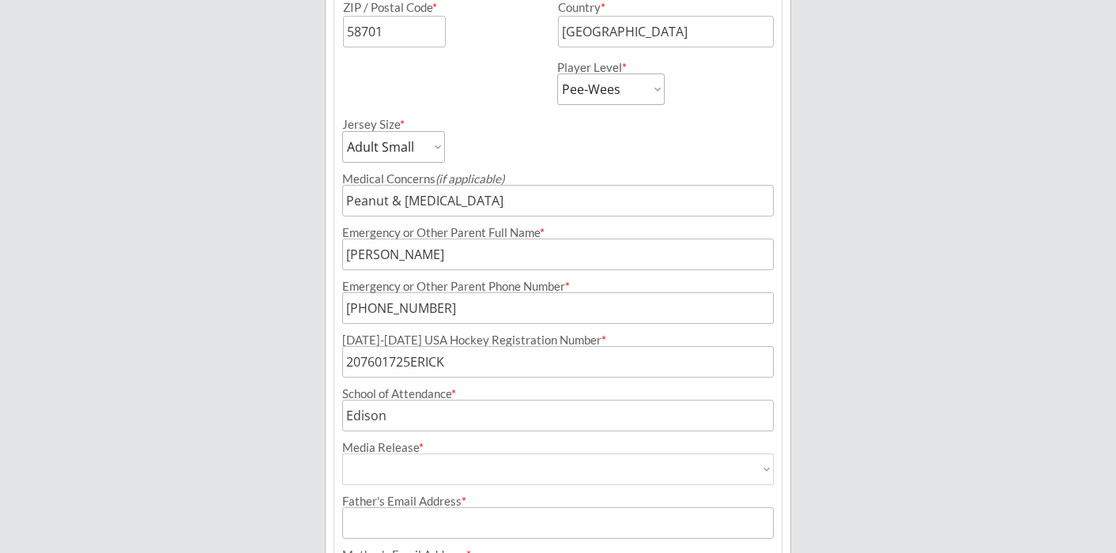
select select ""Yes""
click at [342, 454] on select "Yes No" at bounding box center [558, 470] width 432 height 32
type input "Yes"
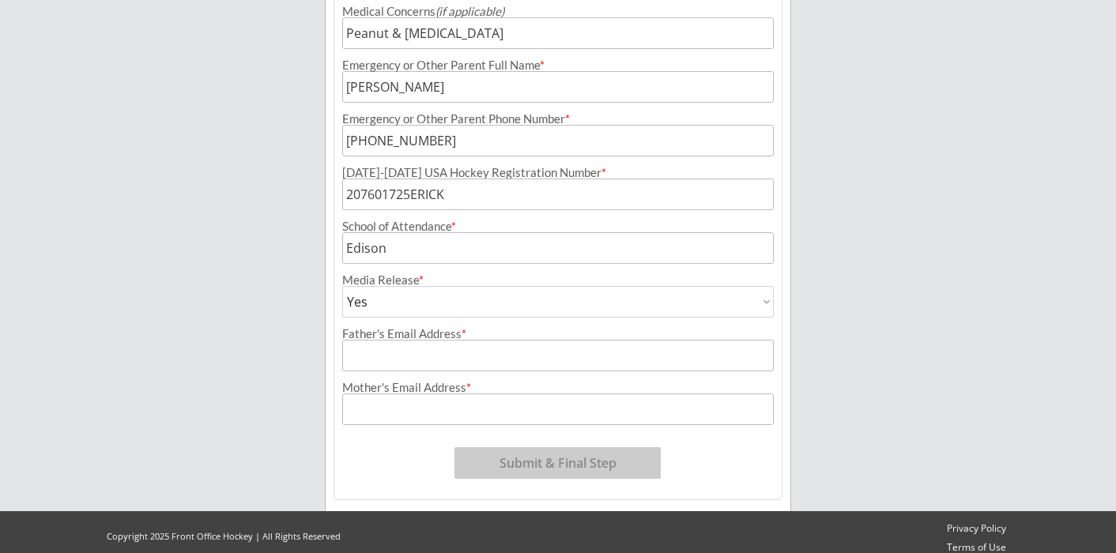
scroll to position [783, 0]
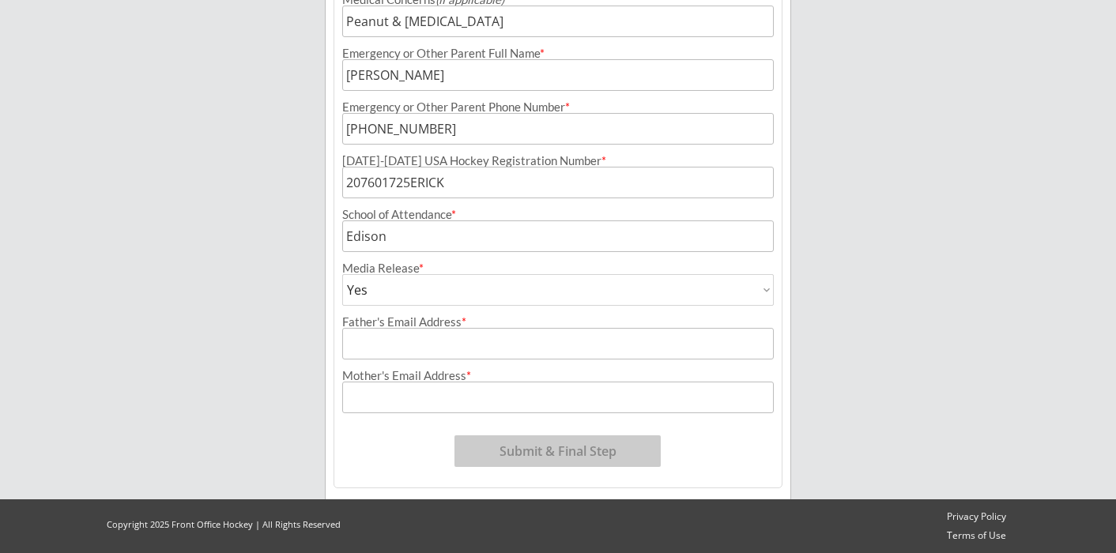
click at [519, 343] on input "input" at bounding box center [558, 344] width 432 height 32
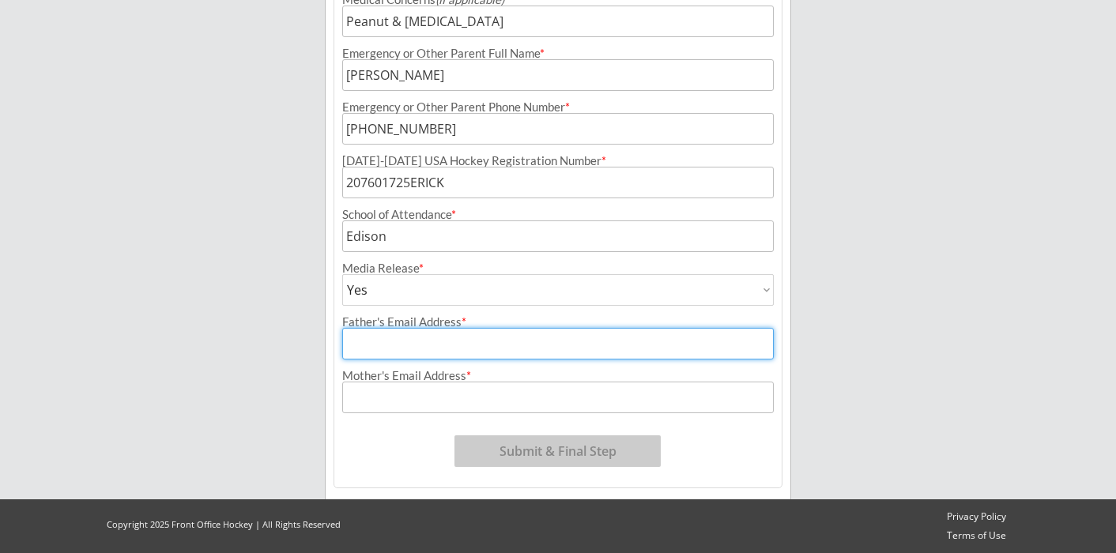
type input "[EMAIL_ADDRESS][DOMAIN_NAME]"
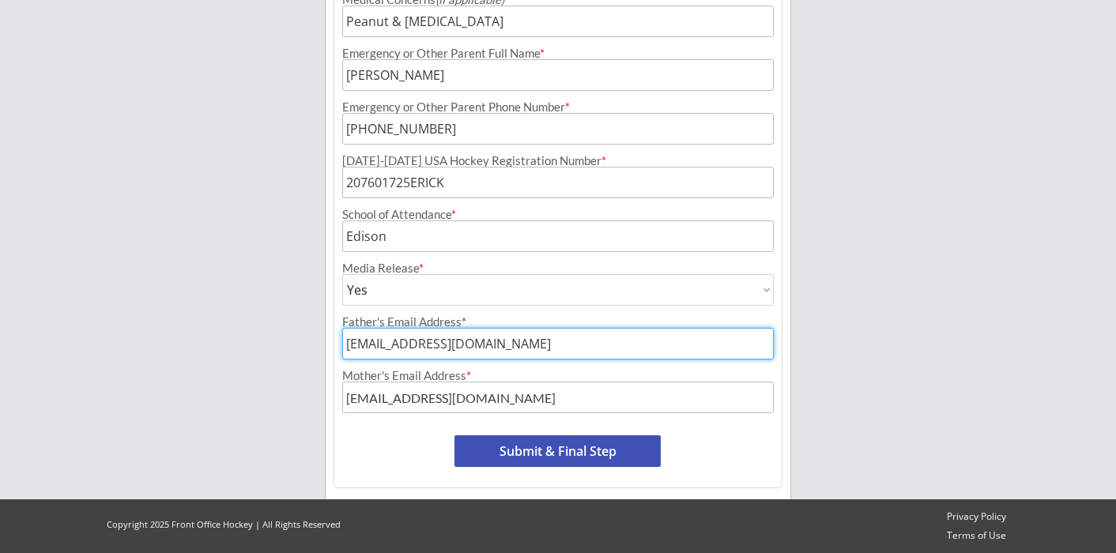
click at [526, 402] on input "input" at bounding box center [558, 398] width 432 height 32
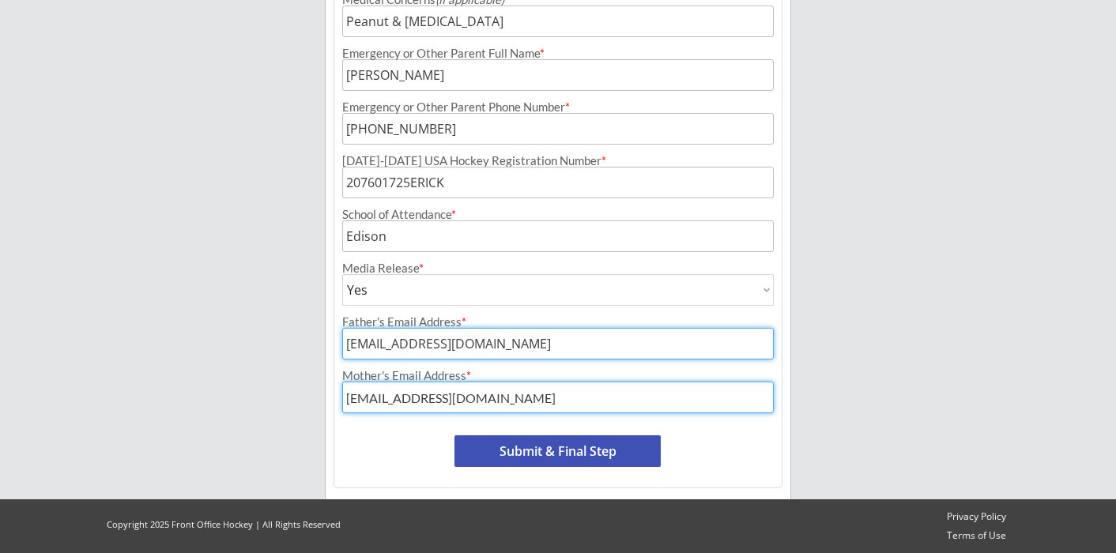
click at [526, 402] on input "input" at bounding box center [558, 398] width 432 height 32
type input "[EMAIL_ADDRESS][DOMAIN_NAME]"
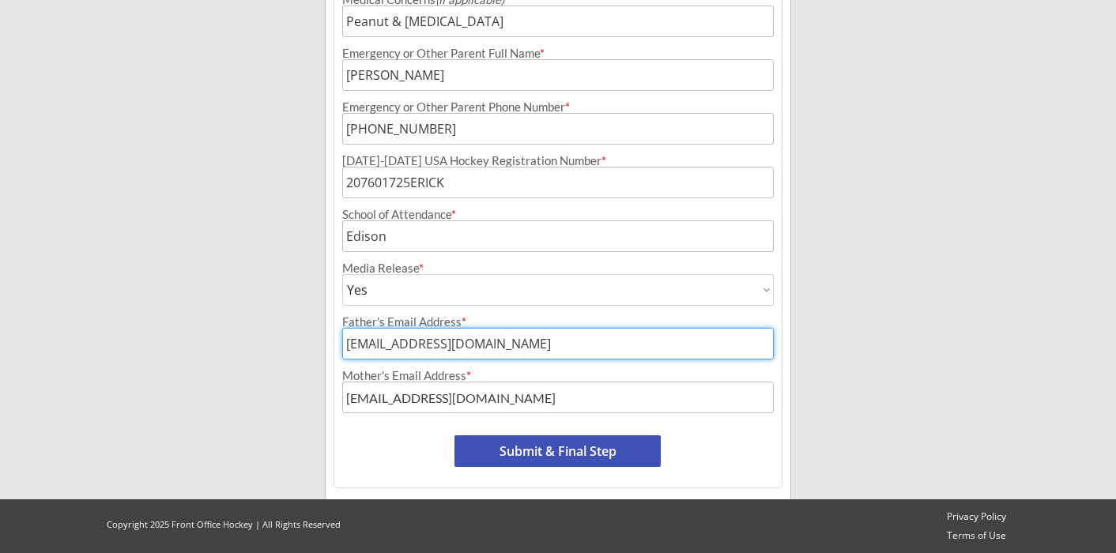
click at [587, 457] on button "Submit & Final Step" at bounding box center [558, 452] width 206 height 32
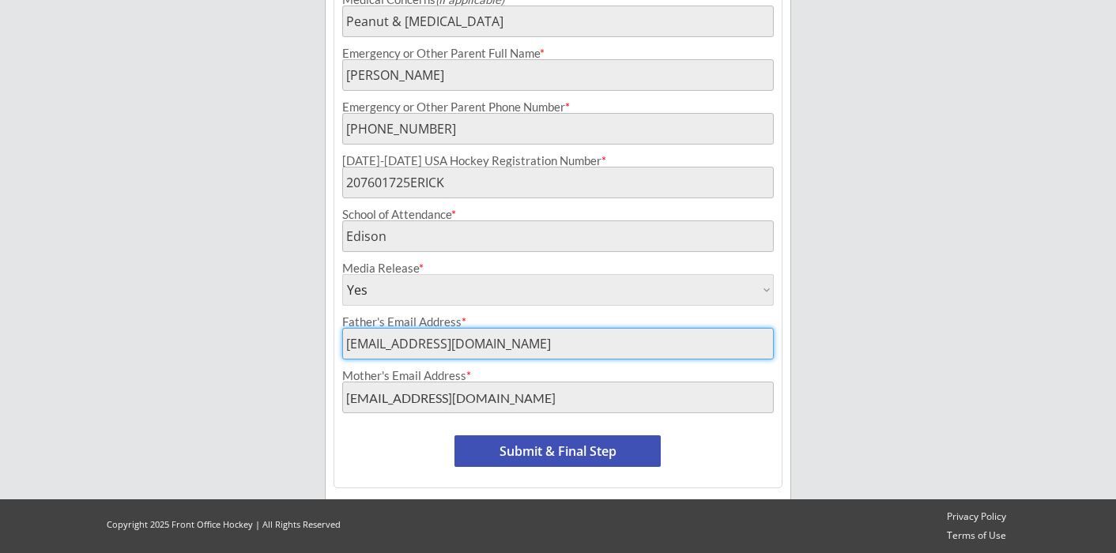
click at [583, 451] on button "Submit & Final Step" at bounding box center [558, 452] width 206 height 32
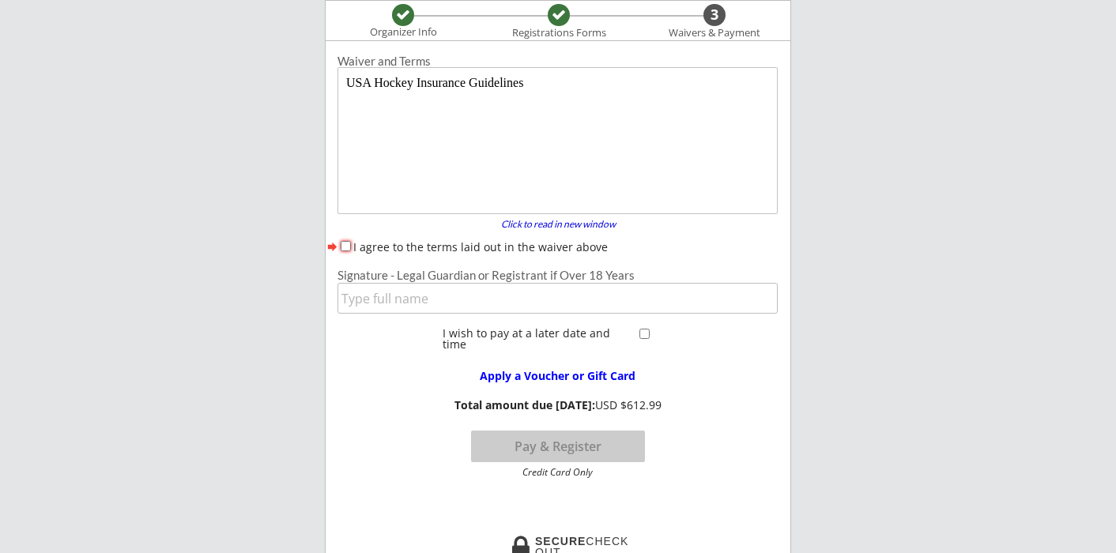
scroll to position [0, 0]
click at [348, 243] on input "I agree to the terms laid out in the waiver above" at bounding box center [346, 246] width 10 height 10
checkbox input "true"
click at [641, 330] on input "checkbox" at bounding box center [644, 334] width 10 height 10
checkbox input "true"
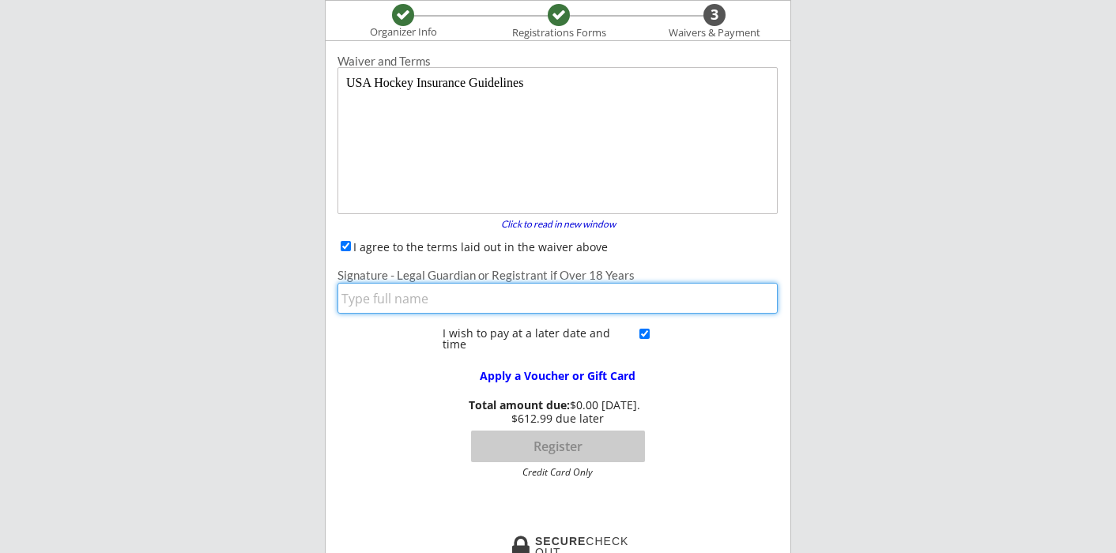
click at [484, 311] on input "input" at bounding box center [558, 298] width 440 height 31
type input "Whitney Doubek Erickson"
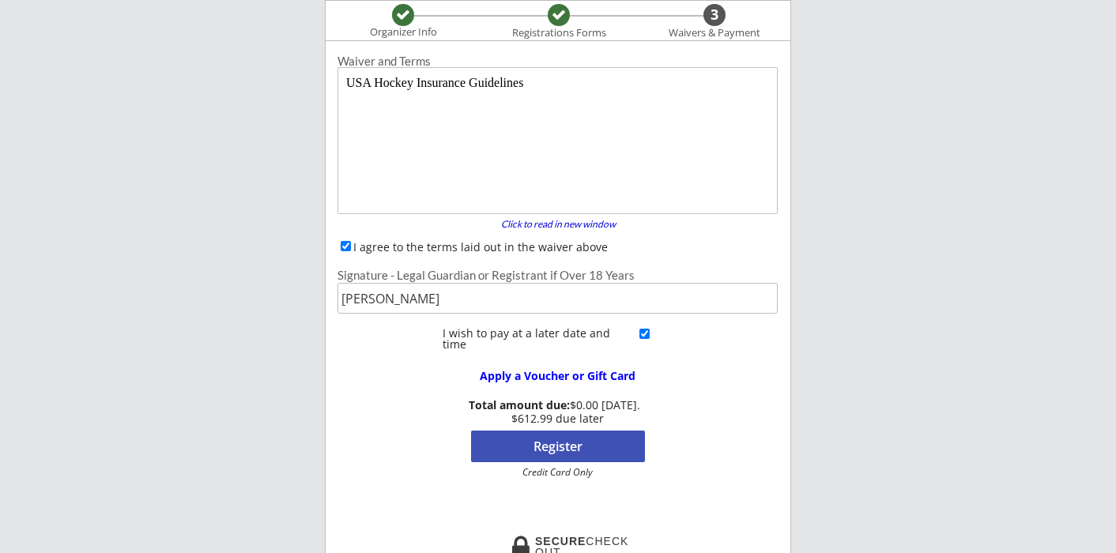
click at [577, 458] on button "Register" at bounding box center [558, 447] width 174 height 32
